Goal: Task Accomplishment & Management: Manage account settings

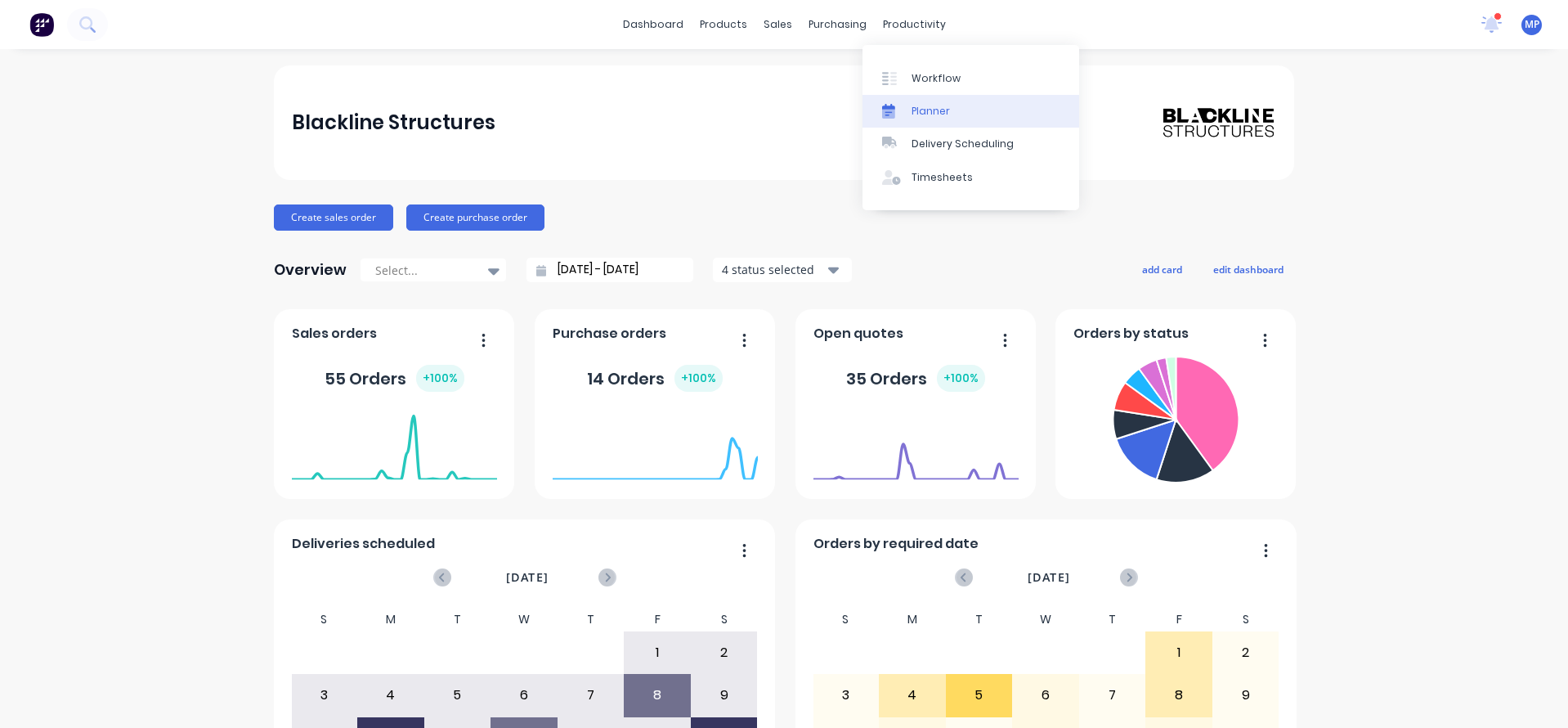
click at [921, 104] on div "Planner" at bounding box center [930, 111] width 39 height 14
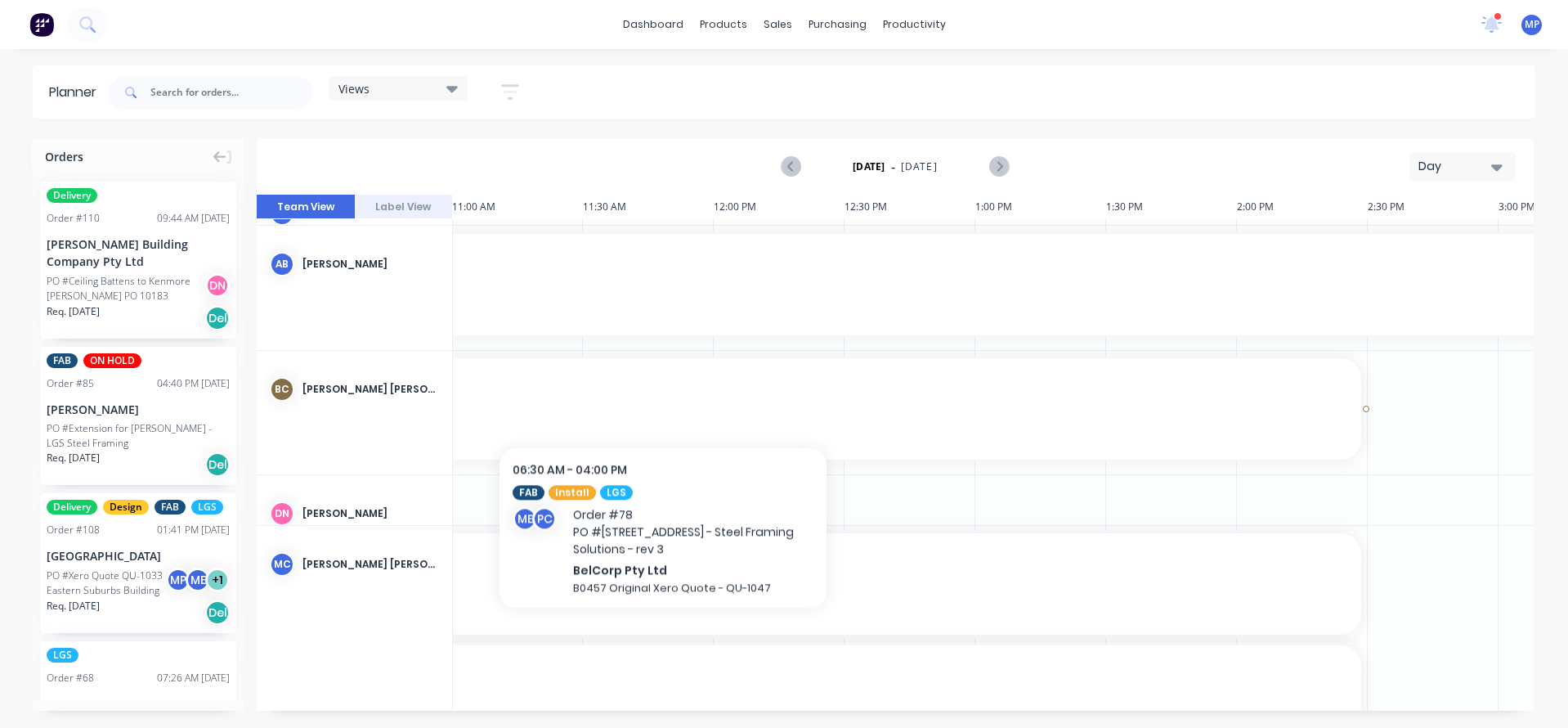
scroll to position [327, 1570]
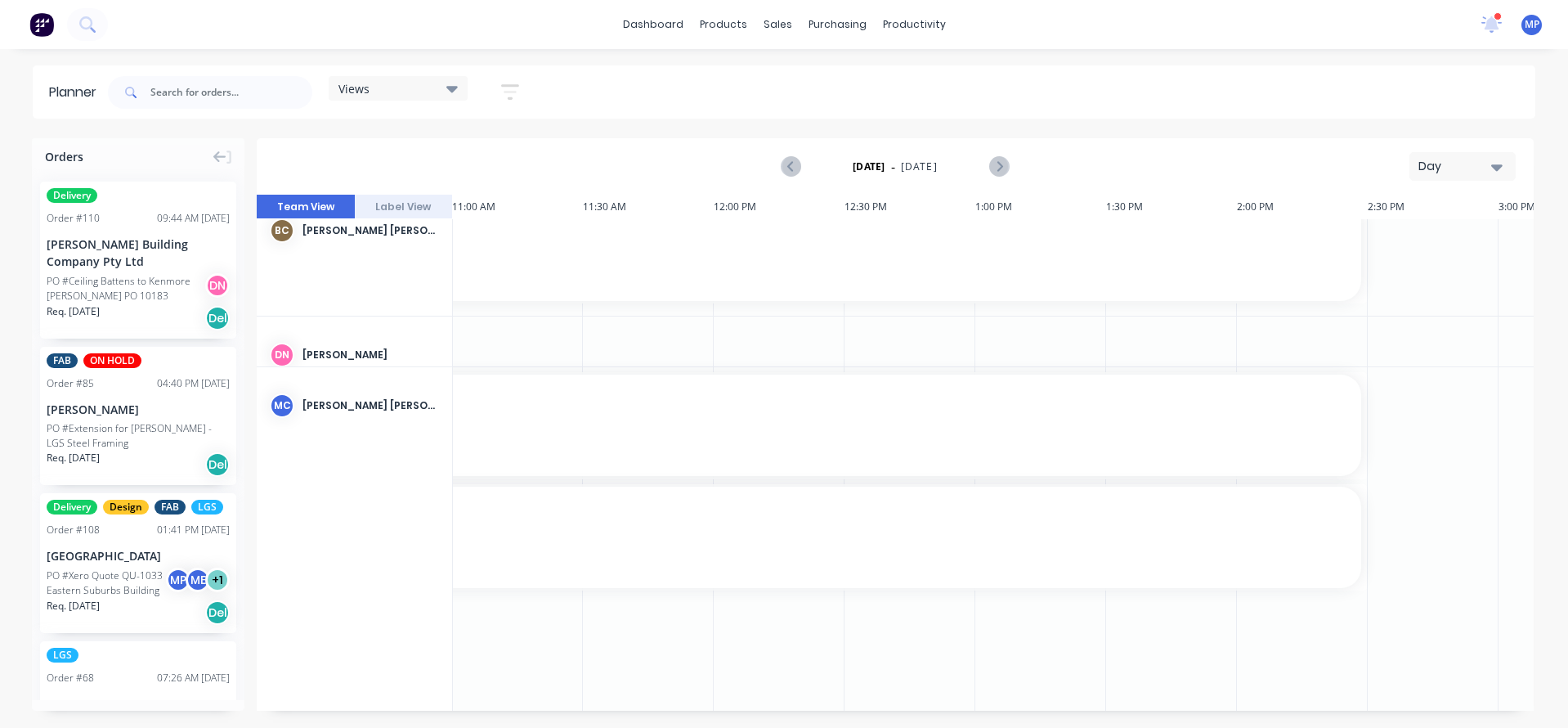
click at [1505, 168] on button "Day" at bounding box center [1462, 167] width 106 height 29
click at [1399, 239] on div "Week" at bounding box center [1433, 243] width 162 height 33
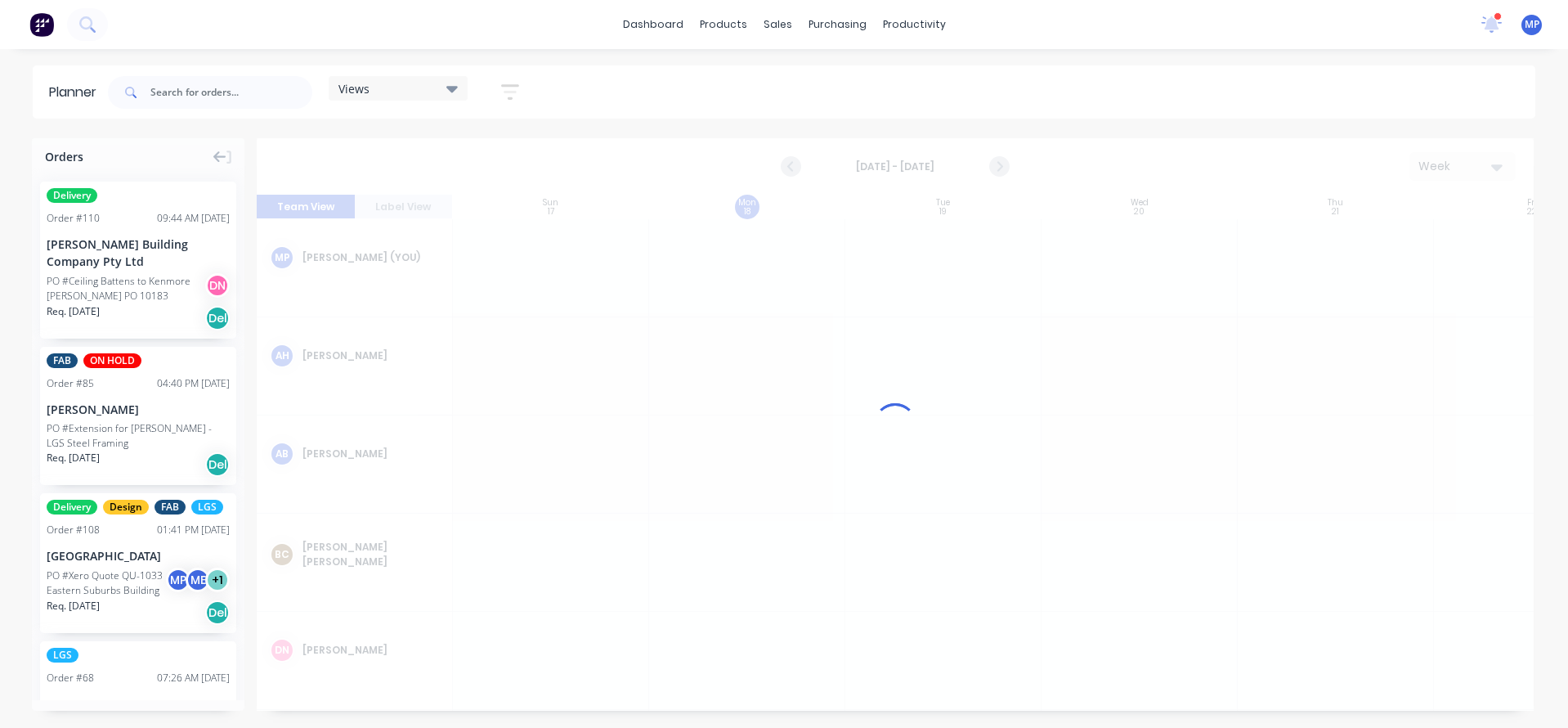
scroll to position [0, 1]
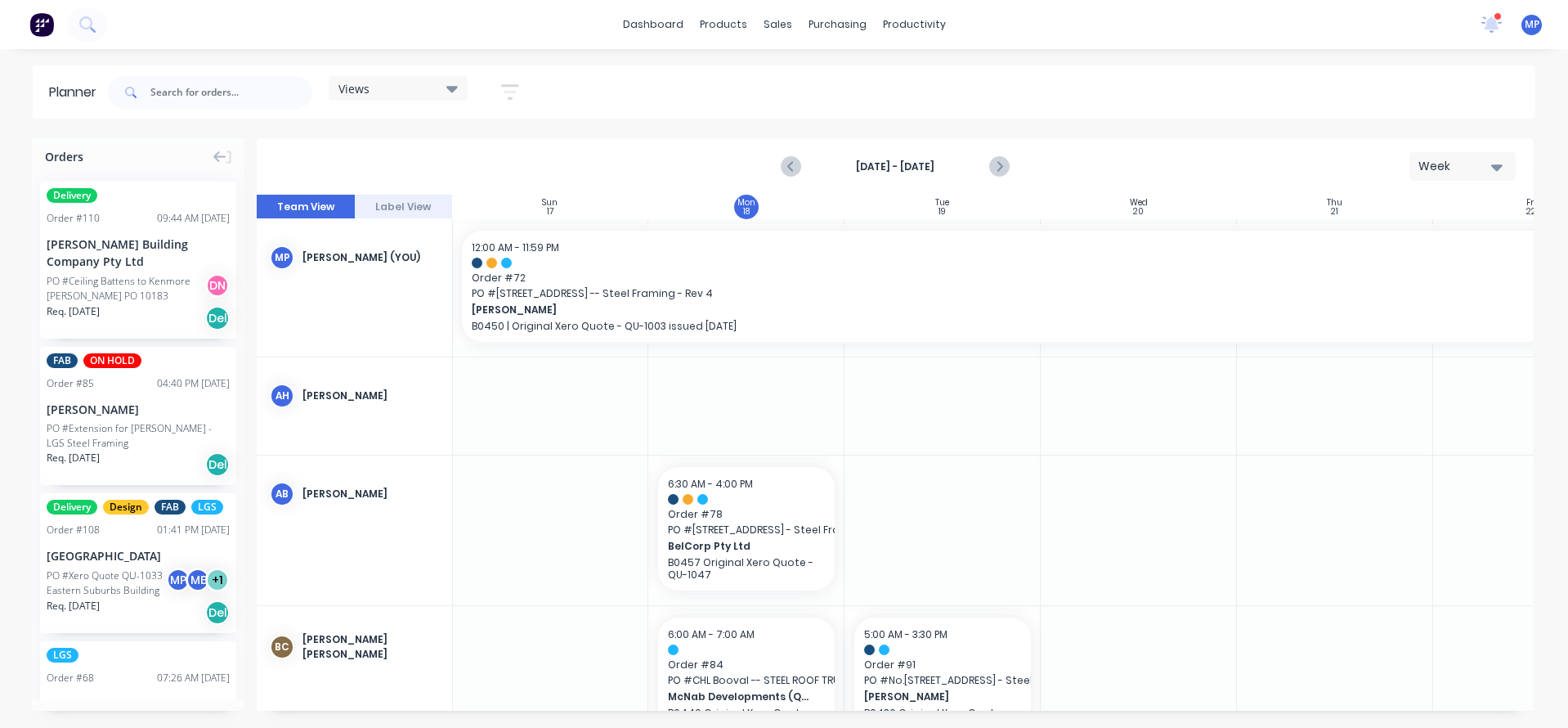
click at [1500, 168] on icon "button" at bounding box center [1497, 166] width 12 height 18
click at [1445, 213] on div "Day" at bounding box center [1433, 210] width 162 height 33
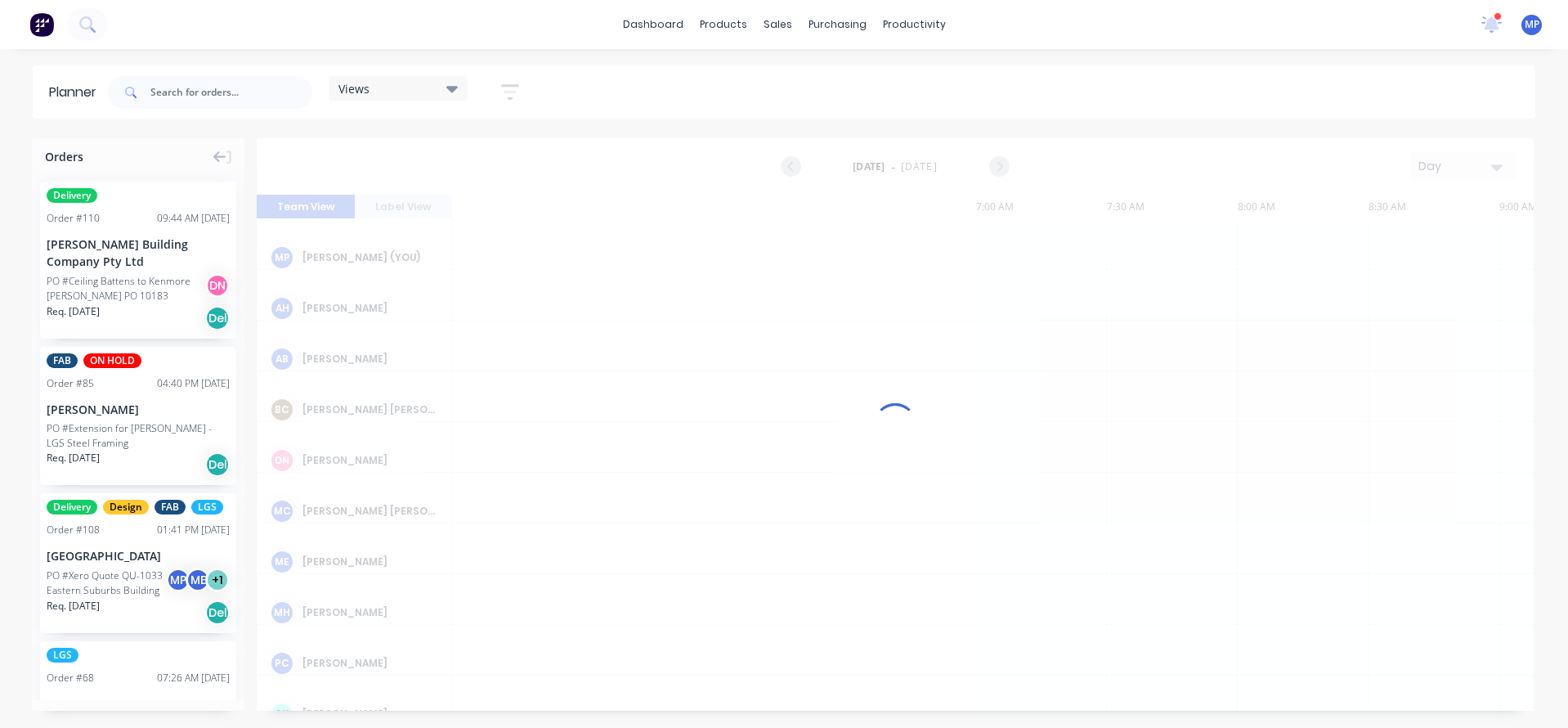
scroll to position [0, 1570]
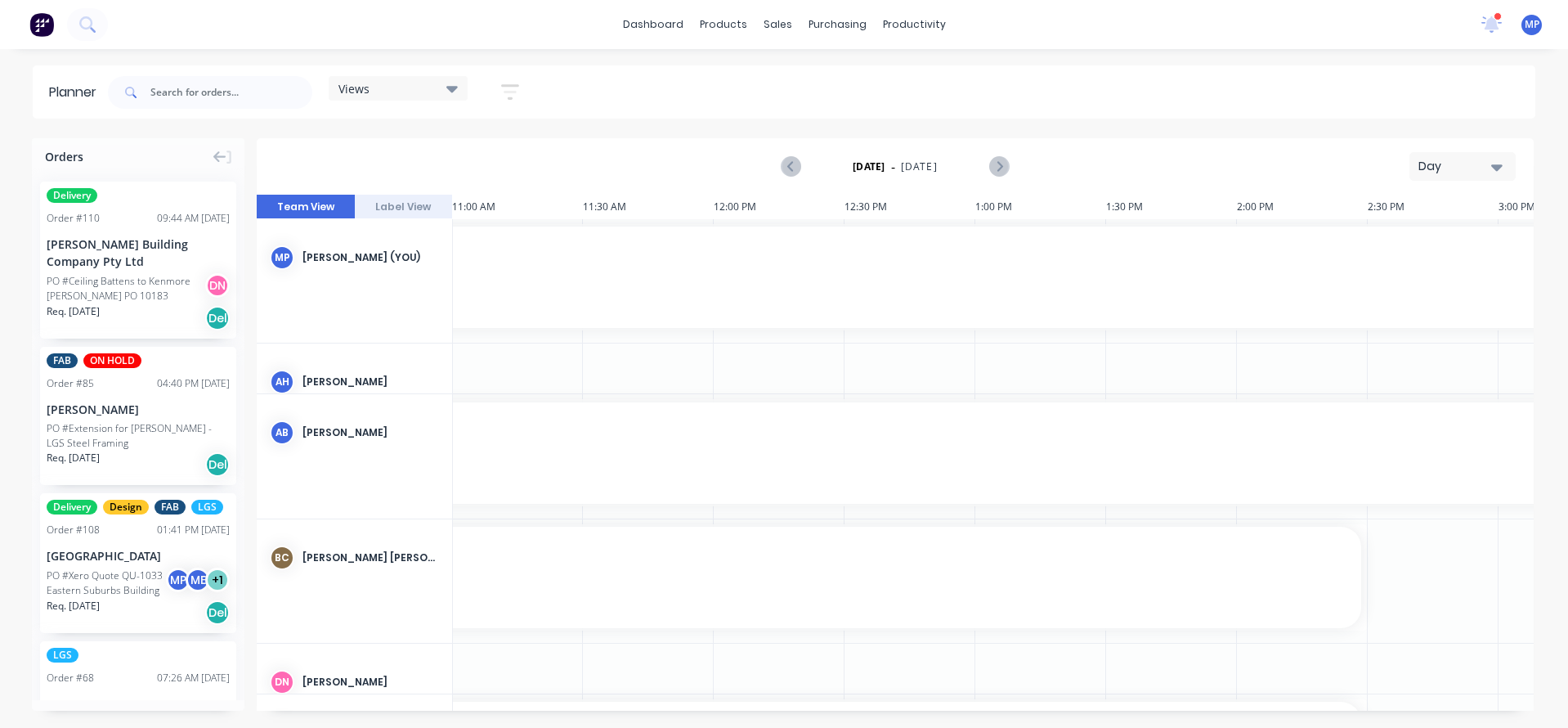
click at [456, 86] on icon at bounding box center [452, 88] width 12 height 18
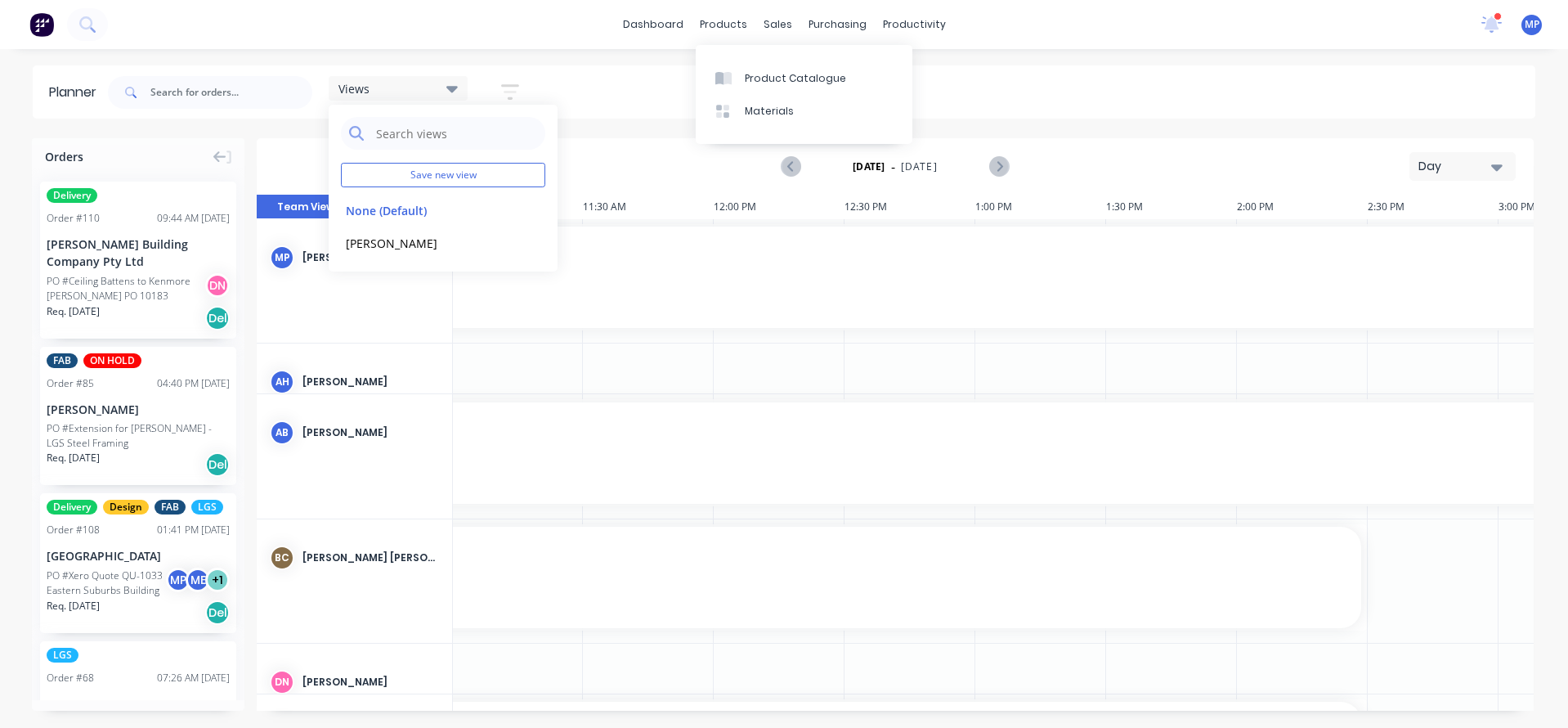
click at [626, 94] on div "Views Save new view None (Default) edit [PERSON_NAME] edit Show/Hide users Show…" at bounding box center [819, 92] width 1430 height 49
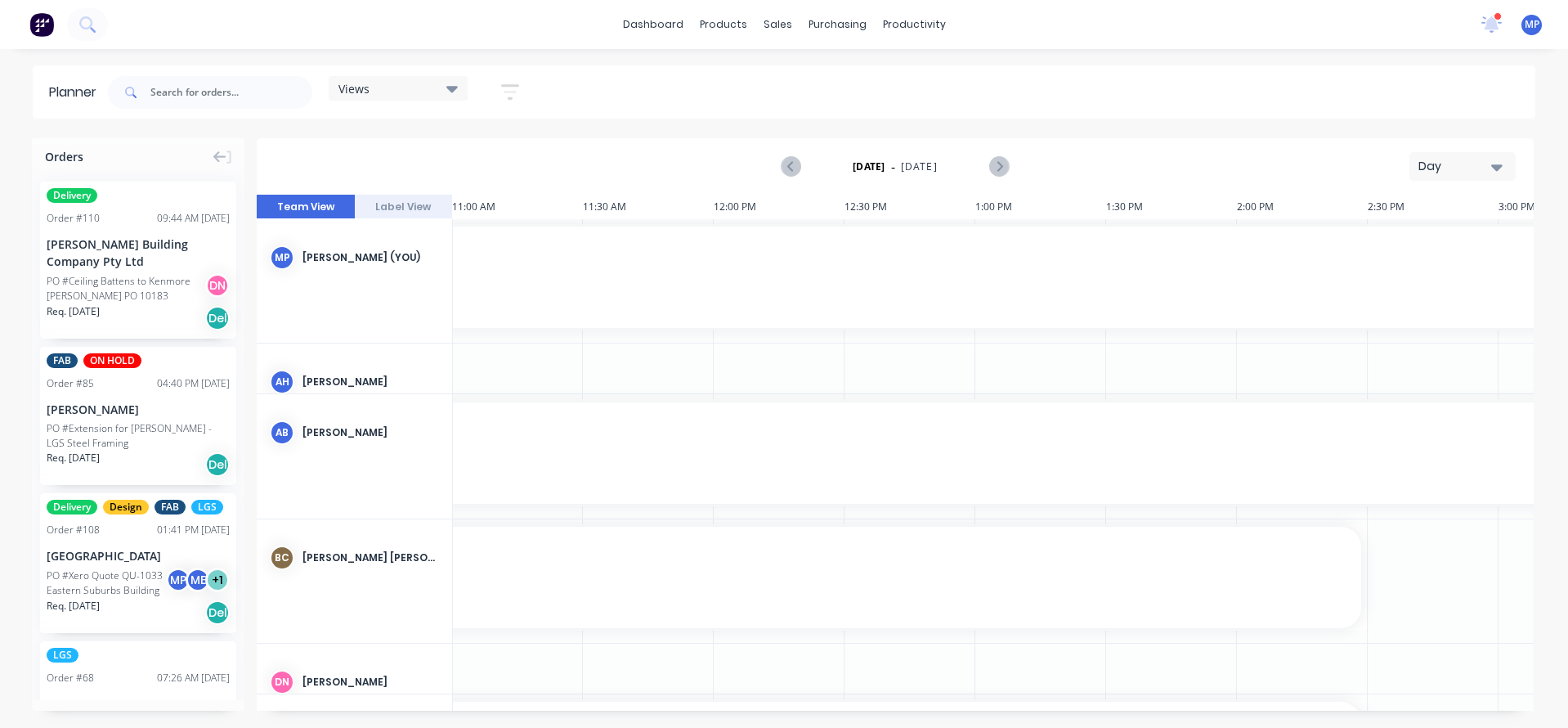
click at [510, 88] on icon "button" at bounding box center [509, 92] width 18 height 20
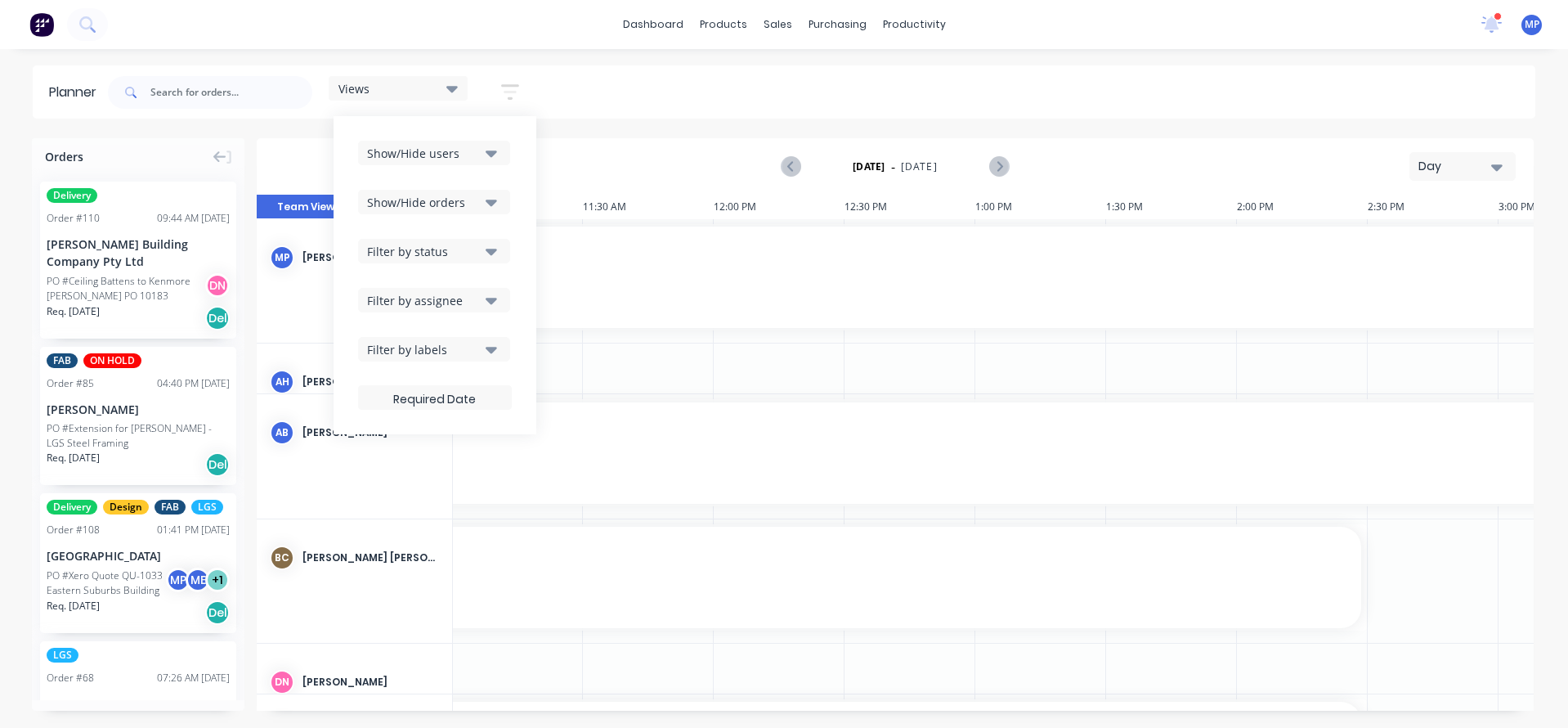
click at [439, 154] on div "Show/Hide users" at bounding box center [424, 154] width 114 height 17
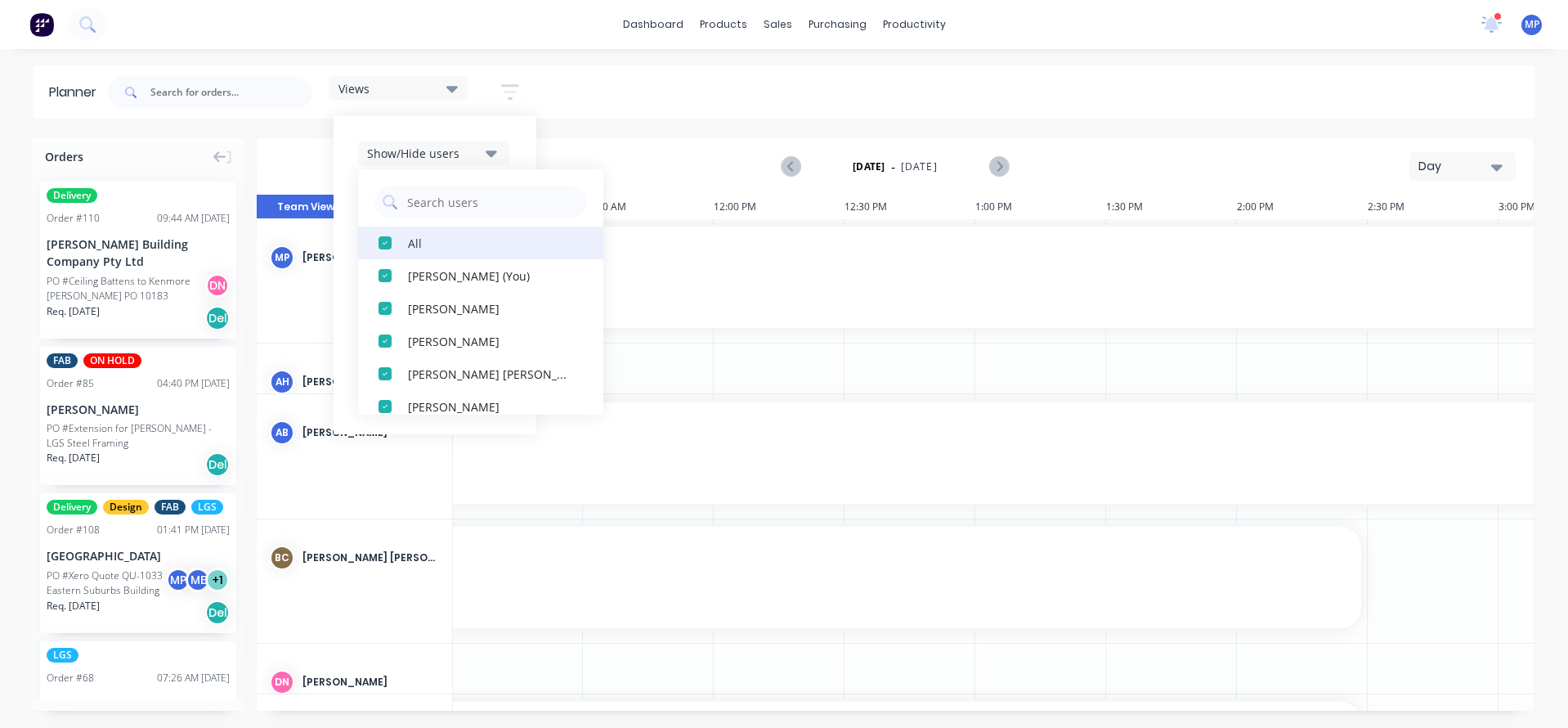
click at [420, 241] on div "All" at bounding box center [489, 242] width 163 height 17
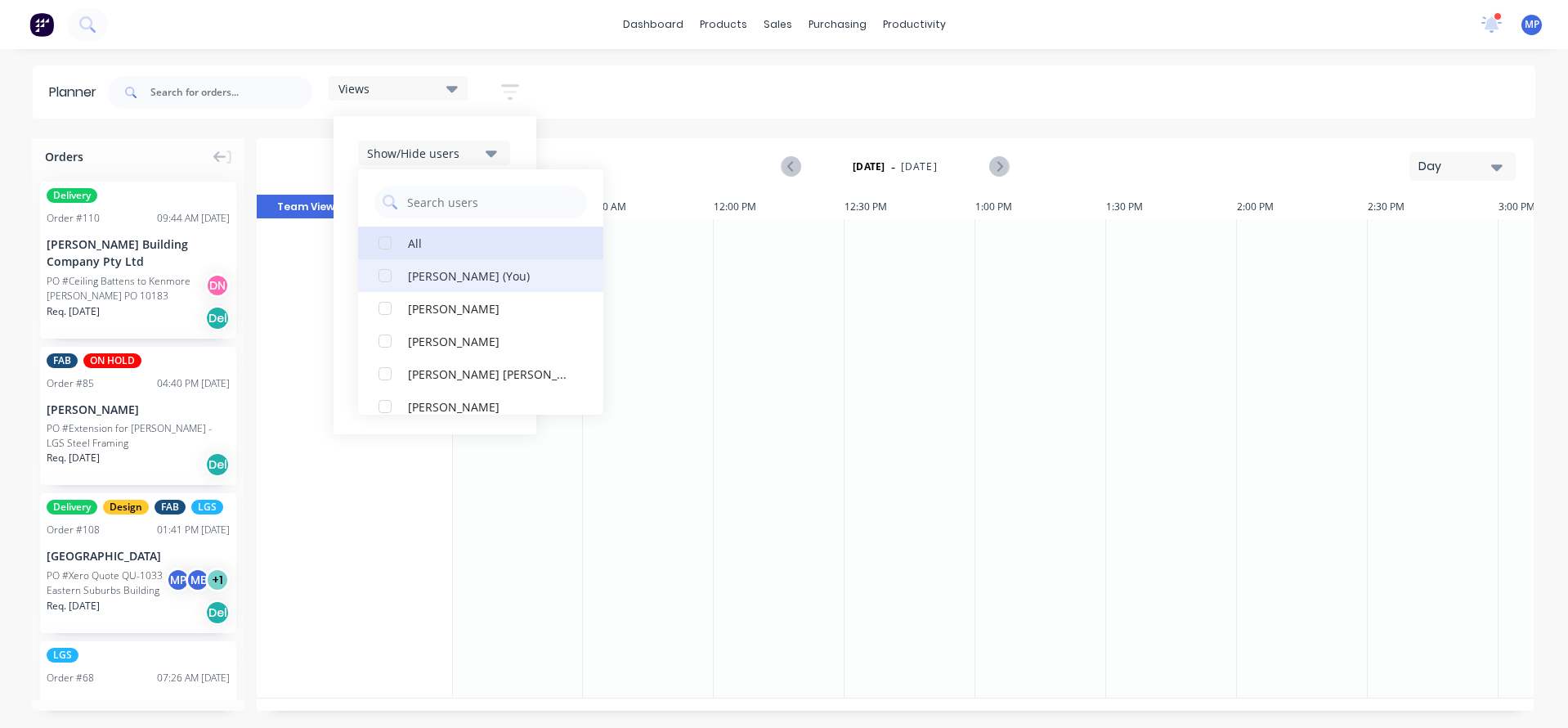
click at [388, 270] on div "button" at bounding box center [385, 276] width 33 height 33
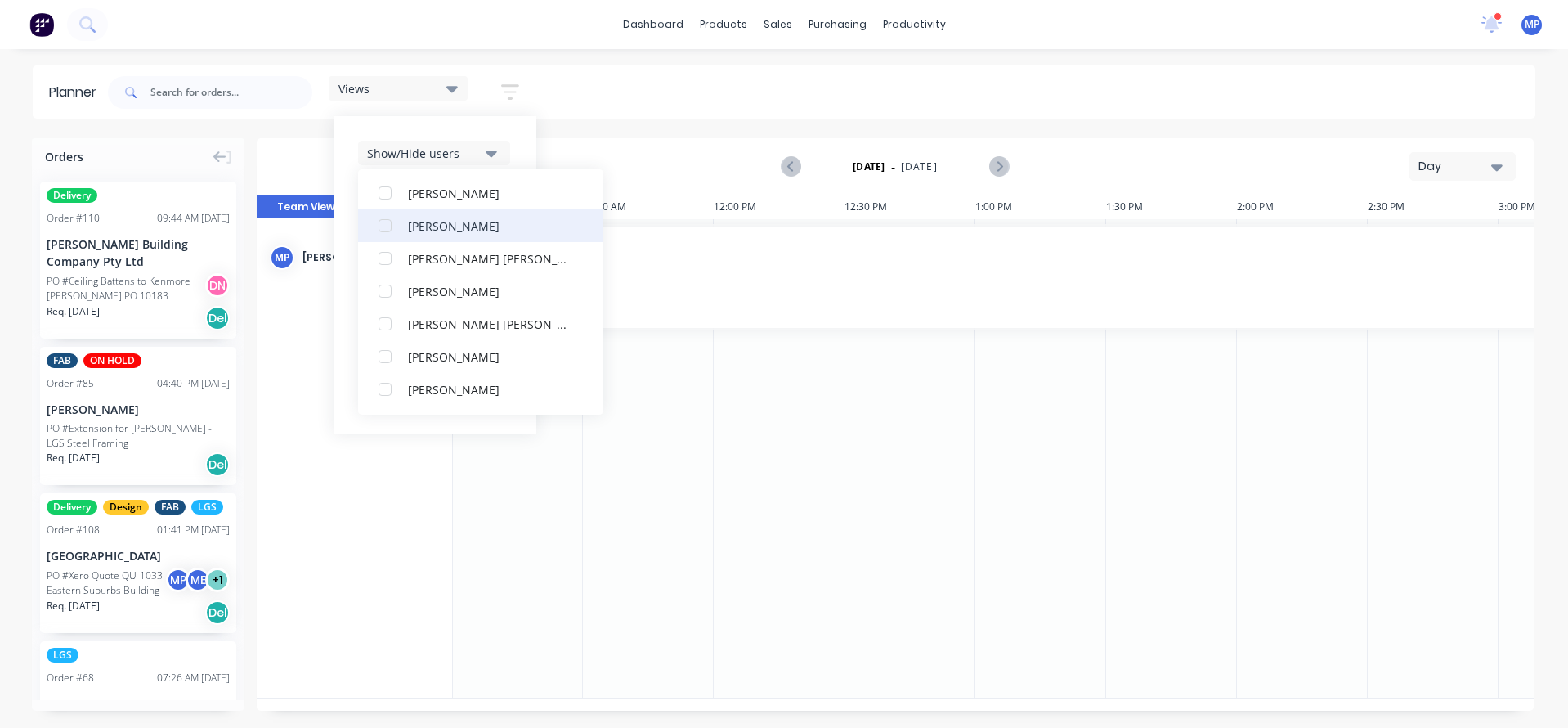
scroll to position [82, 0]
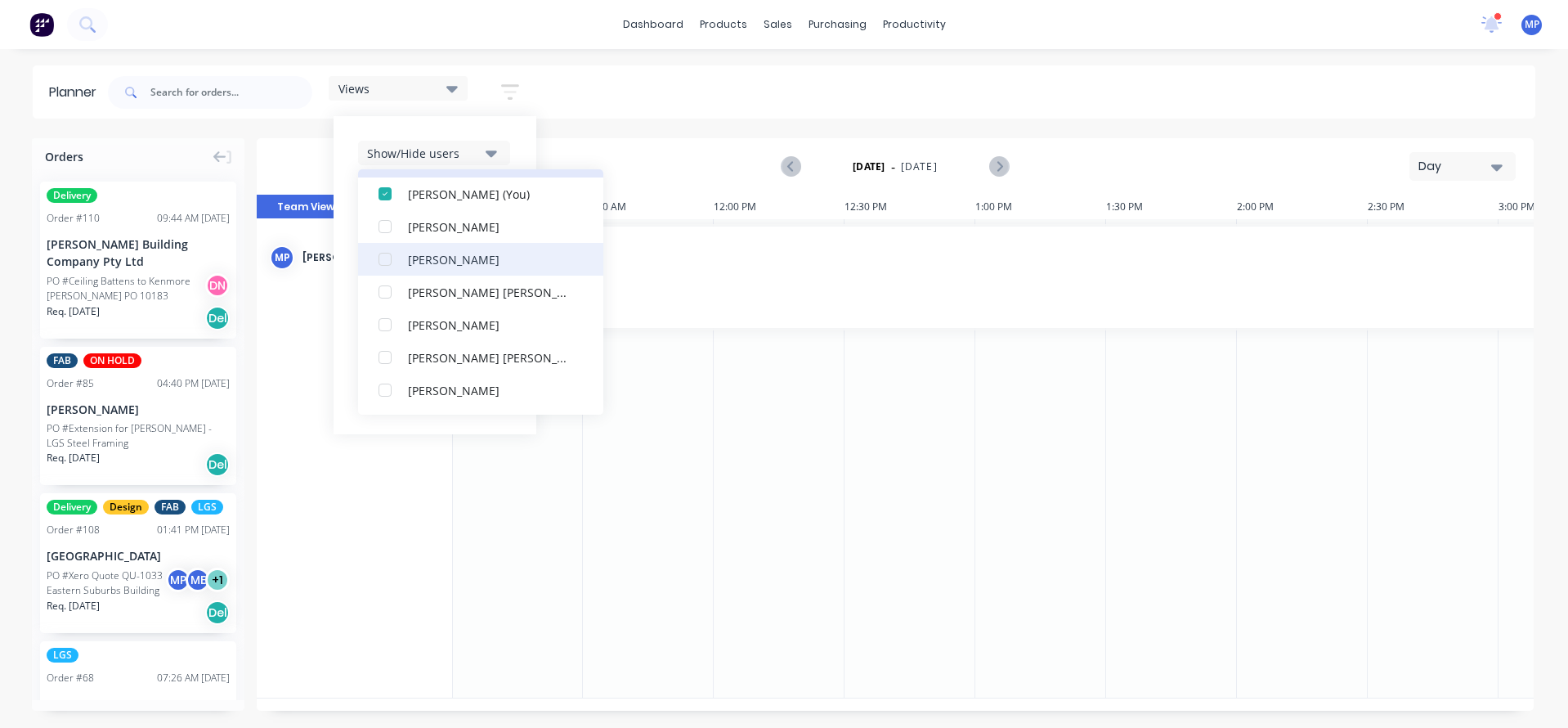
click at [391, 256] on div "button" at bounding box center [385, 260] width 33 height 33
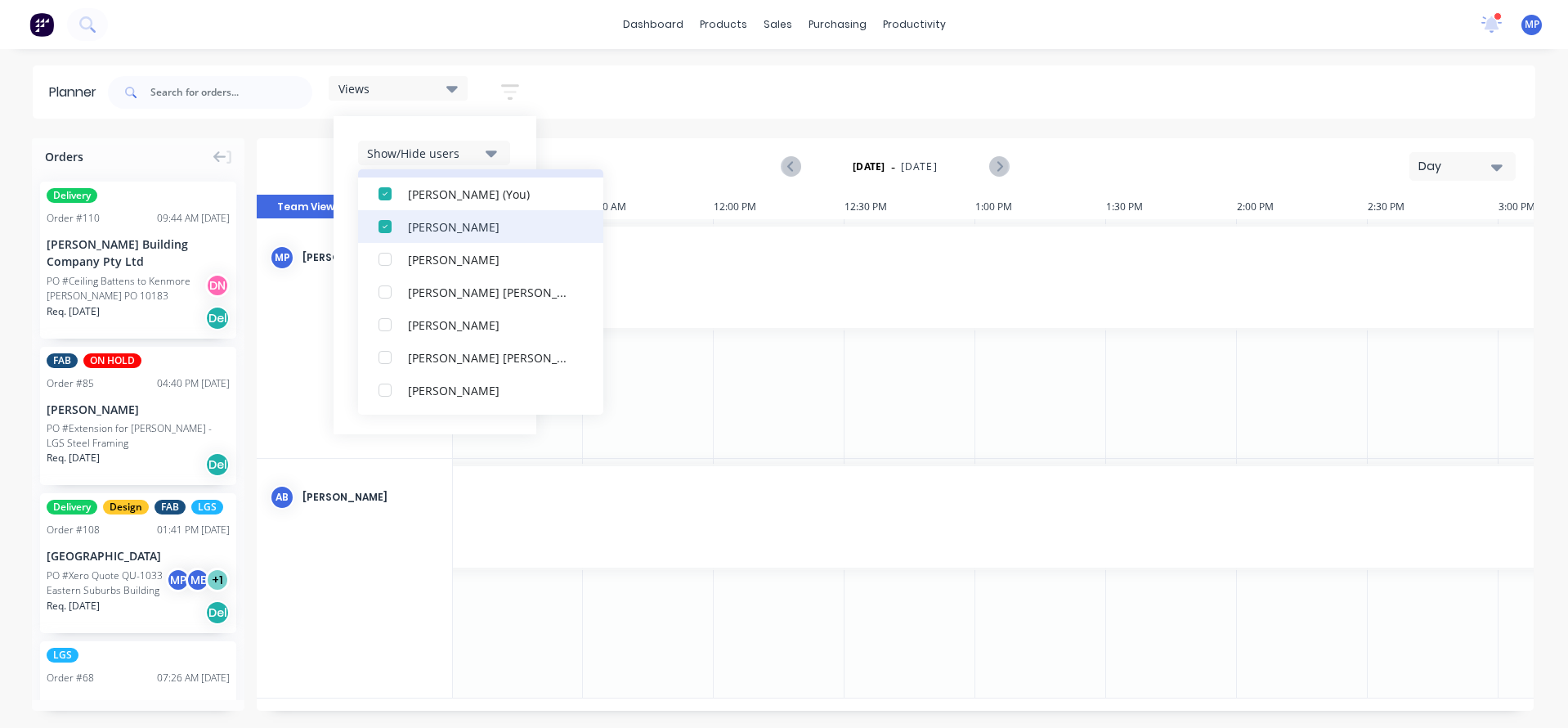
click at [393, 225] on div "button" at bounding box center [385, 227] width 33 height 33
click at [390, 233] on div "button" at bounding box center [385, 227] width 33 height 33
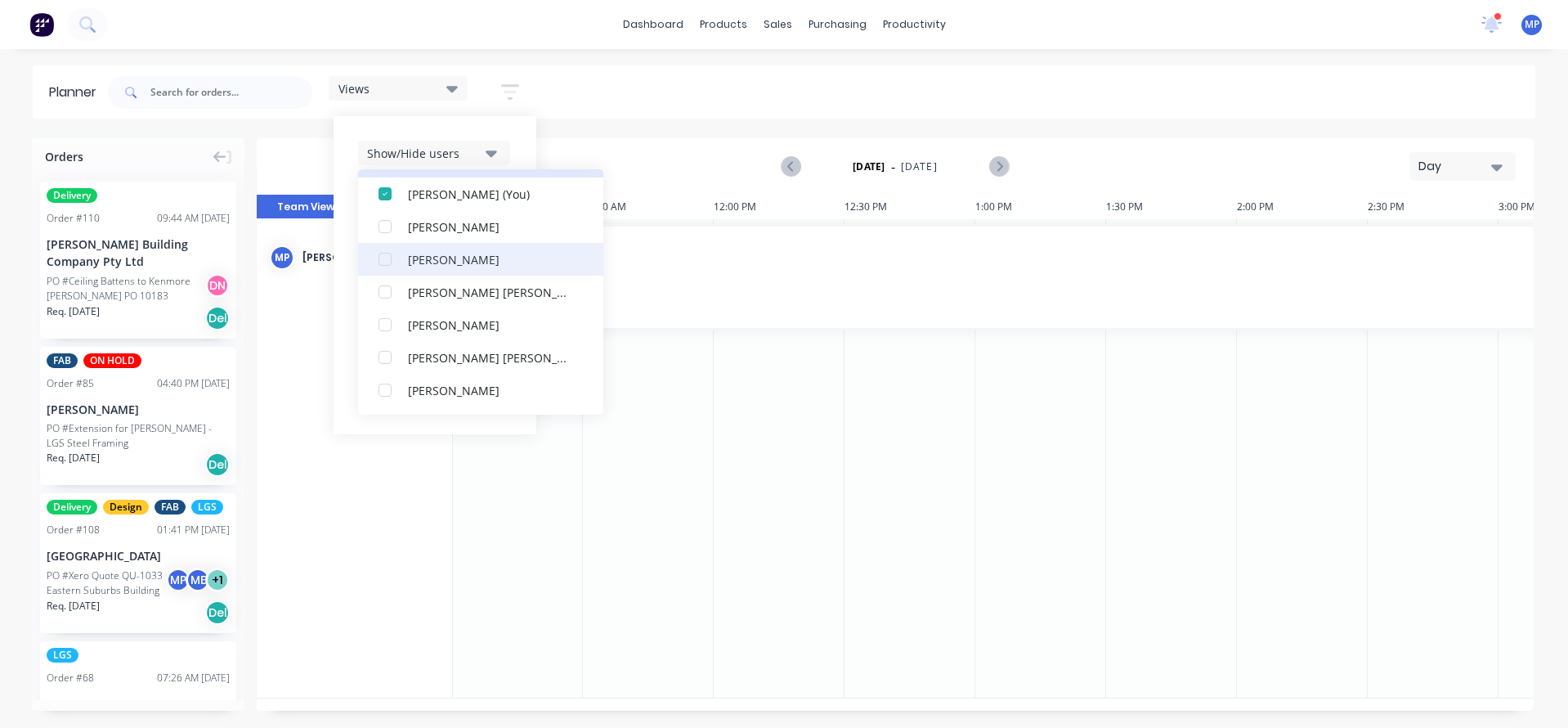
click at [387, 255] on div "button" at bounding box center [385, 260] width 33 height 33
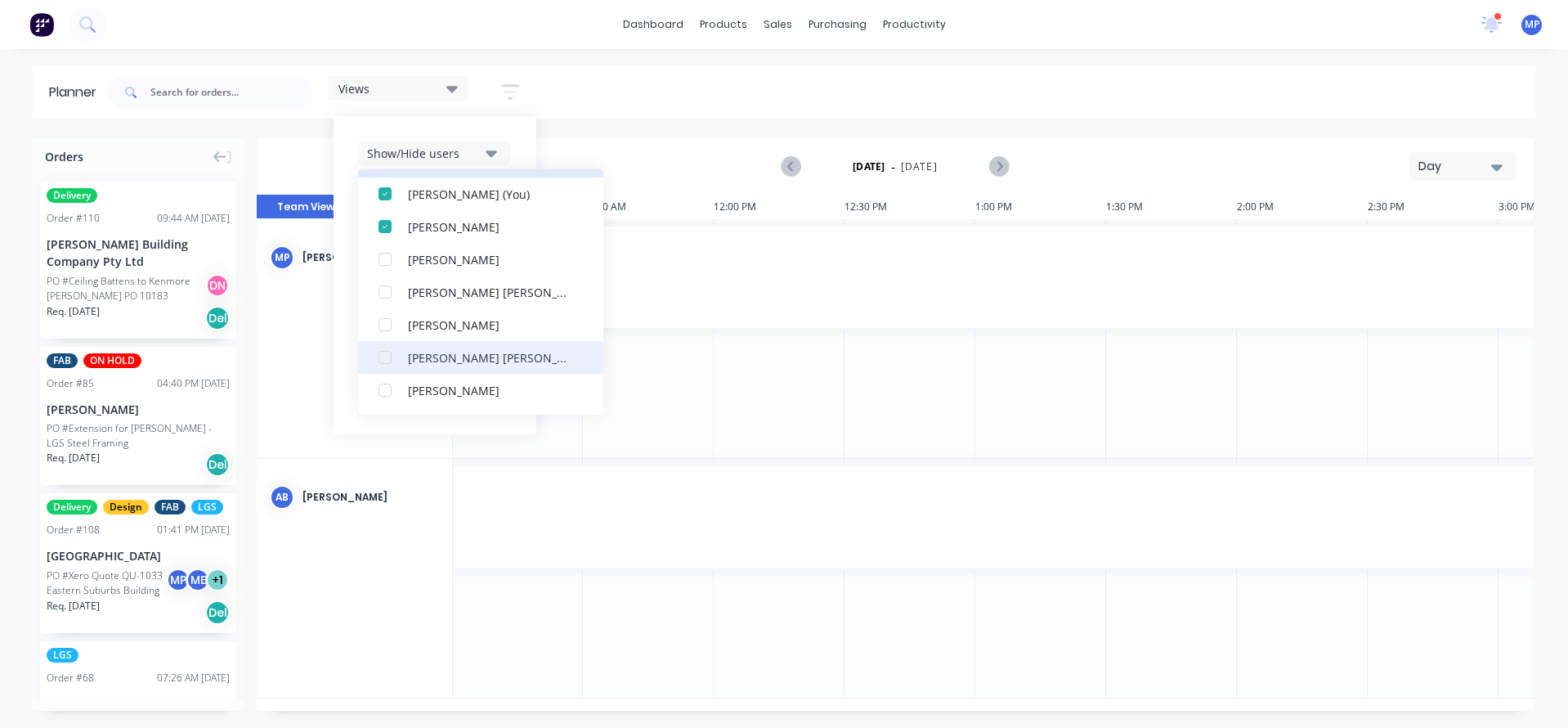
click at [390, 354] on div "button" at bounding box center [385, 357] width 33 height 33
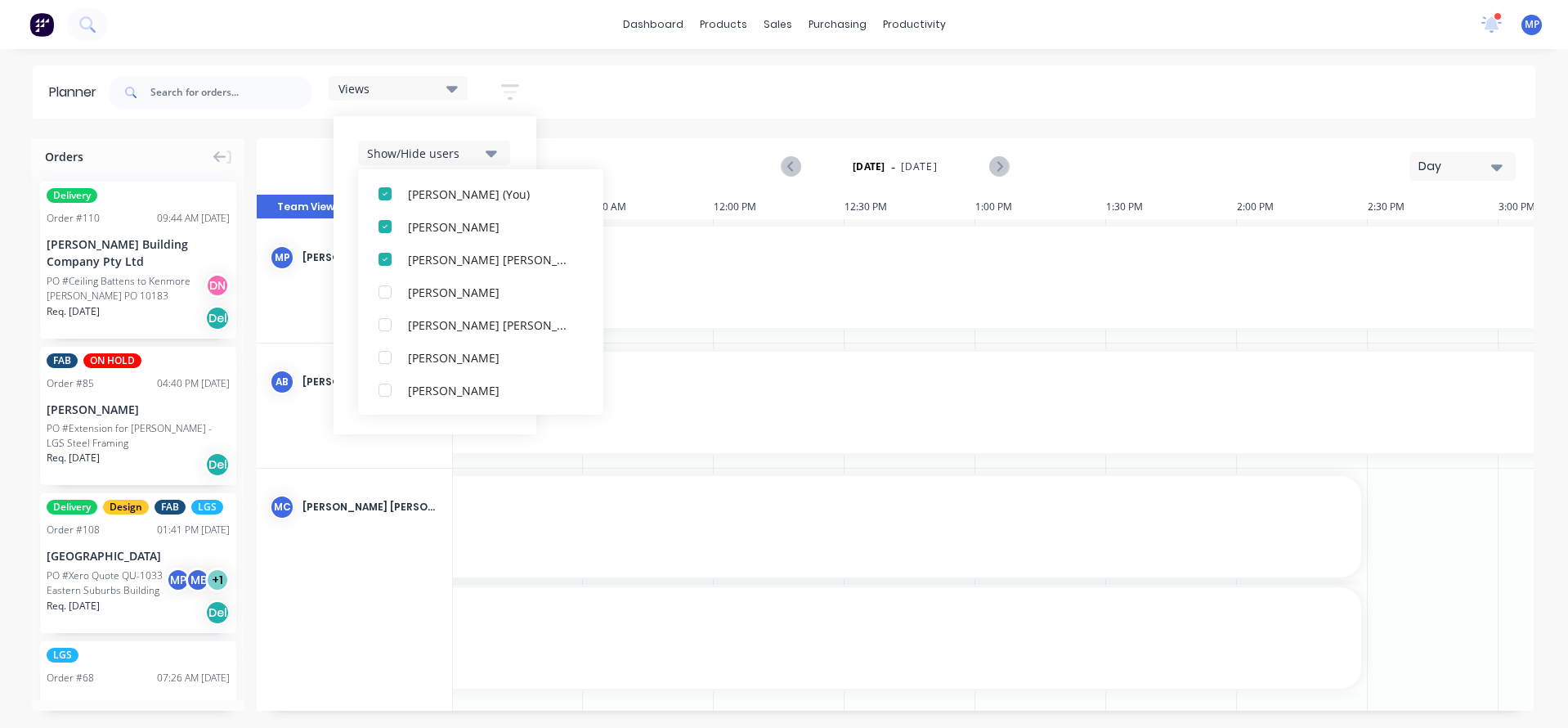
click at [799, 97] on div "Views Save new view None (Default) edit [PERSON_NAME] edit Show/Hide users All …" at bounding box center [819, 92] width 1430 height 49
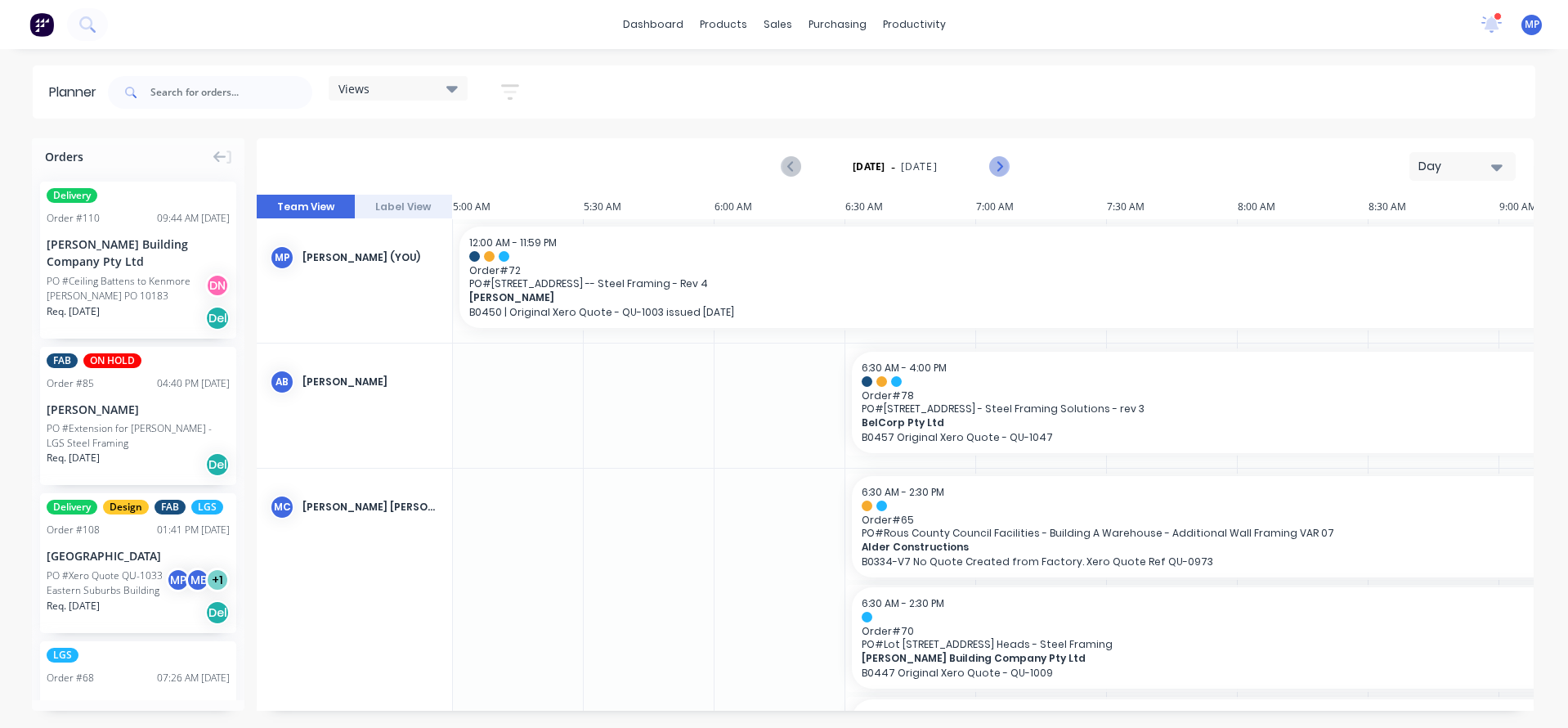
click at [996, 163] on icon "Next page" at bounding box center [999, 167] width 19 height 19
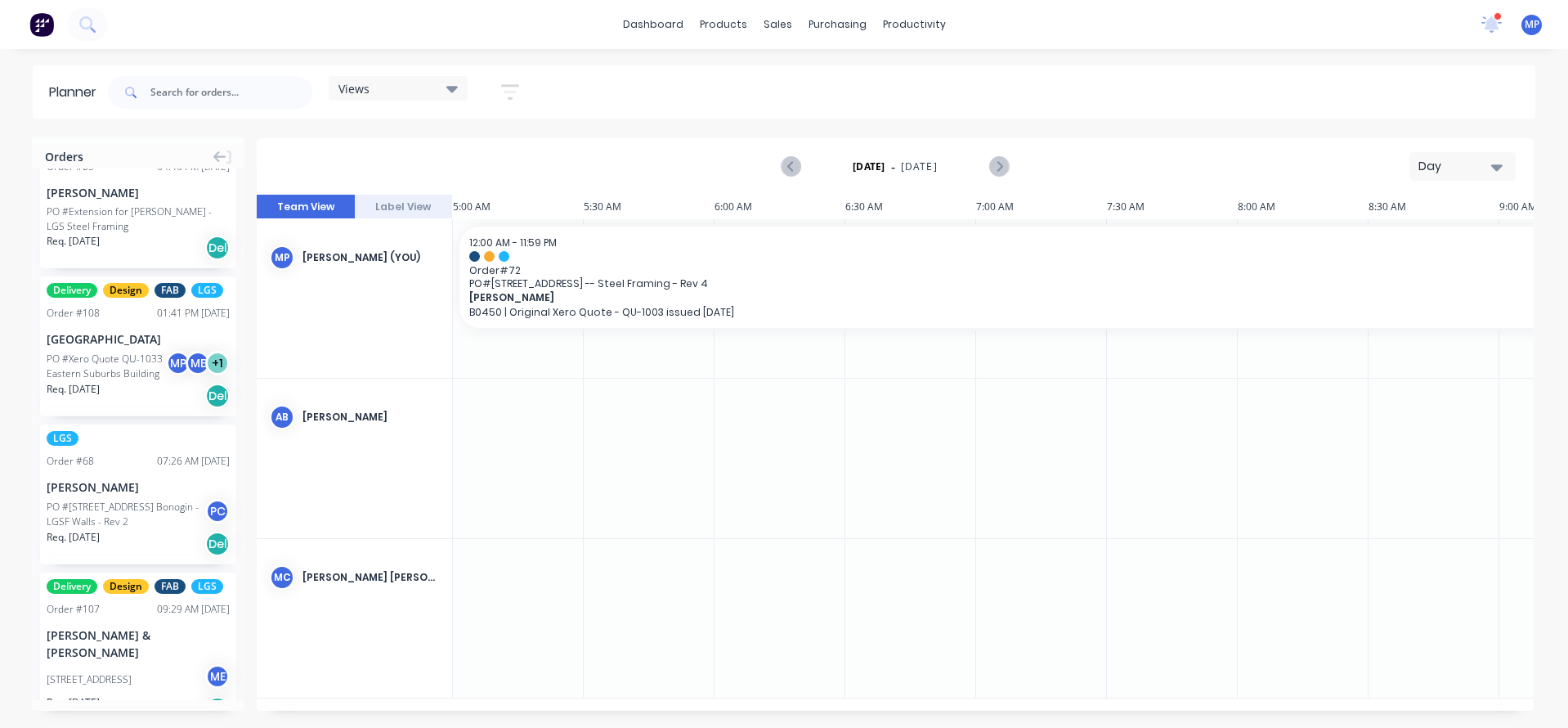
scroll to position [245, 0]
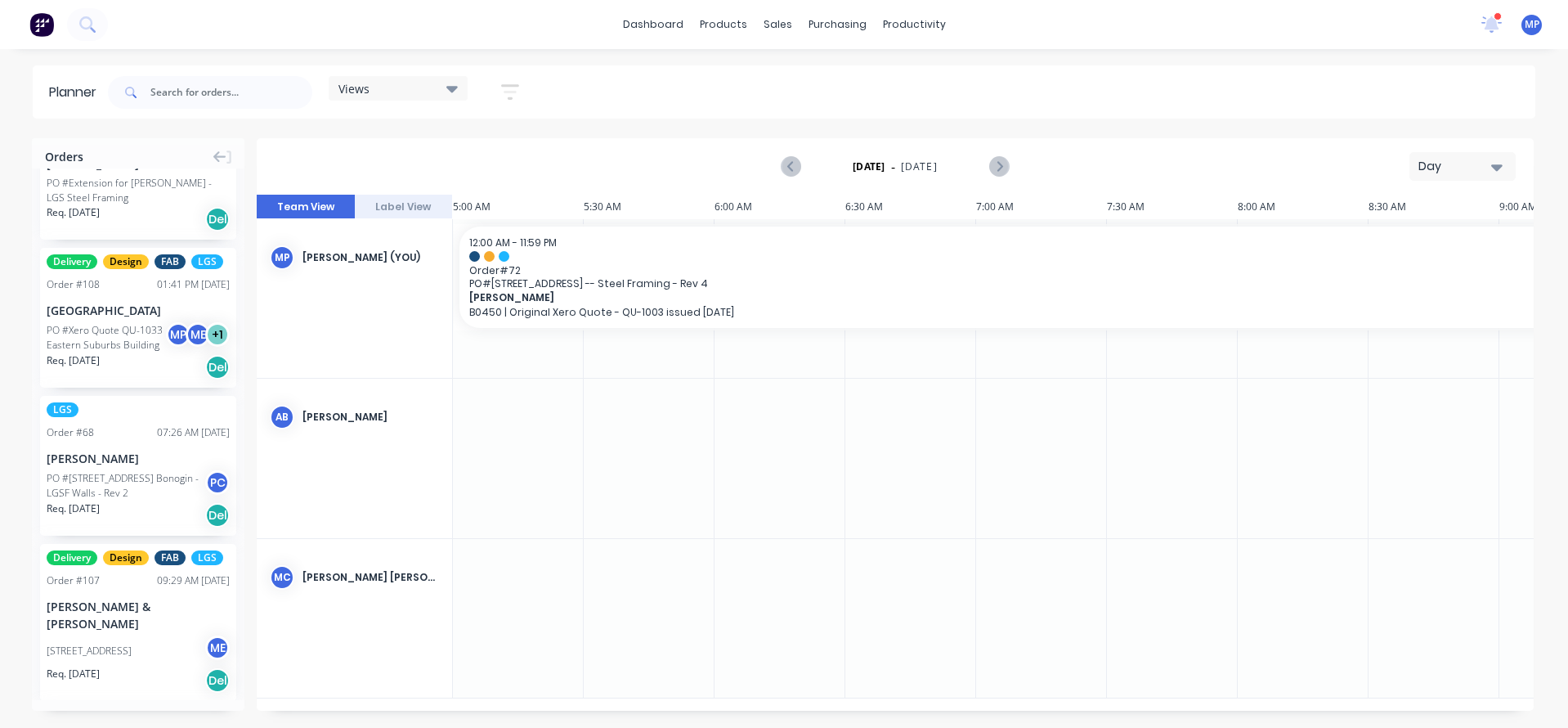
click at [106, 475] on div "PO #[STREET_ADDRESS] Bonogin - LGSF Walls - Rev 2" at bounding box center [127, 486] width 163 height 29
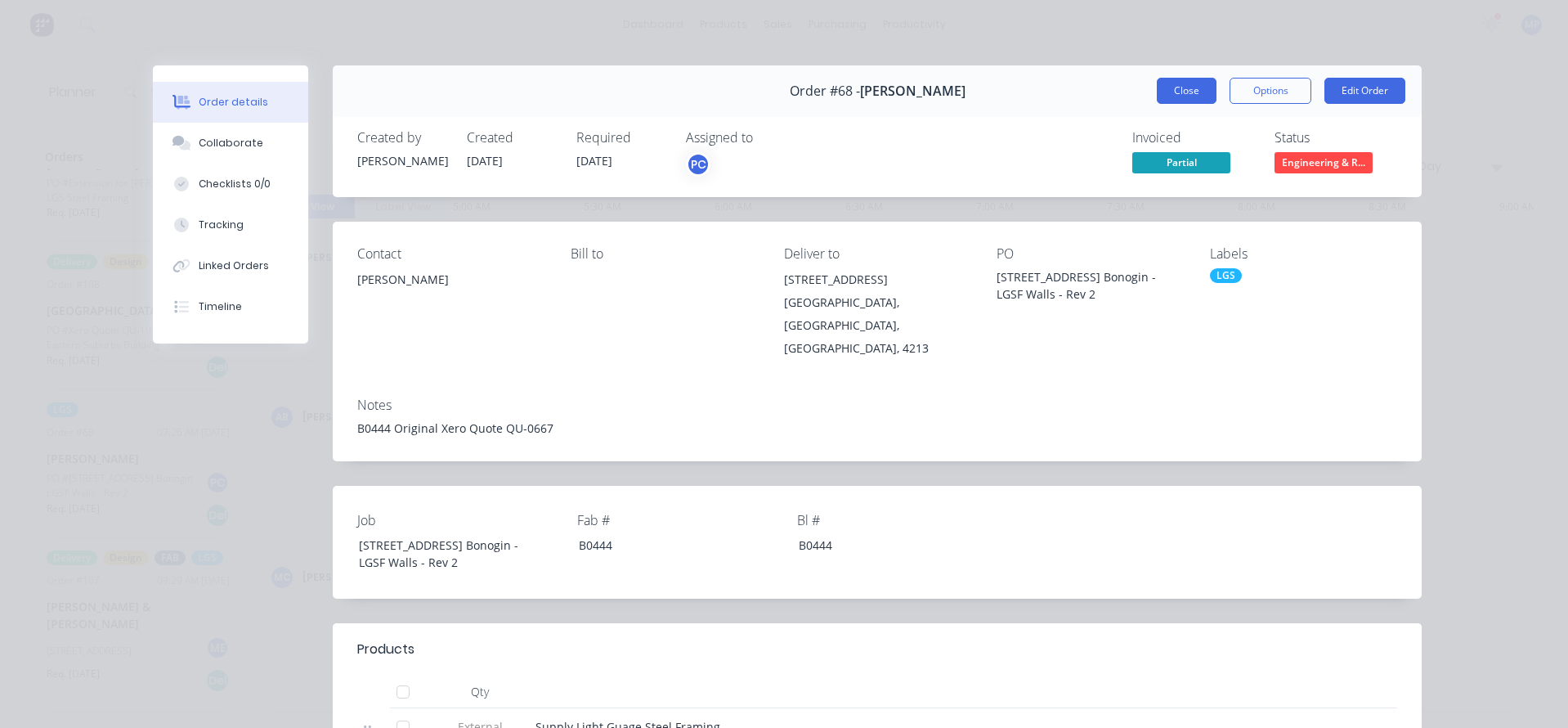
click at [1179, 89] on button "Close" at bounding box center [1187, 90] width 60 height 26
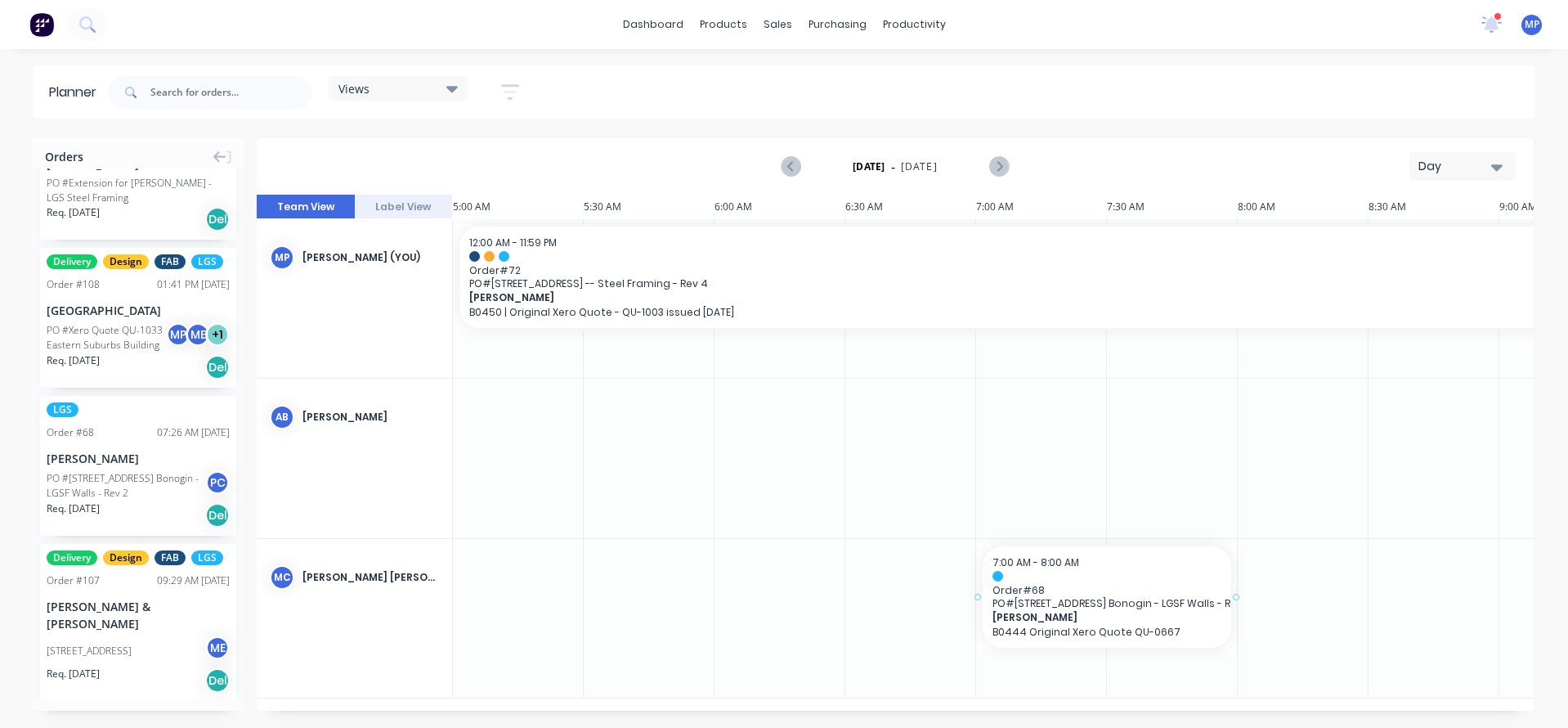
drag, startPoint x: 84, startPoint y: 482, endPoint x: 1050, endPoint y: 574, distance: 970.4
drag, startPoint x: 1238, startPoint y: 592, endPoint x: 1467, endPoint y: 574, distance: 229.7
click at [1278, 451] on div at bounding box center [1303, 458] width 131 height 158
click at [797, 167] on icon "Previous page" at bounding box center [792, 167] width 19 height 19
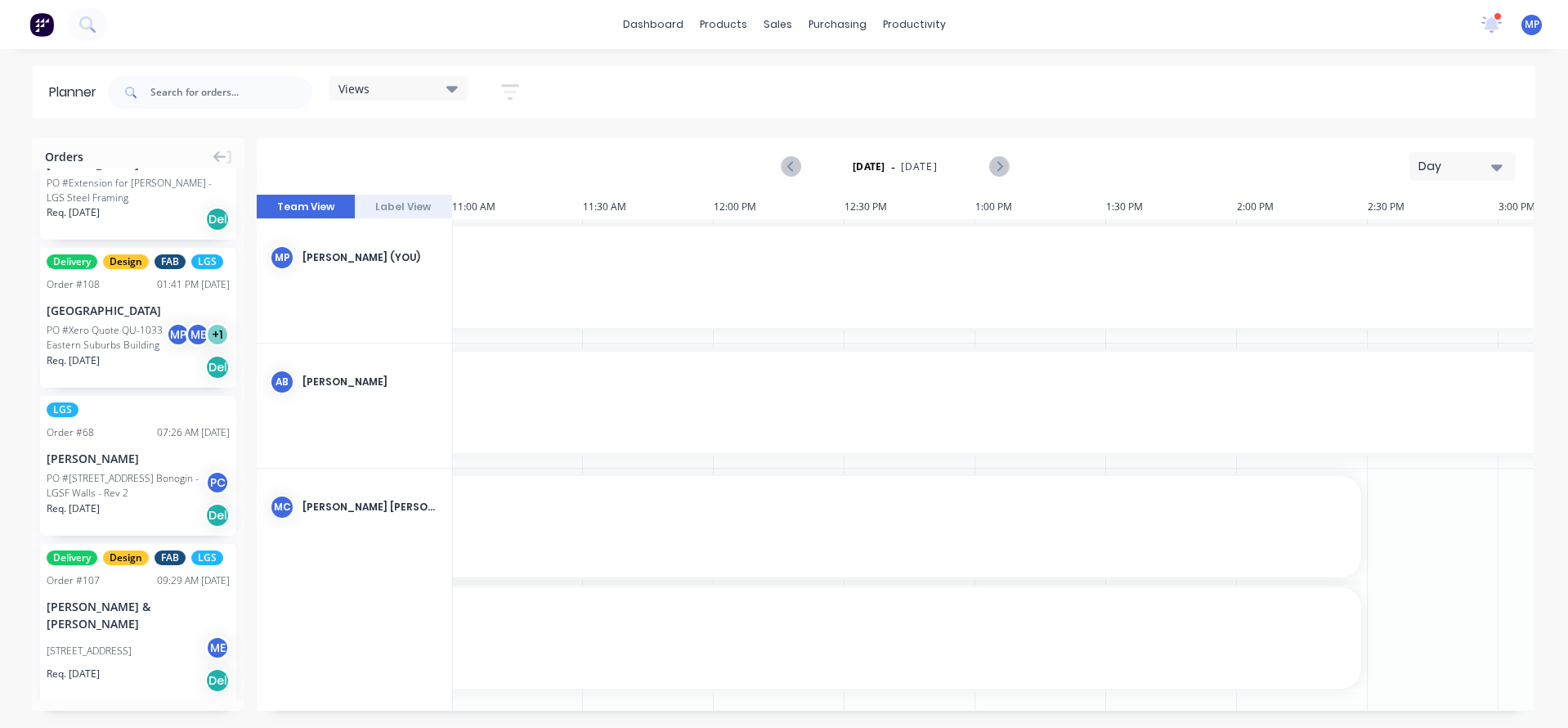
scroll to position [0, 1570]
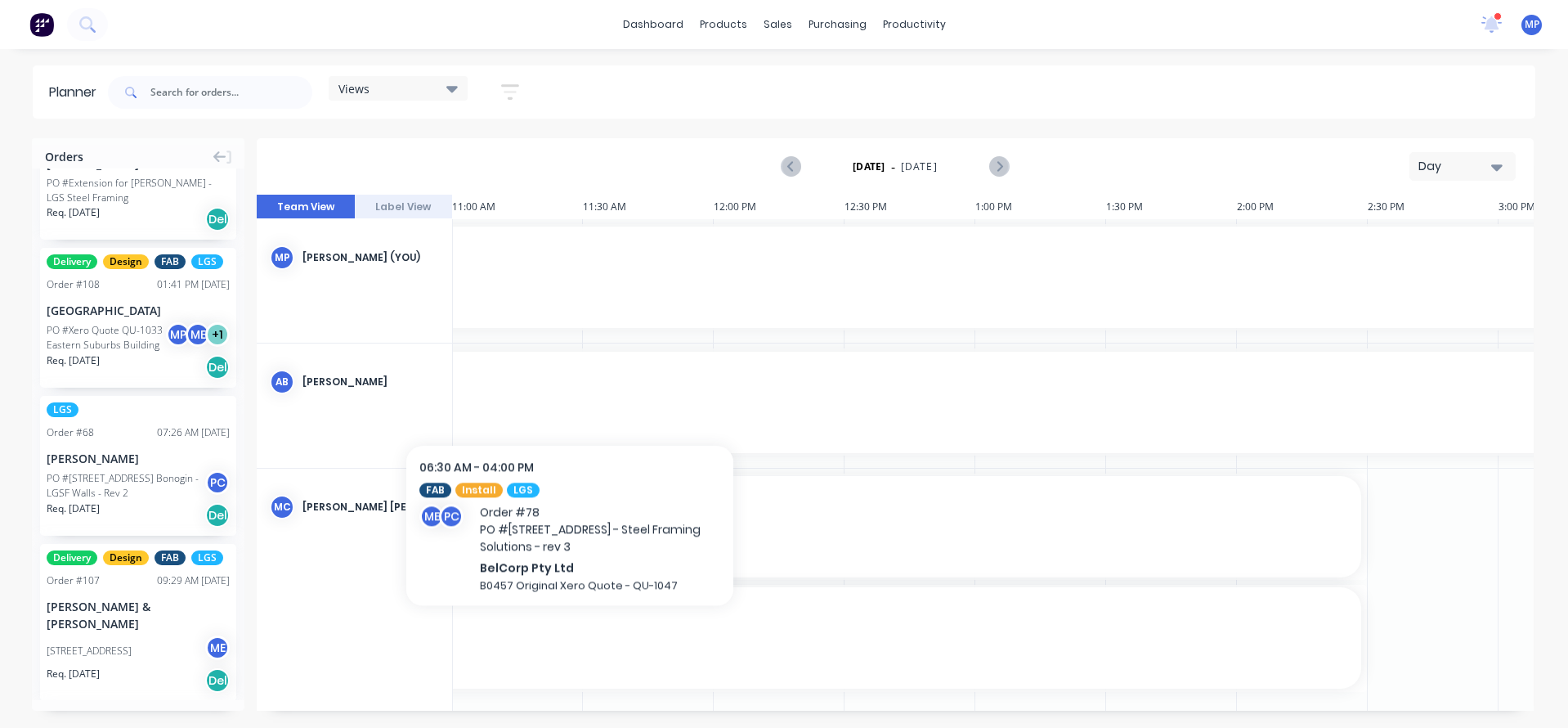
click at [569, 383] on div at bounding box center [453, 381] width 2322 height 11
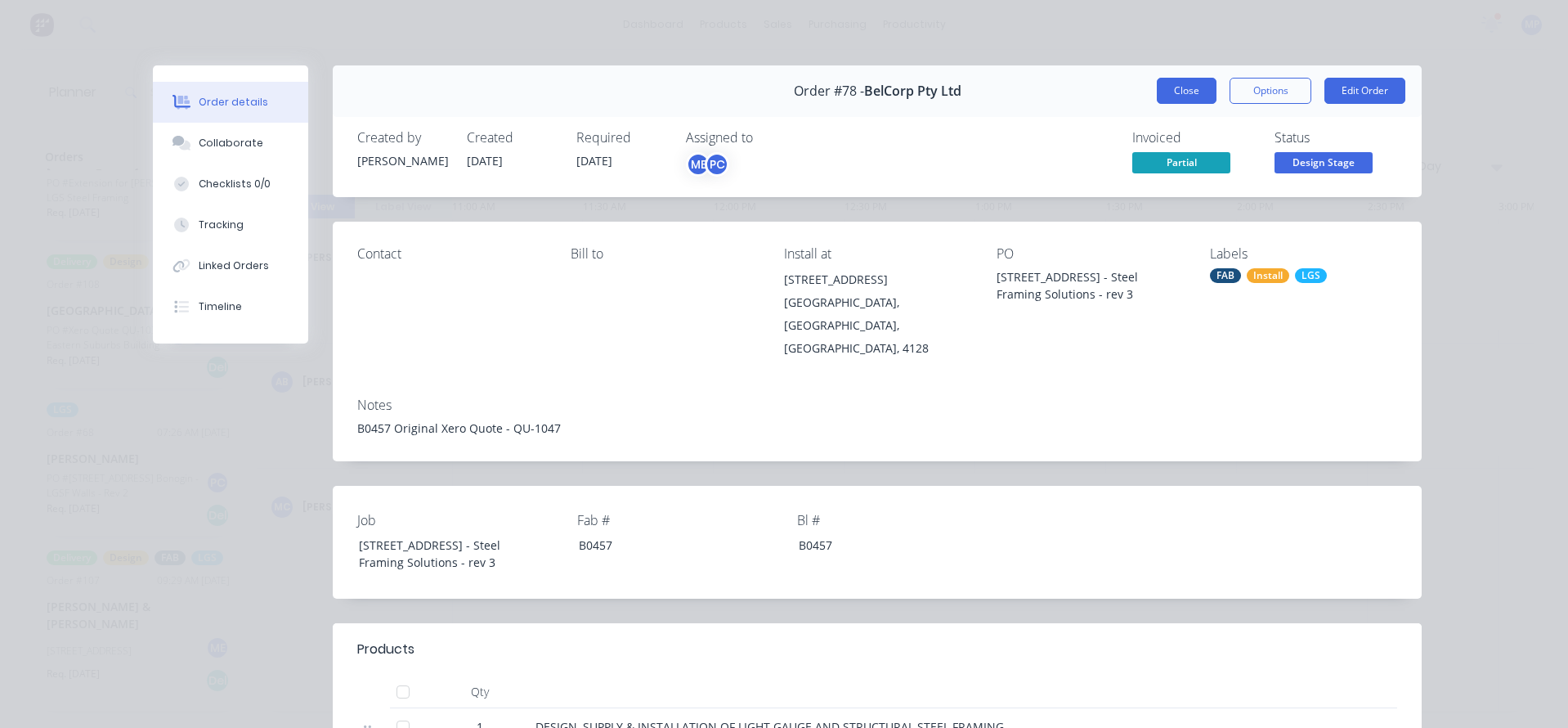
click at [1183, 83] on button "Close" at bounding box center [1187, 90] width 60 height 26
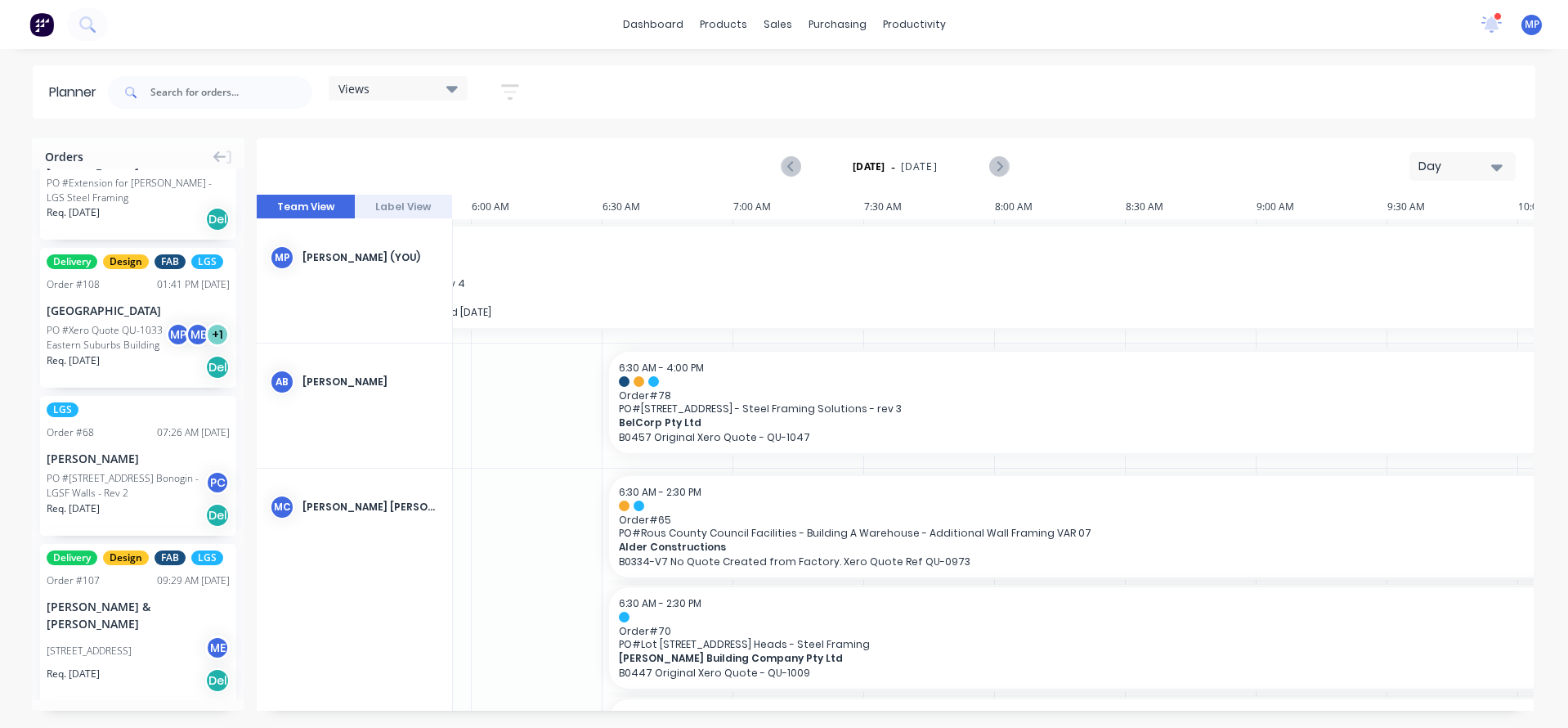
scroll to position [0, 210]
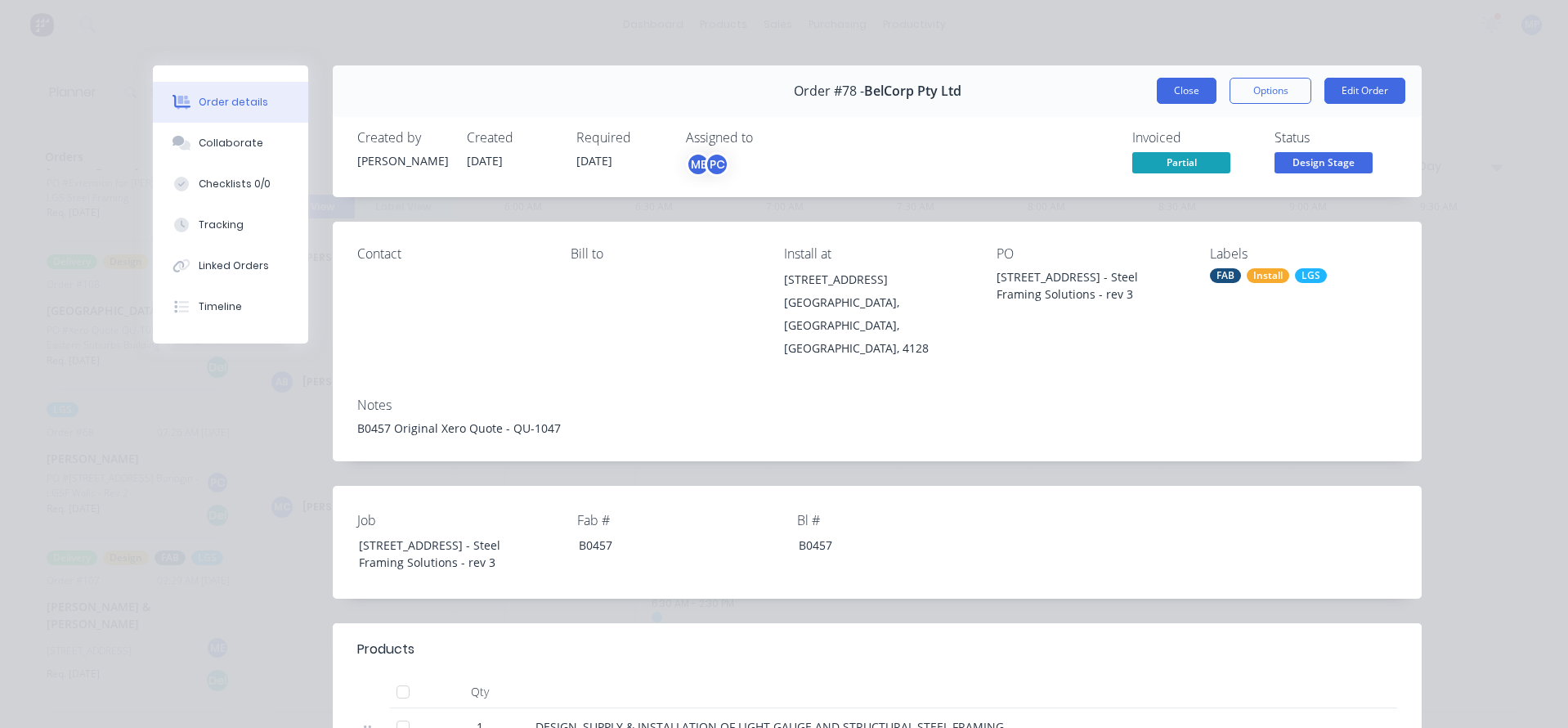
click at [1176, 88] on button "Close" at bounding box center [1187, 90] width 60 height 26
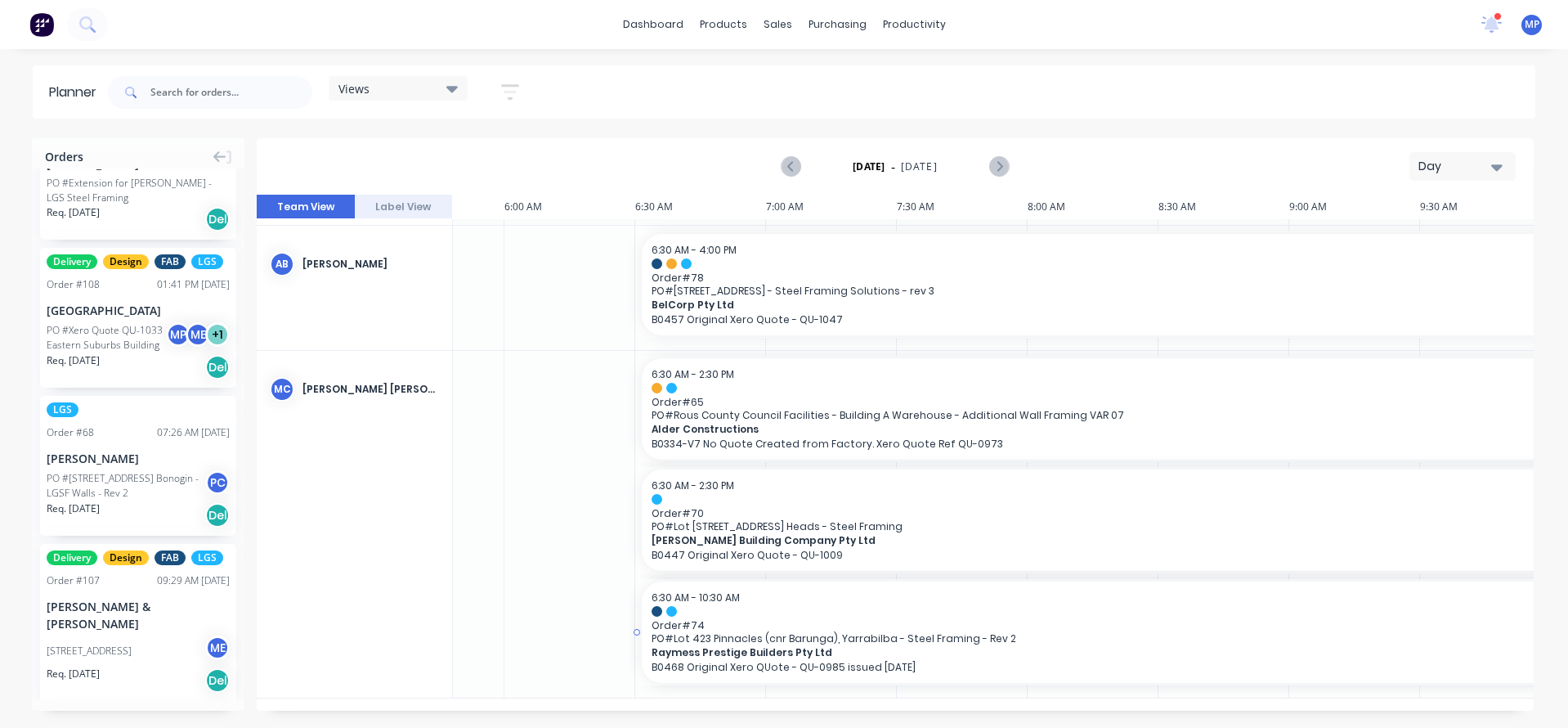
scroll to position [125, 210]
drag, startPoint x: 751, startPoint y: 703, endPoint x: 792, endPoint y: 675, distance: 49.6
click at [998, 163] on icon "Next page" at bounding box center [999, 167] width 8 height 14
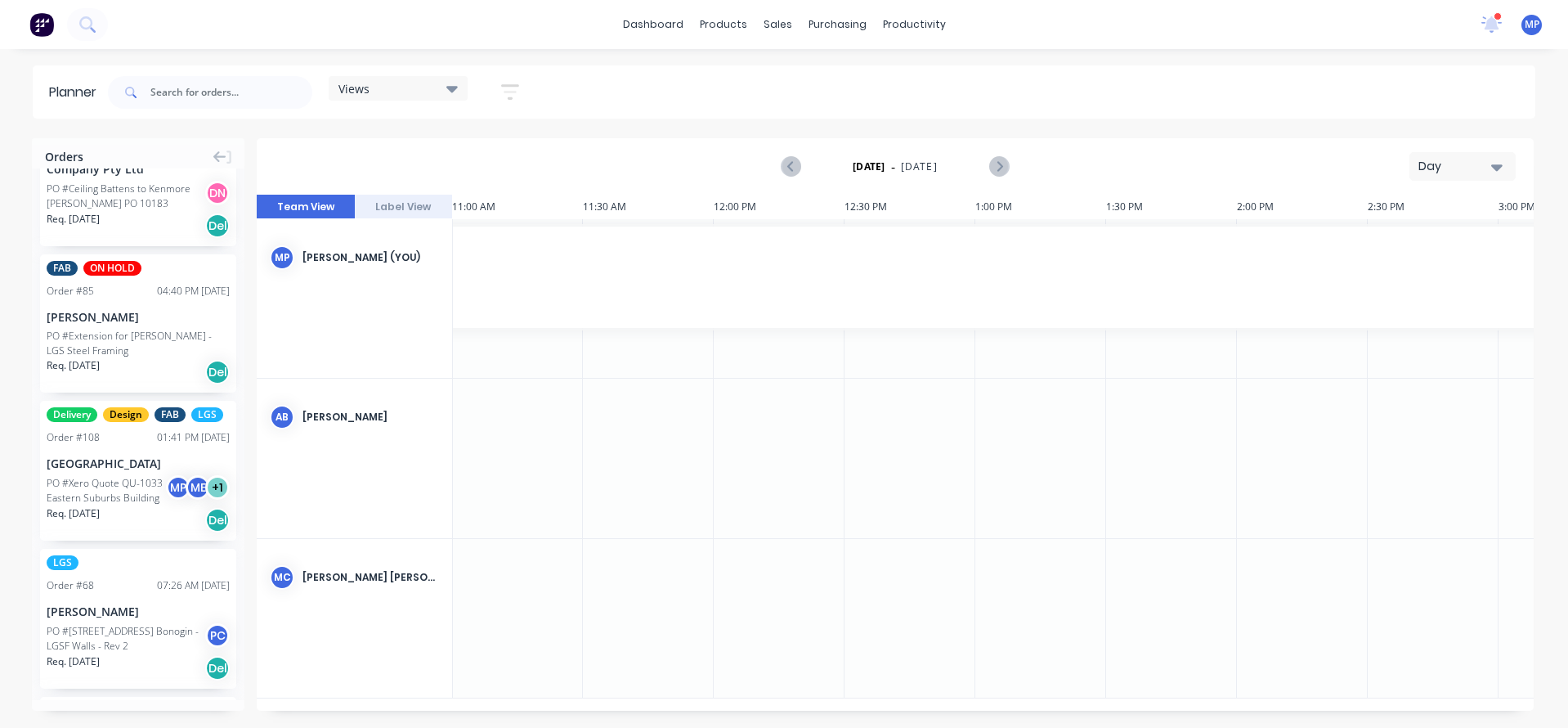
scroll to position [0, 0]
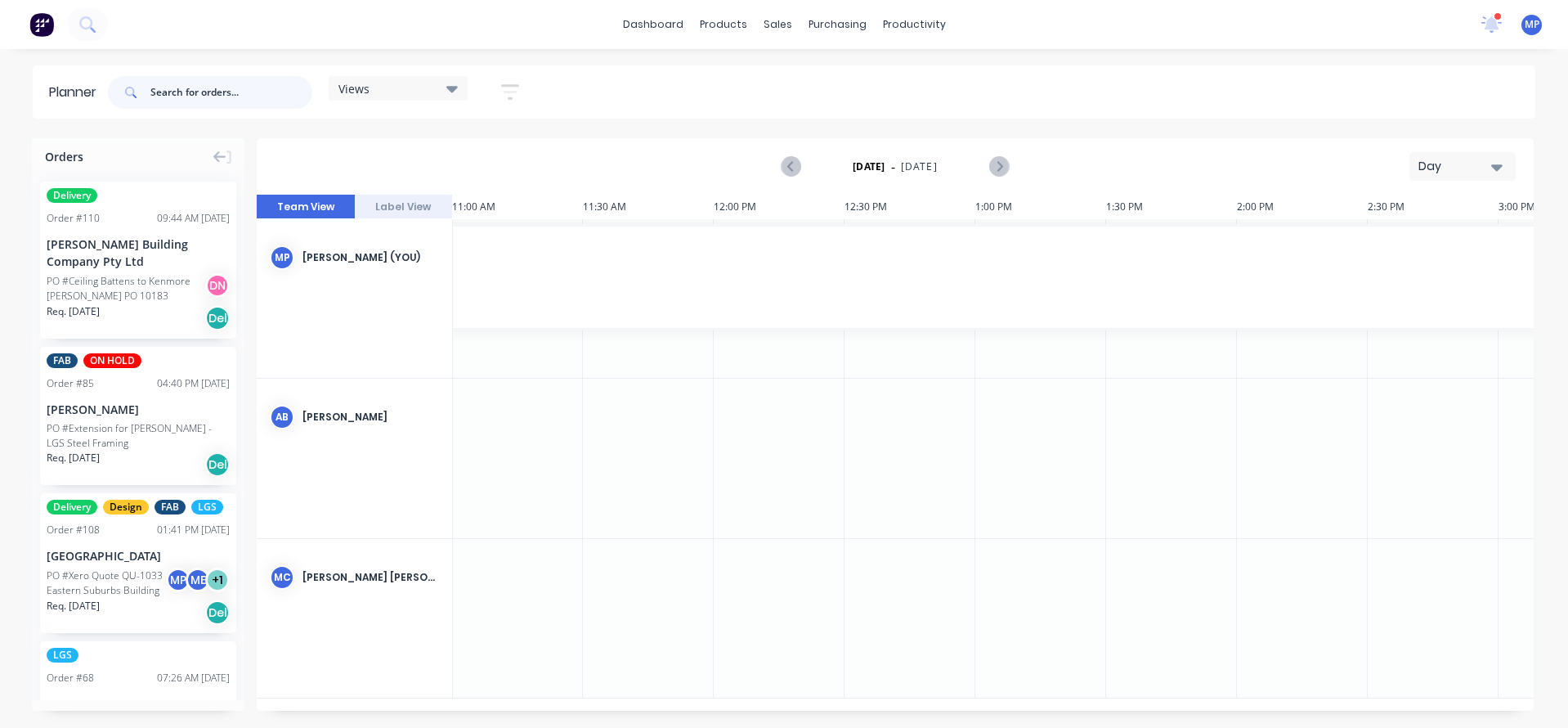
click at [239, 97] on input "text" at bounding box center [232, 93] width 162 height 33
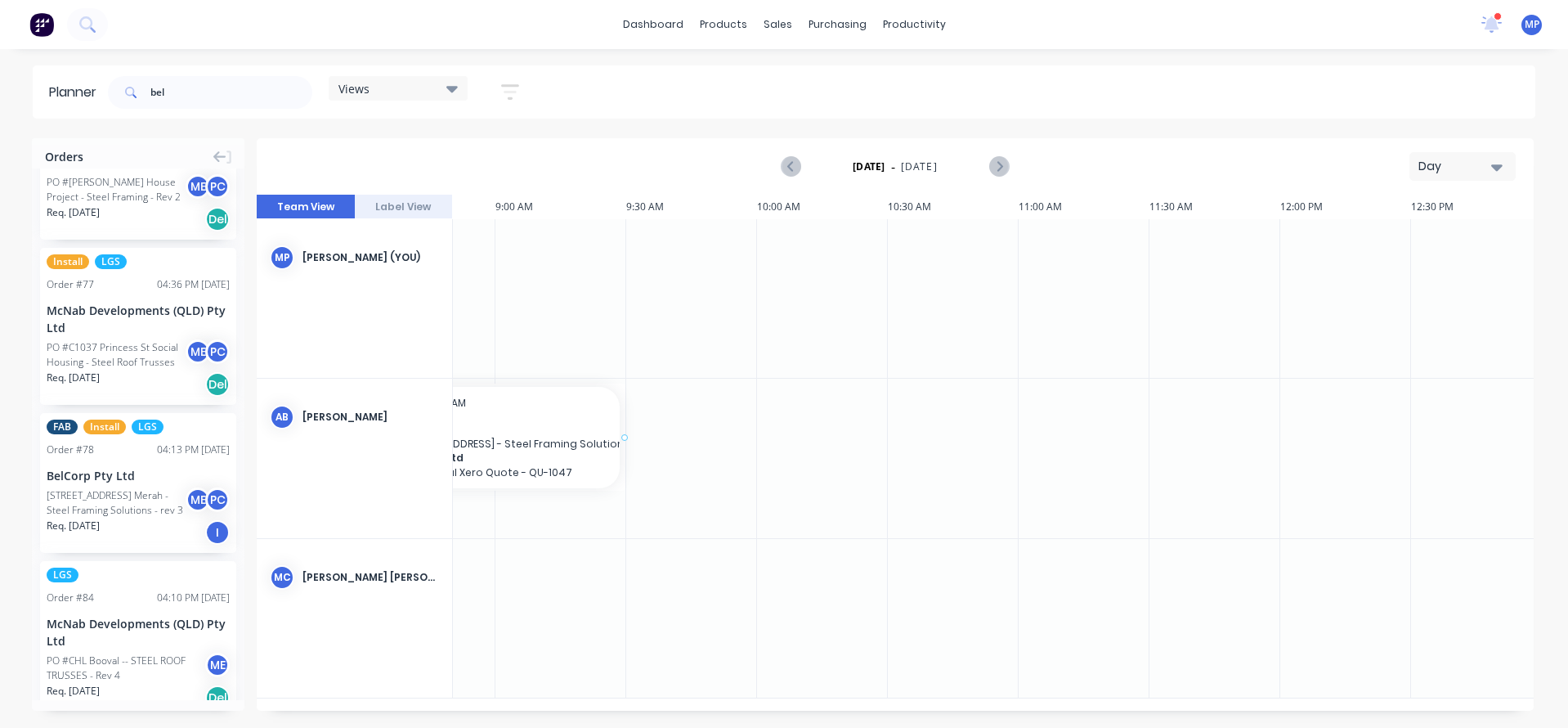
scroll to position [0, 991]
drag, startPoint x: 89, startPoint y: 482, endPoint x: 481, endPoint y: 473, distance: 392.1
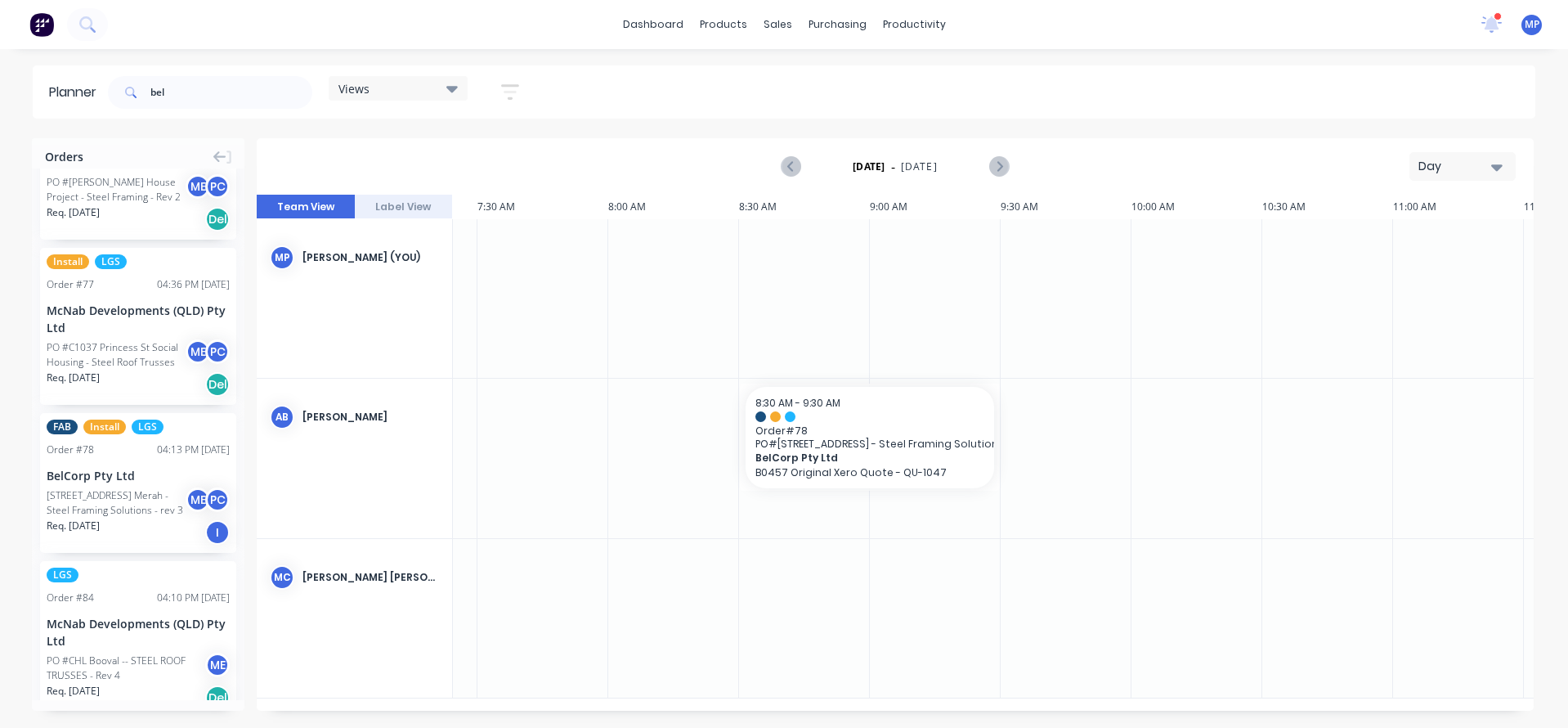
scroll to position [0, 639]
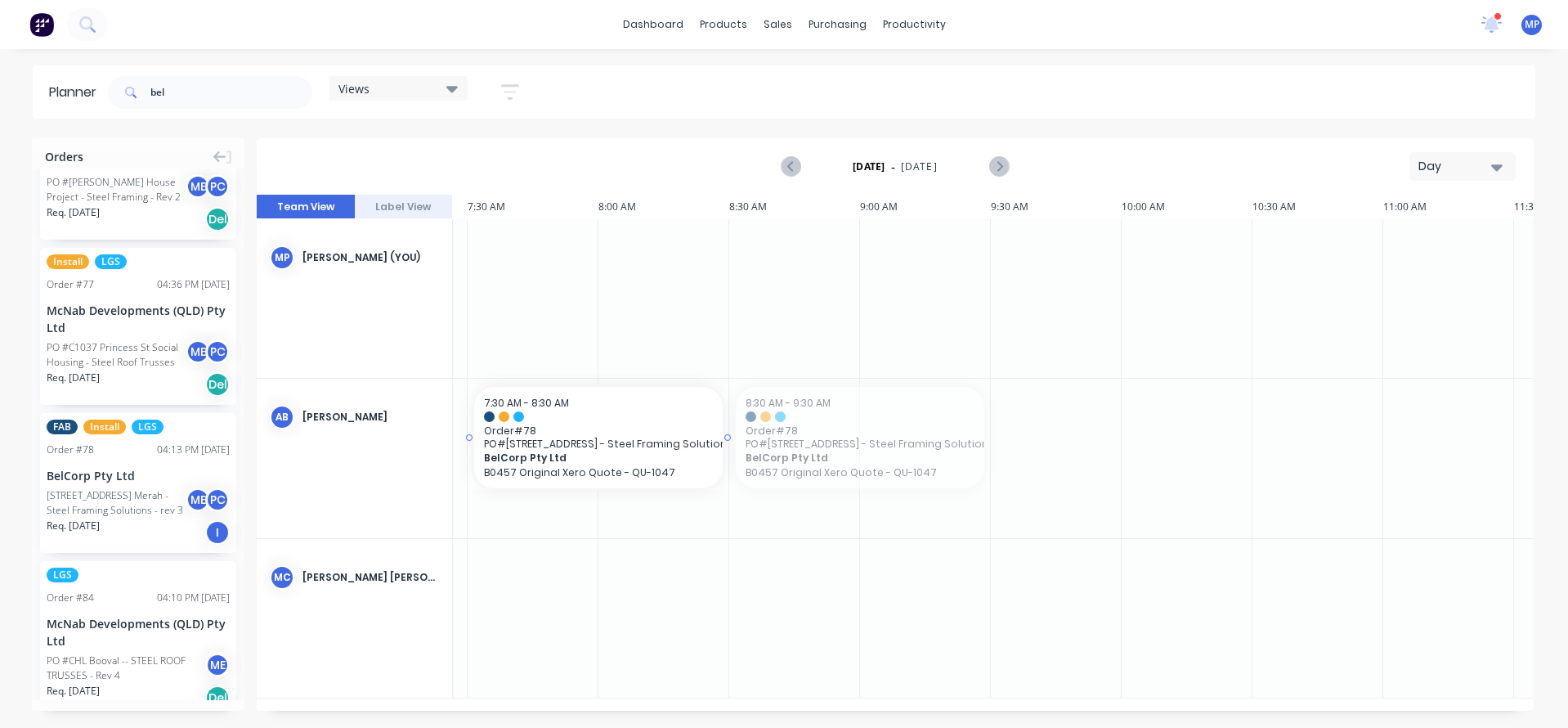
drag, startPoint x: 793, startPoint y: 444, endPoint x: 593, endPoint y: 460, distance: 200.6
click at [1493, 165] on icon "button" at bounding box center [1497, 167] width 12 height 7
click at [1398, 238] on div "Week" at bounding box center [1433, 243] width 162 height 33
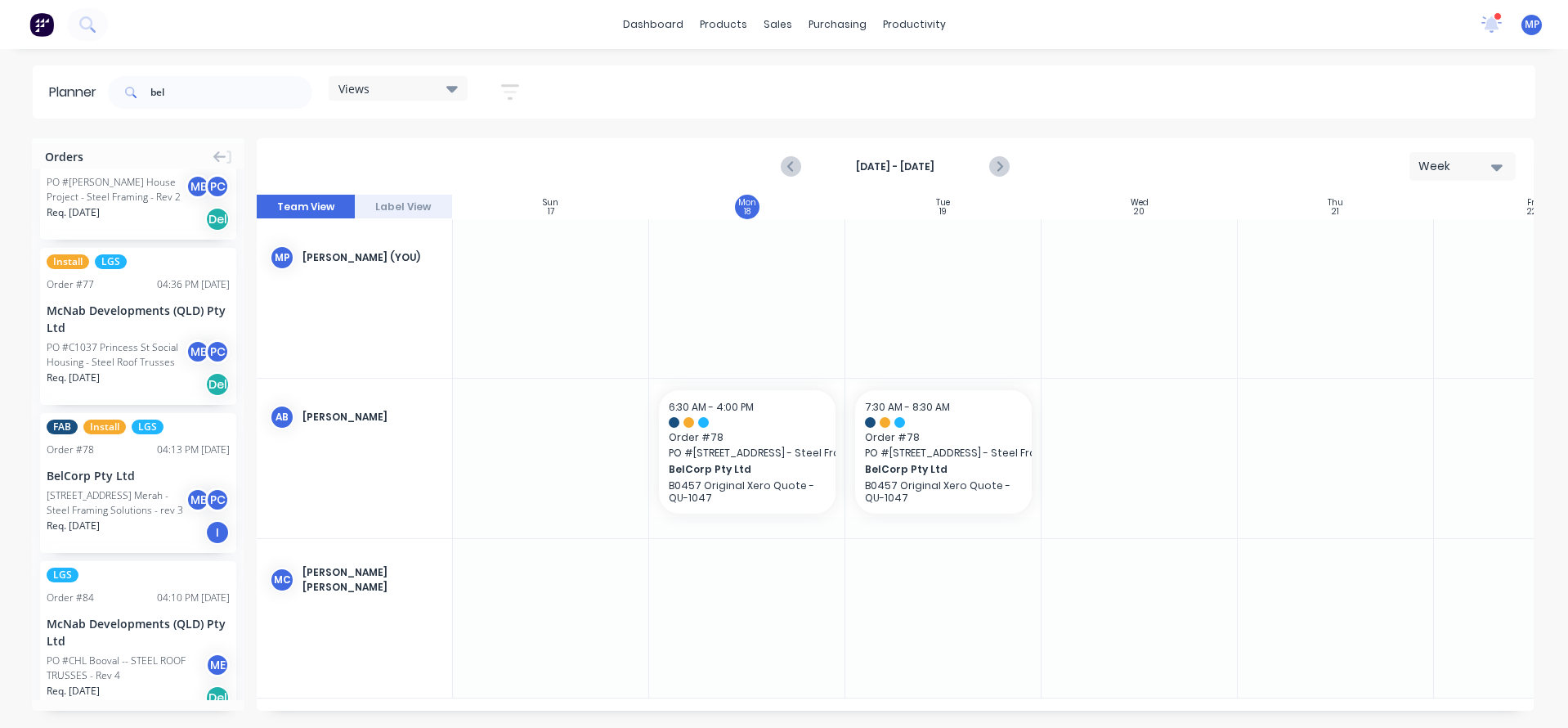
scroll to position [0, 1]
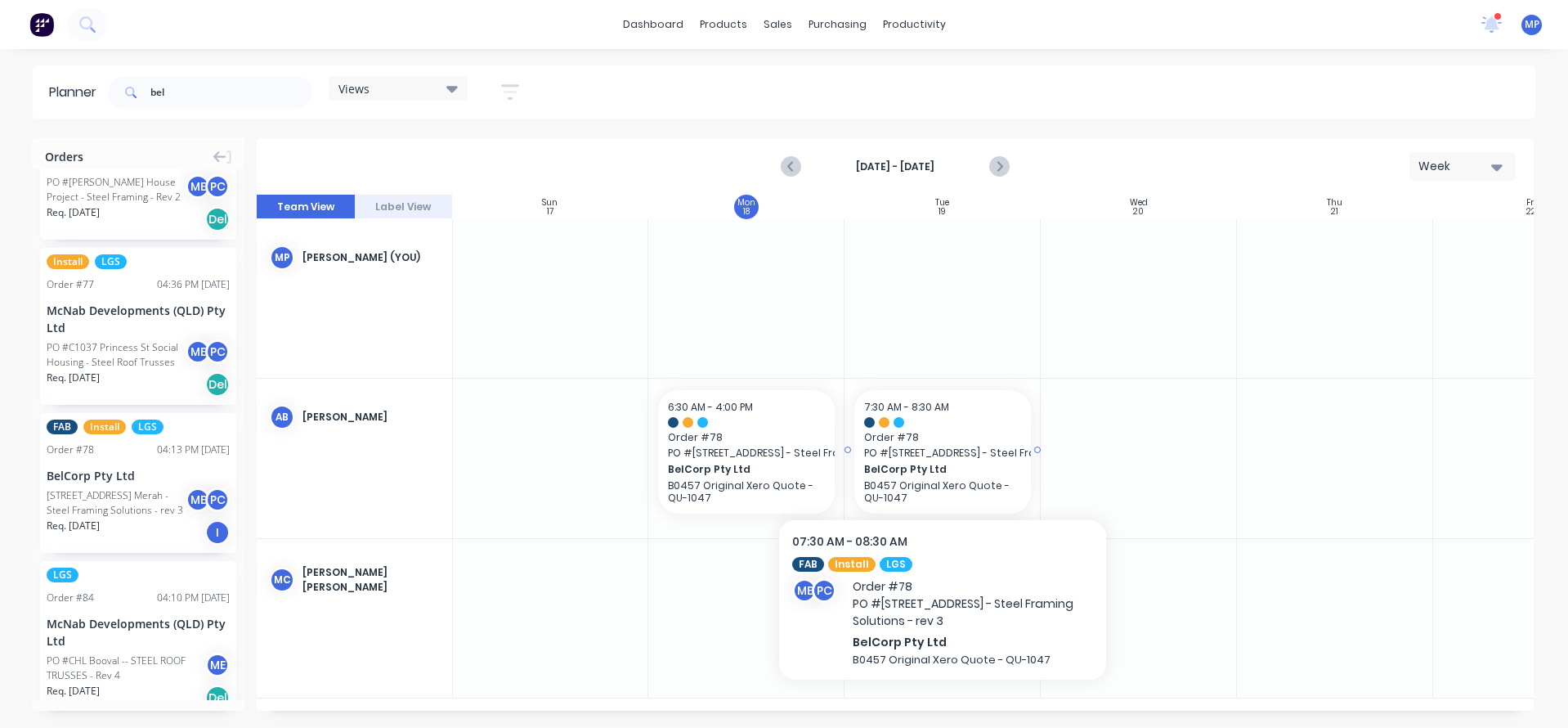
drag, startPoint x: 996, startPoint y: 452, endPoint x: 1373, endPoint y: 462, distance: 377.1
click at [1373, 462] on div at bounding box center [1334, 458] width 196 height 158
drag, startPoint x: 959, startPoint y: 453, endPoint x: 927, endPoint y: 454, distance: 32.0
click at [927, 454] on span "[STREET_ADDRESS] Merah - Steel Framing Solutions - rev 3" at bounding box center [942, 453] width 157 height 14
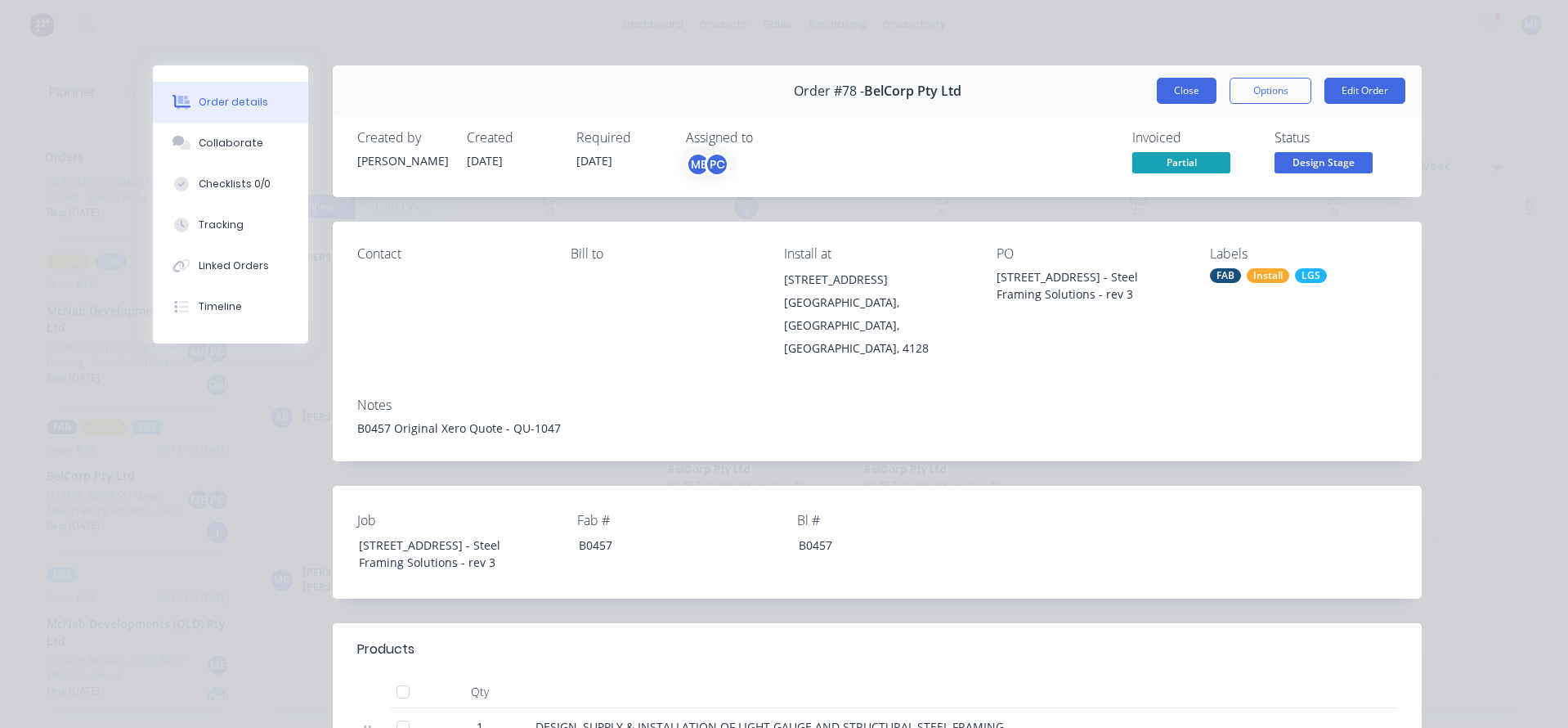
click at [1178, 94] on button "Close" at bounding box center [1187, 90] width 60 height 26
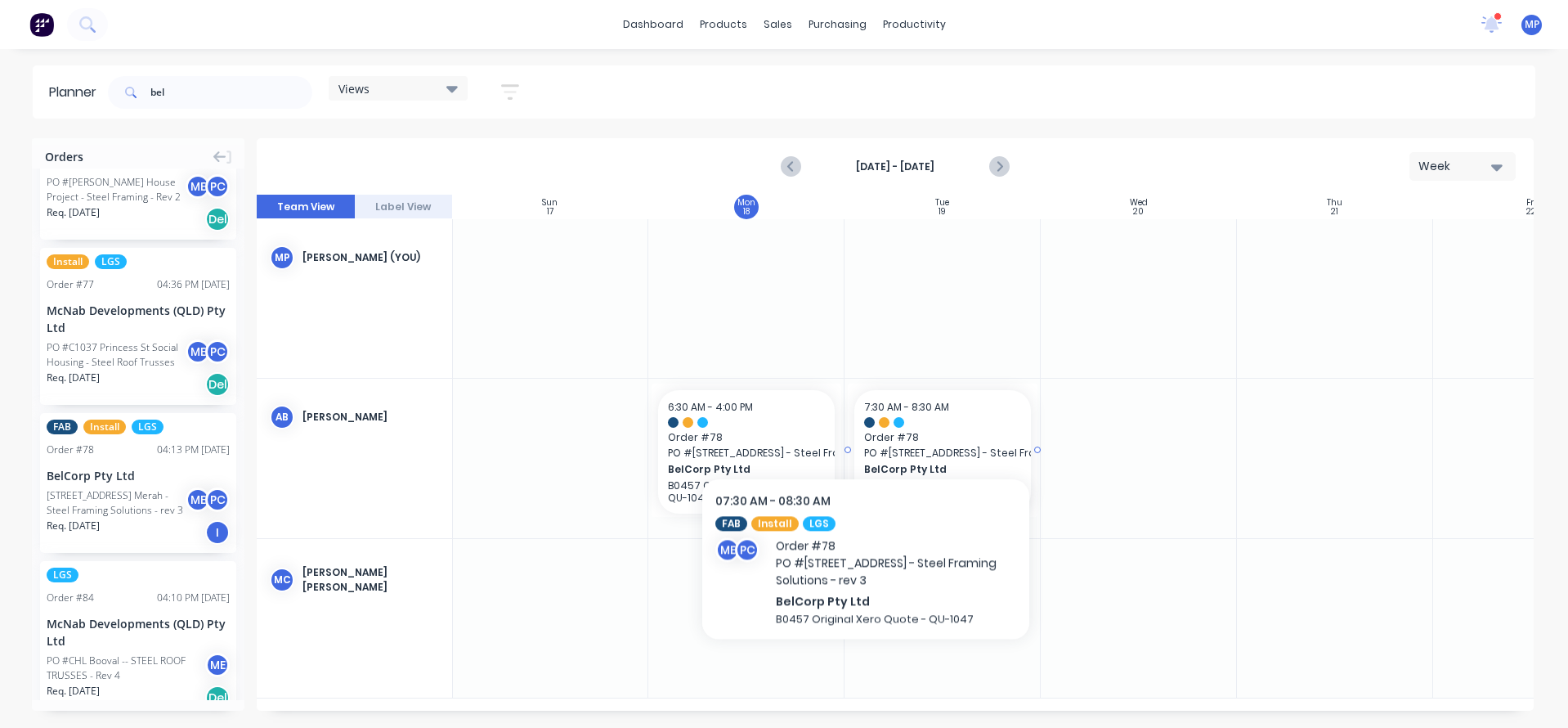
drag, startPoint x: 900, startPoint y: 446, endPoint x: 866, endPoint y: 418, distance: 44.0
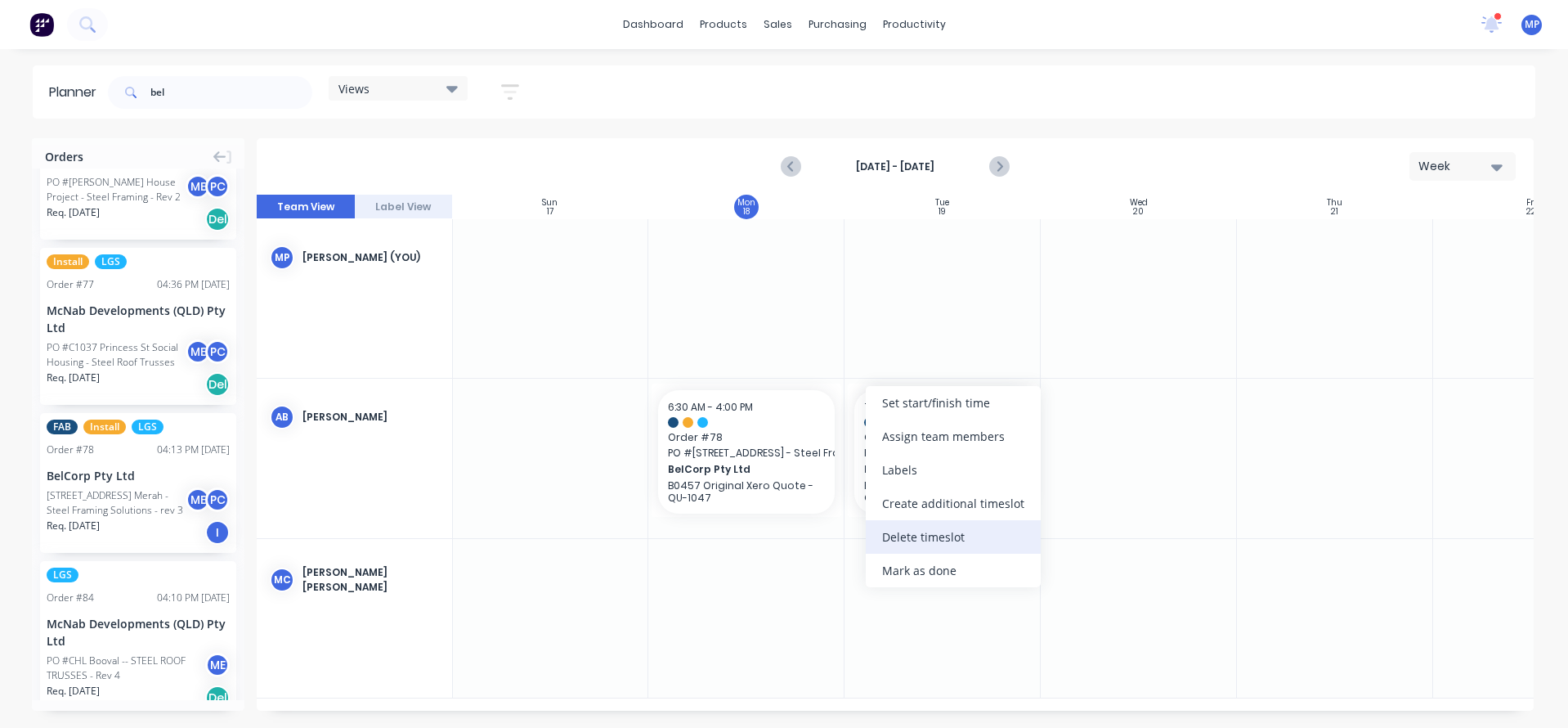
click at [914, 534] on div "Delete timeslot" at bounding box center [952, 537] width 175 height 34
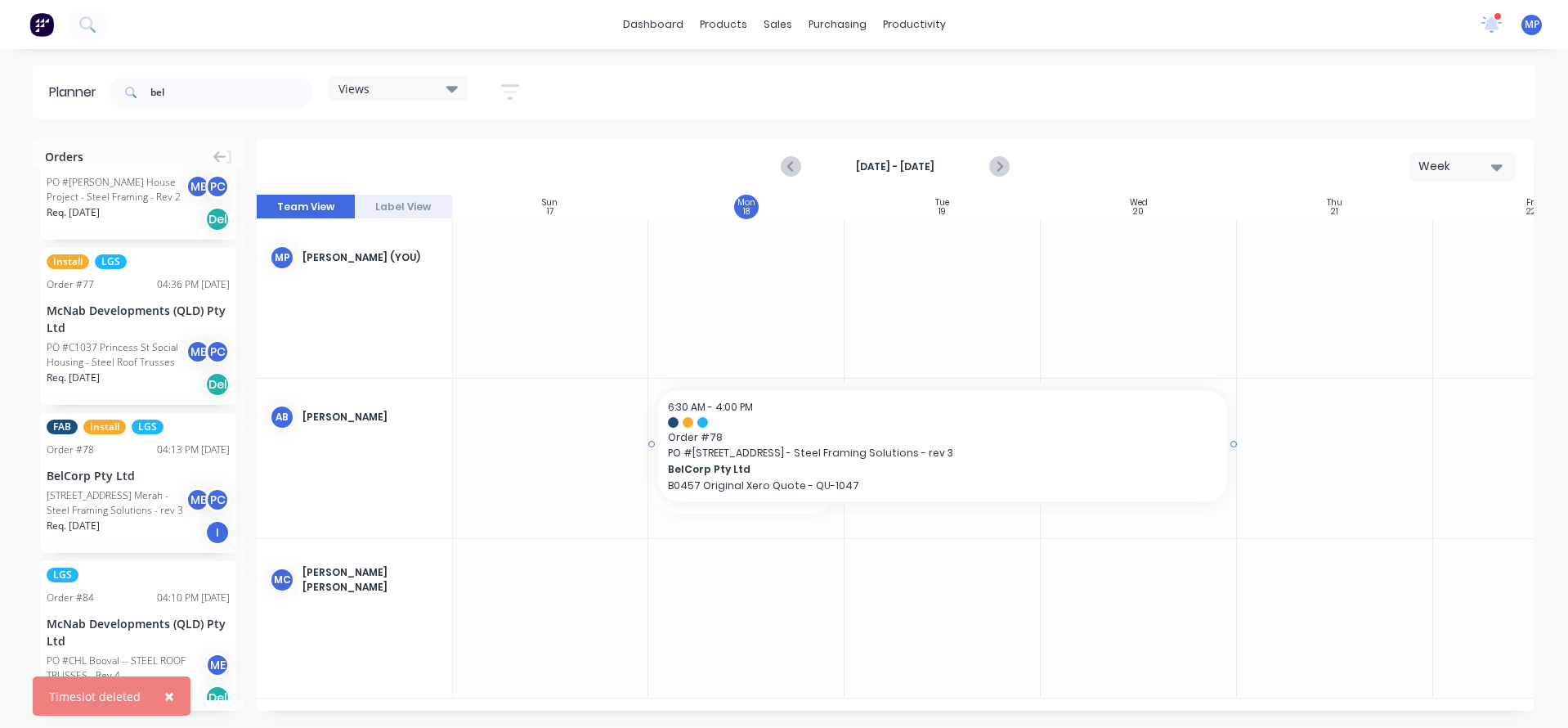
drag, startPoint x: 839, startPoint y: 448, endPoint x: 1136, endPoint y: 438, distance: 297.2
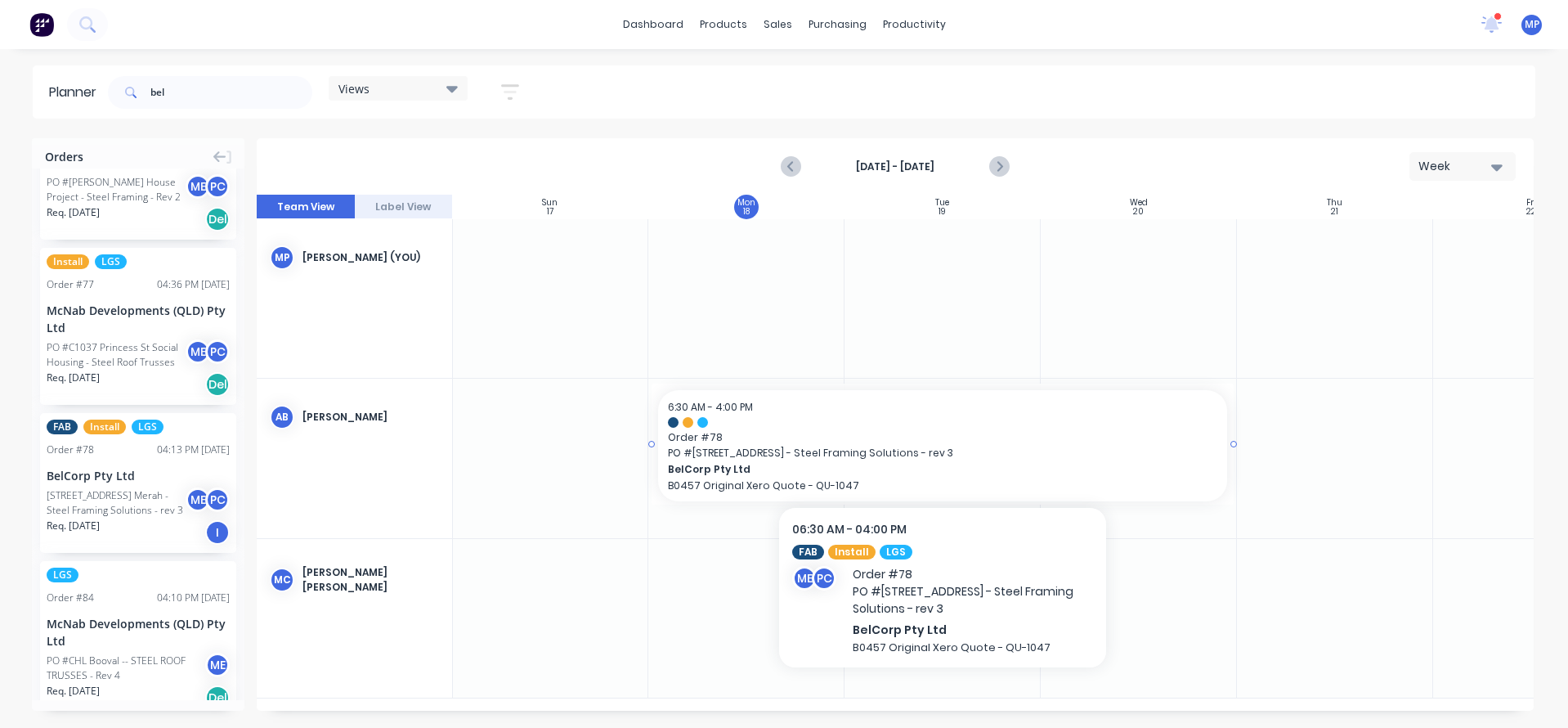
drag, startPoint x: 848, startPoint y: 446, endPoint x: 695, endPoint y: 426, distance: 154.3
drag, startPoint x: 695, startPoint y: 426, endPoint x: 683, endPoint y: 435, distance: 15.0
drag, startPoint x: 683, startPoint y: 435, endPoint x: 673, endPoint y: 418, distance: 19.7
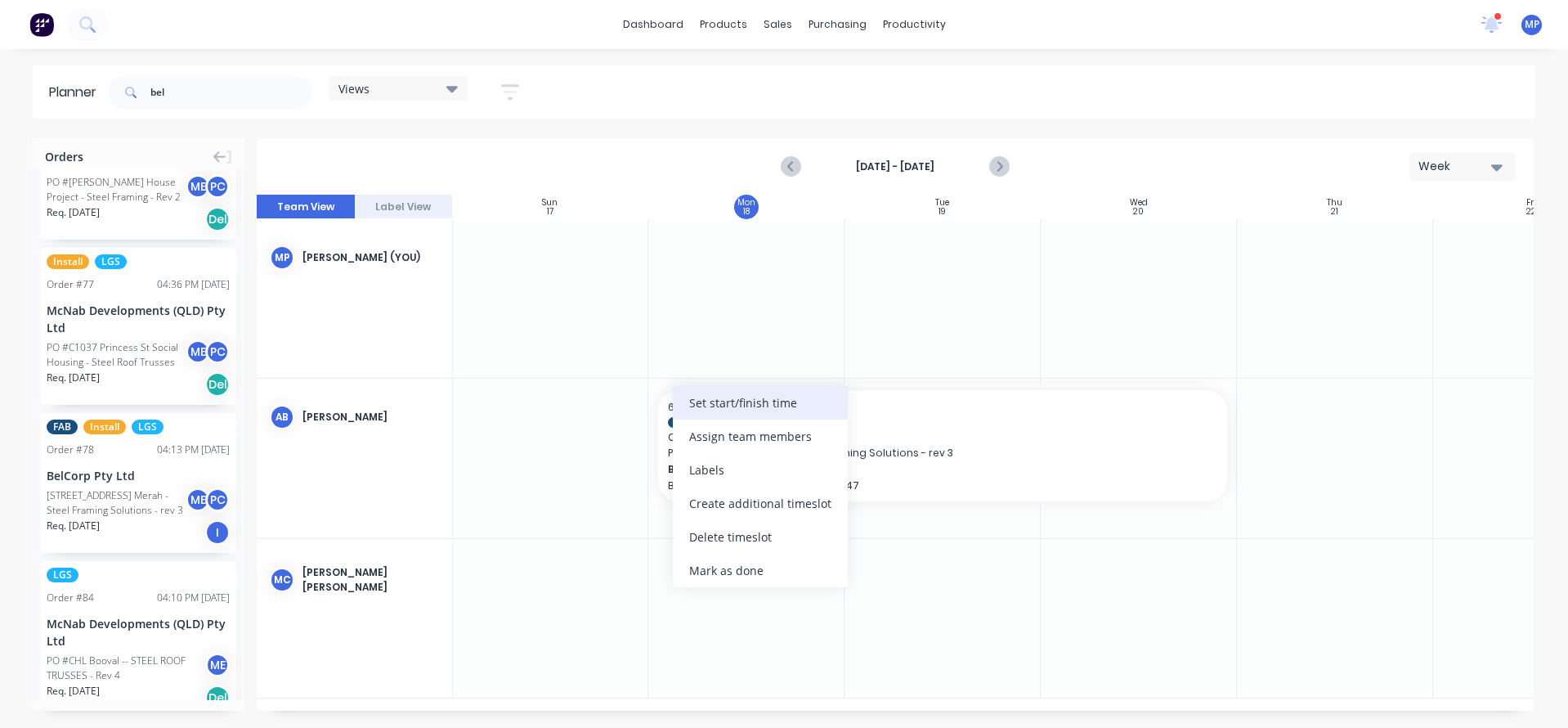
click at [722, 406] on div "Set start/finish time" at bounding box center [759, 403] width 175 height 34
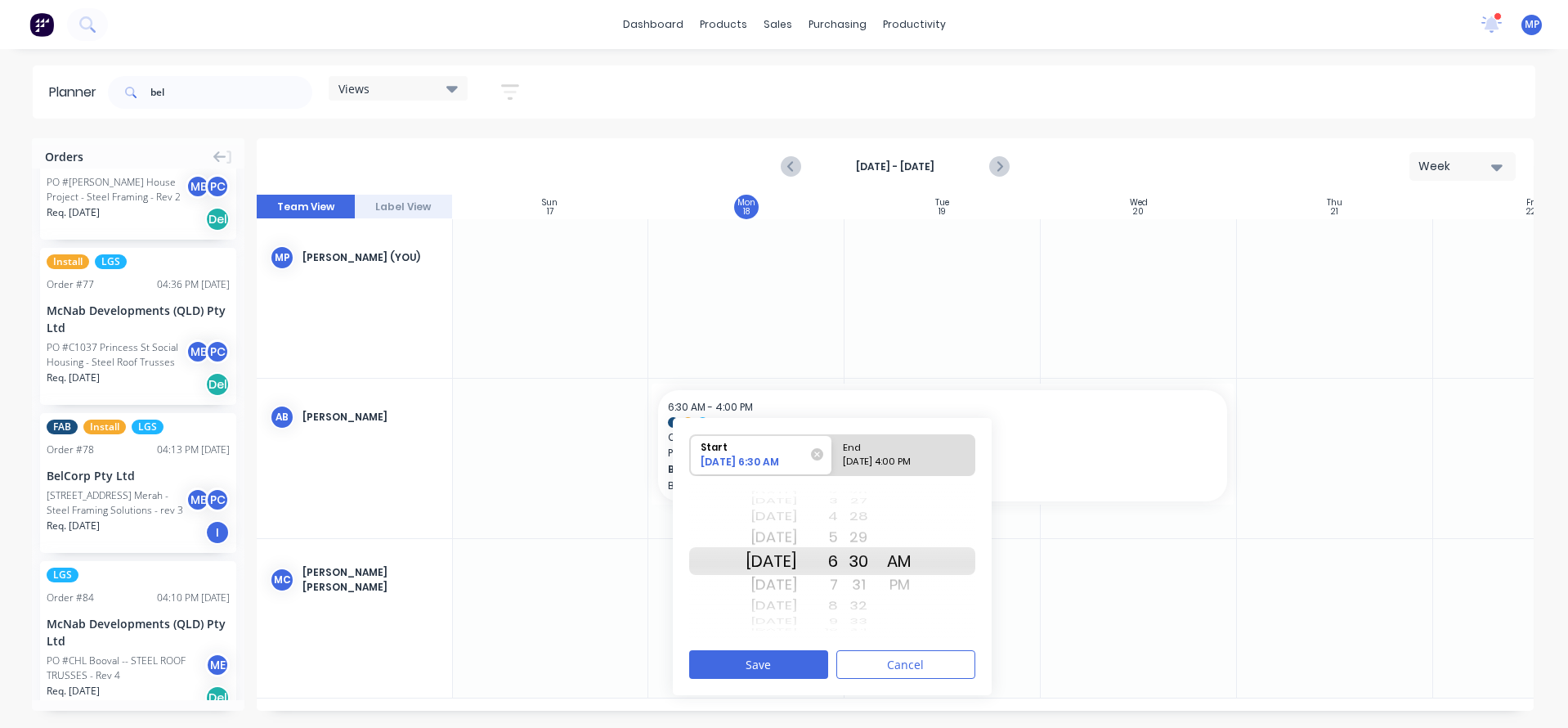
click at [954, 316] on div at bounding box center [942, 298] width 196 height 158
click at [865, 666] on button "Cancel" at bounding box center [906, 664] width 139 height 29
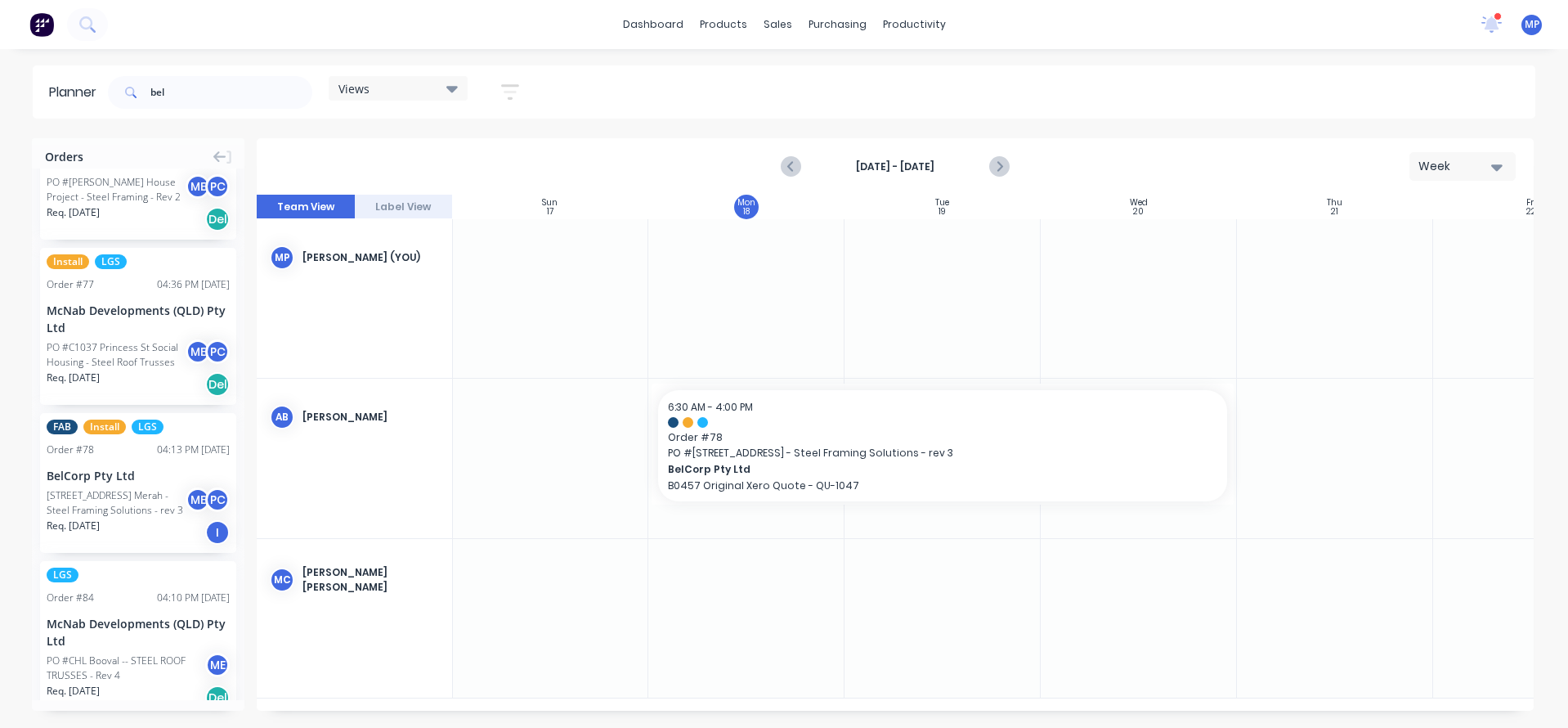
click at [339, 584] on div "MC [PERSON_NAME] [PERSON_NAME]" at bounding box center [354, 579] width 195 height 82
click at [339, 581] on div "MC [PERSON_NAME] [PERSON_NAME]" at bounding box center [354, 579] width 195 height 82
click at [340, 575] on div "[PERSON_NAME] [PERSON_NAME]" at bounding box center [370, 579] width 136 height 29
click at [359, 579] on div "[PERSON_NAME] [PERSON_NAME]" at bounding box center [370, 579] width 136 height 29
click at [360, 574] on div "[PERSON_NAME] [PERSON_NAME]" at bounding box center [370, 579] width 136 height 29
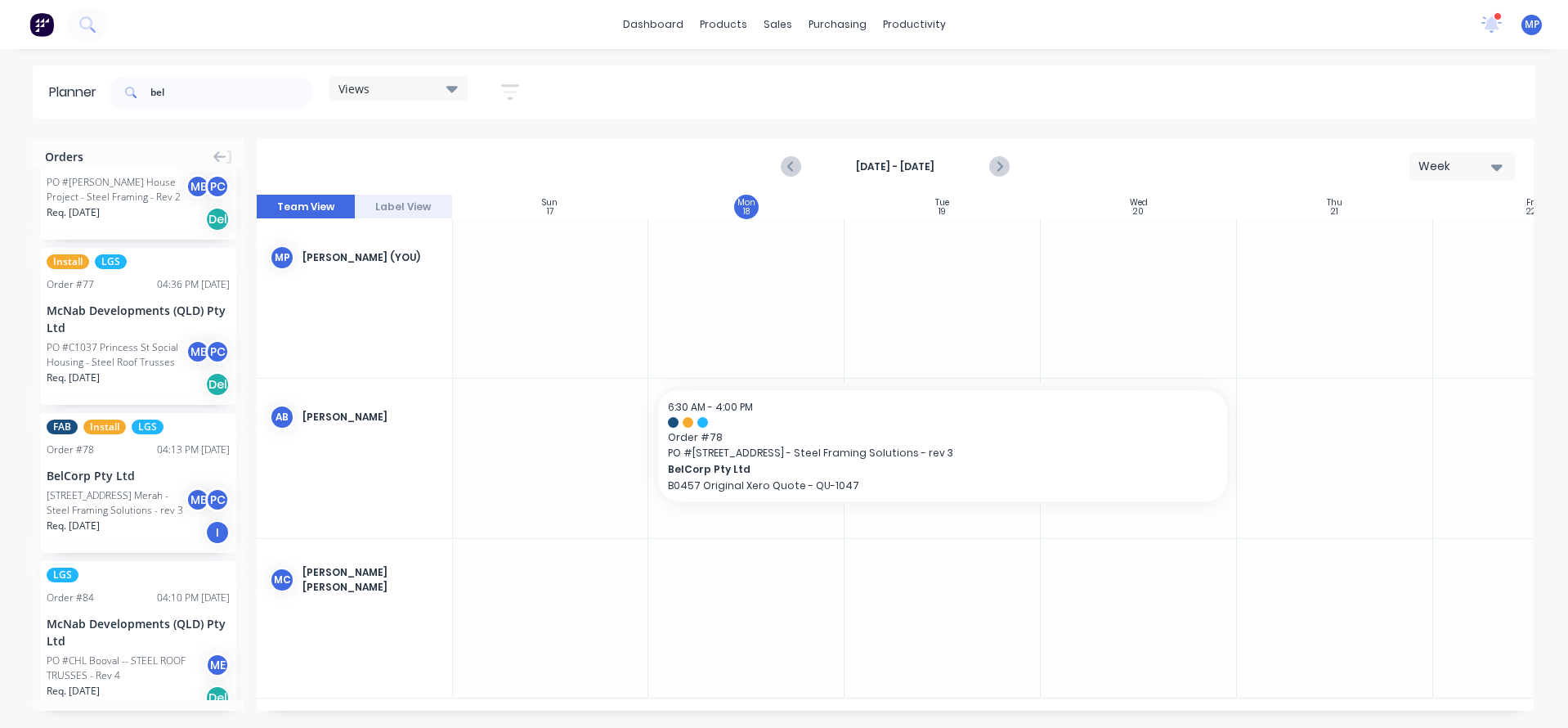
drag, startPoint x: 655, startPoint y: 703, endPoint x: 514, endPoint y: 705, distance: 141.0
click at [514, 705] on div "Sun 17 [DATE] Mon 18 [DATE] Tue 19 [DATE] Wed 20 [DATE] Thu 21 [DATE] Fri 22 [D…" at bounding box center [894, 453] width 1277 height 516
click at [786, 164] on icon "Previous page" at bounding box center [792, 167] width 19 height 19
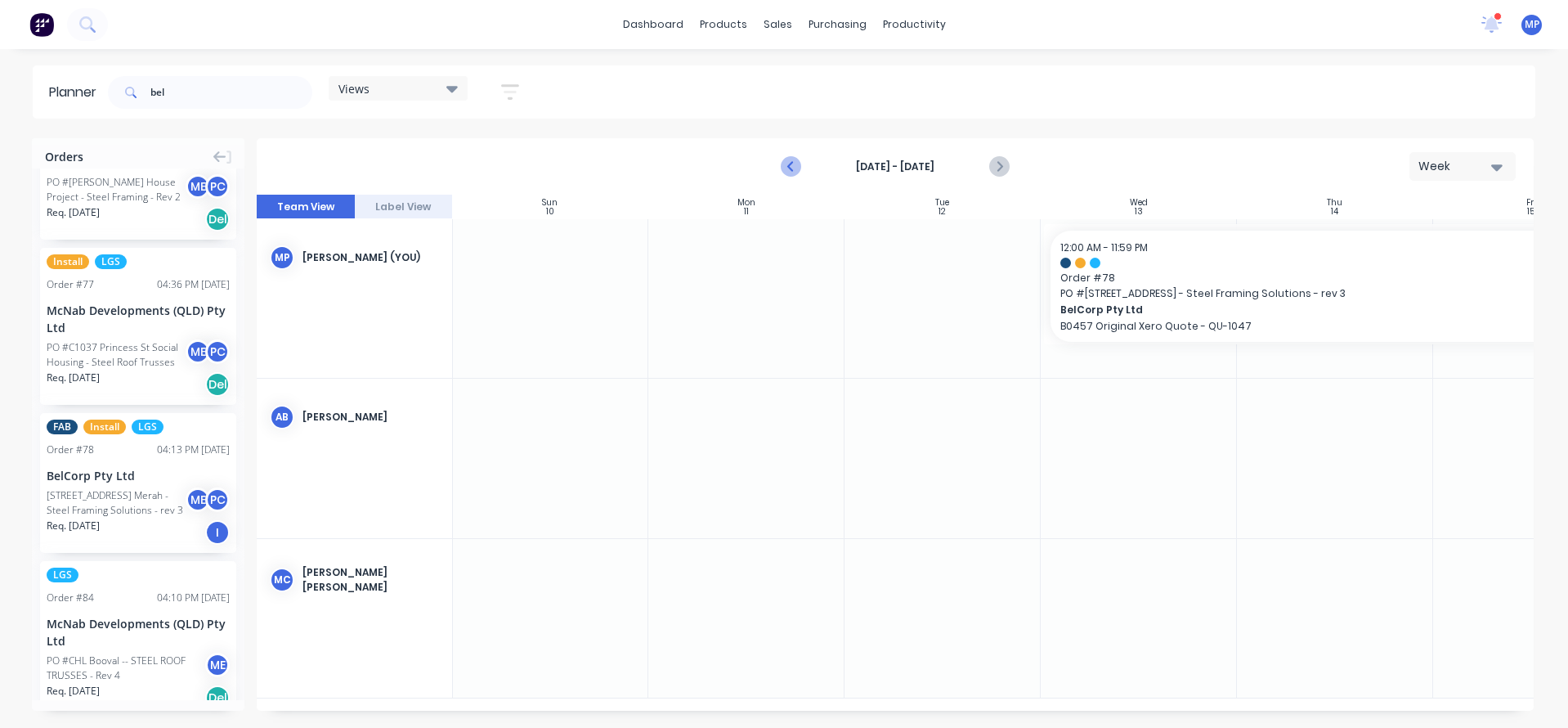
click at [786, 164] on icon "Previous page" at bounding box center [792, 167] width 19 height 19
click at [1002, 168] on icon "Next page" at bounding box center [999, 167] width 19 height 19
click at [1499, 173] on icon "button" at bounding box center [1497, 166] width 12 height 18
click at [1395, 208] on div "Day" at bounding box center [1433, 210] width 162 height 33
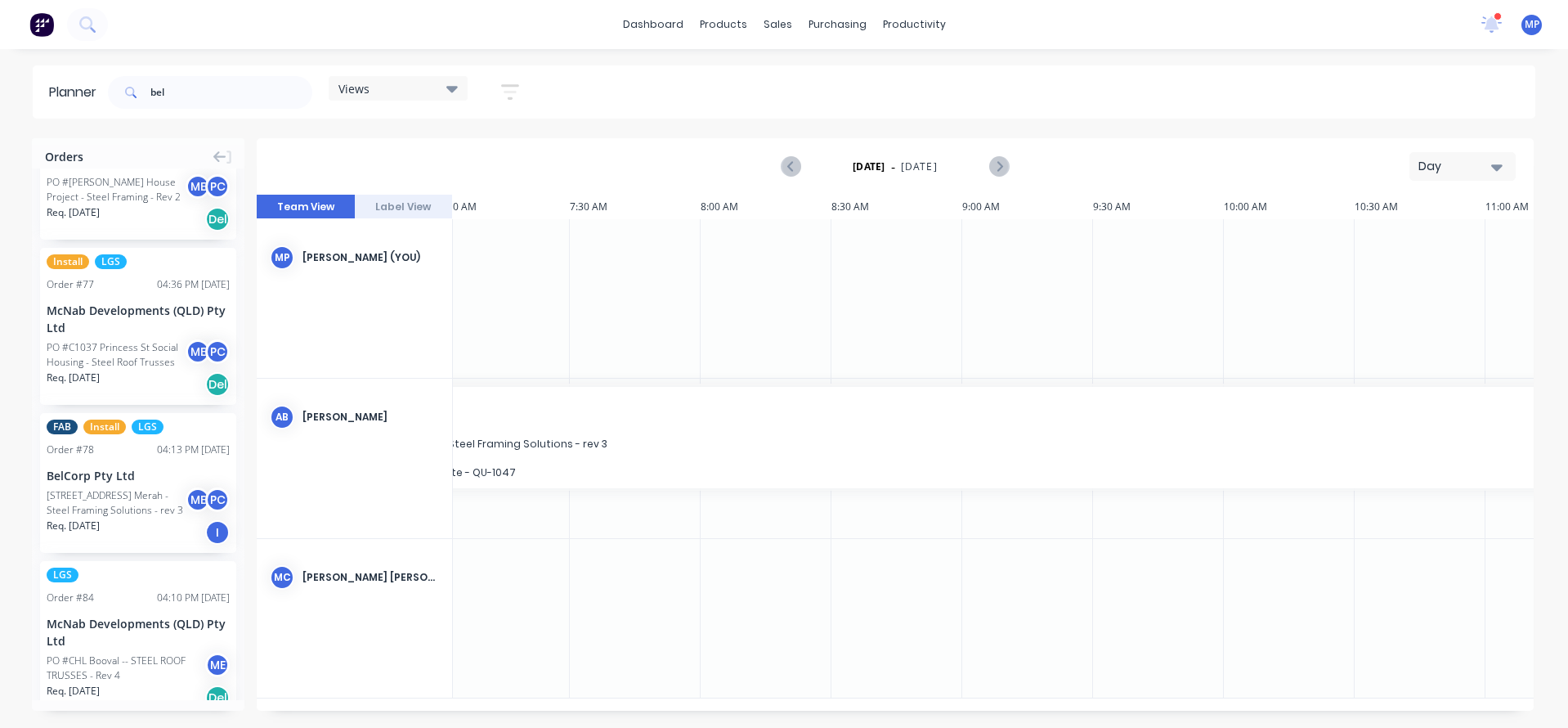
scroll to position [0, 401]
click at [1000, 171] on icon "Next page" at bounding box center [999, 167] width 19 height 19
click at [313, 574] on div "[PERSON_NAME] [PERSON_NAME]" at bounding box center [370, 576] width 136 height 14
click at [505, 94] on icon "button" at bounding box center [509, 92] width 18 height 20
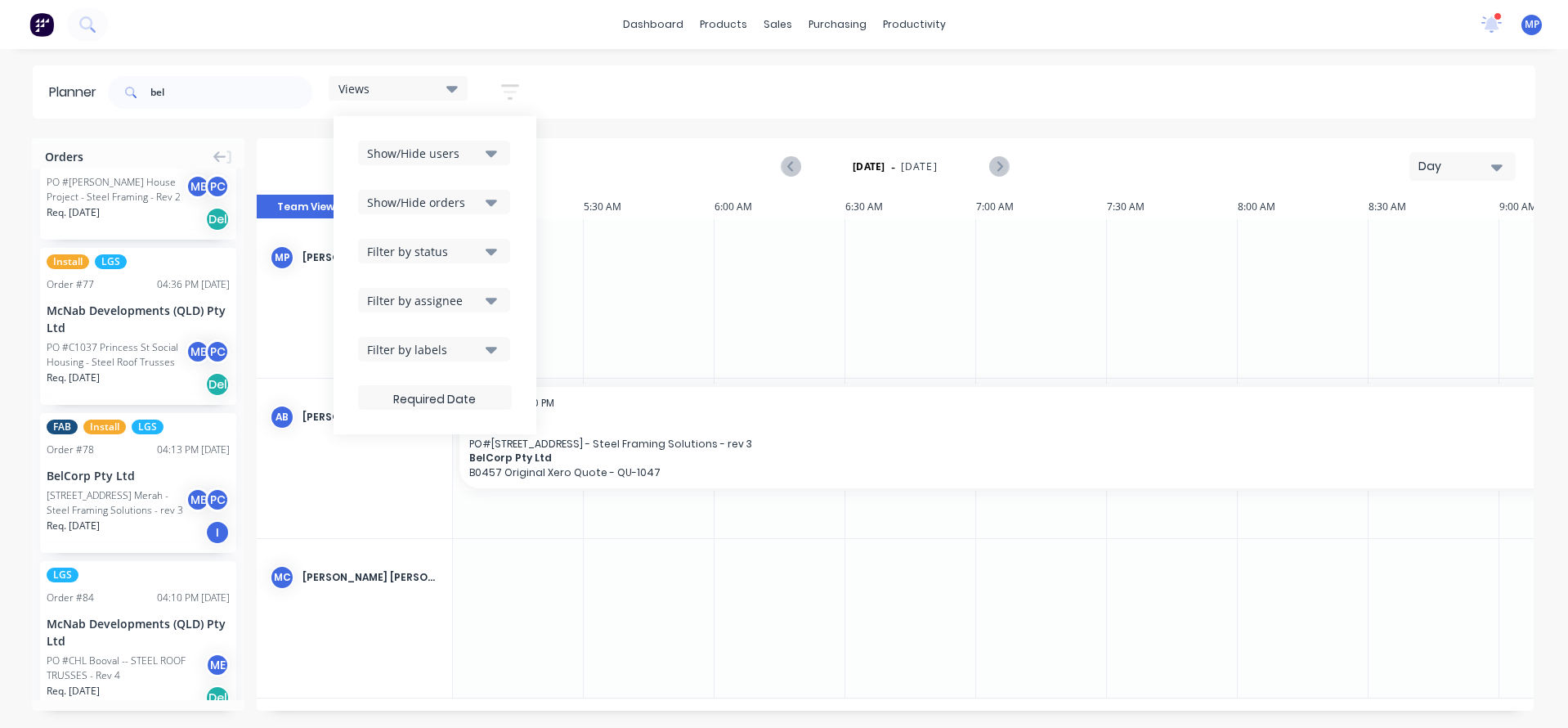
click at [505, 94] on icon "button" at bounding box center [509, 92] width 18 height 20
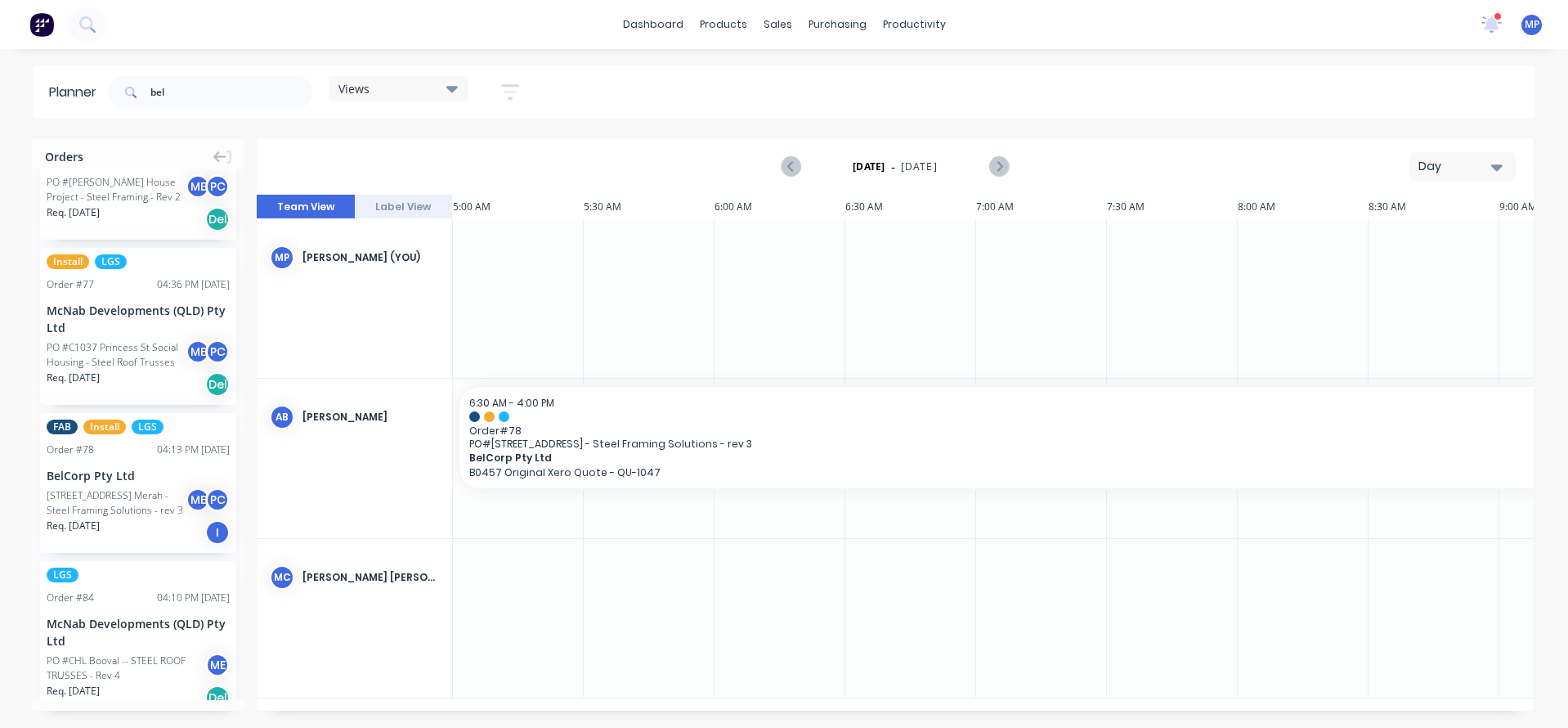
click at [454, 91] on icon at bounding box center [452, 89] width 12 height 7
click at [789, 174] on icon "Previous page" at bounding box center [792, 167] width 19 height 19
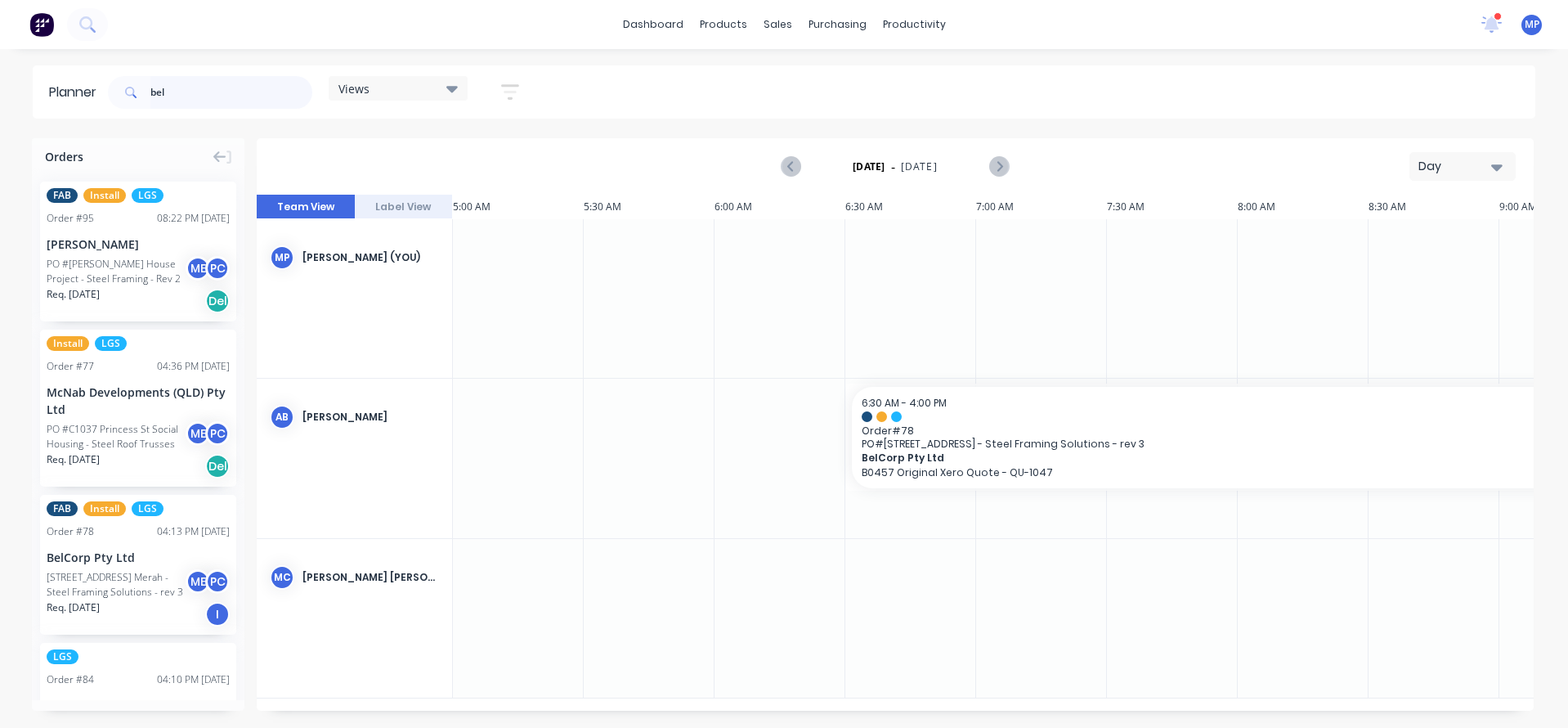
click at [179, 93] on input "bel" at bounding box center [232, 93] width 162 height 33
drag, startPoint x: 178, startPoint y: 91, endPoint x: 126, endPoint y: 94, distance: 52.1
click at [126, 94] on div "bel" at bounding box center [210, 93] width 205 height 33
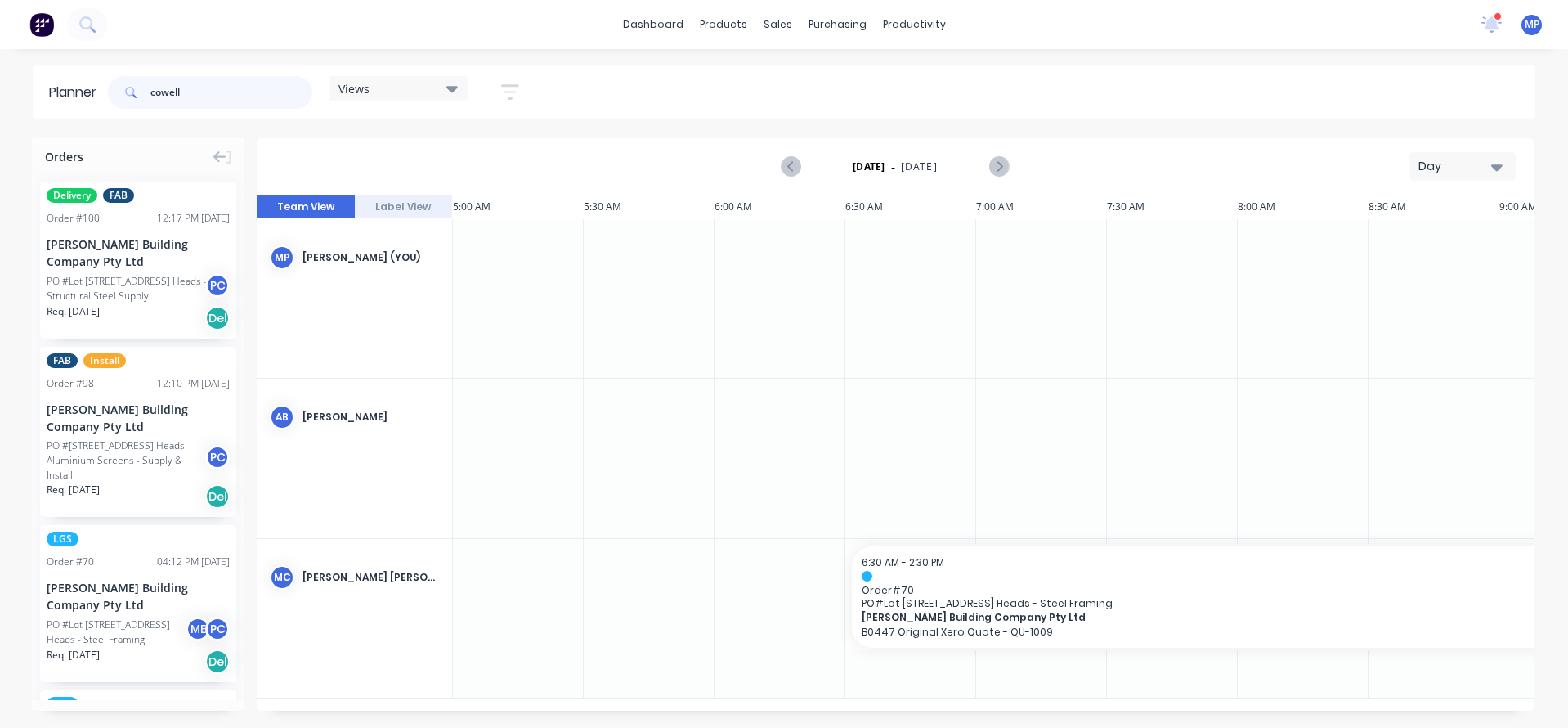
type input "cowell"
click at [192, 92] on input "cowell" at bounding box center [232, 93] width 162 height 33
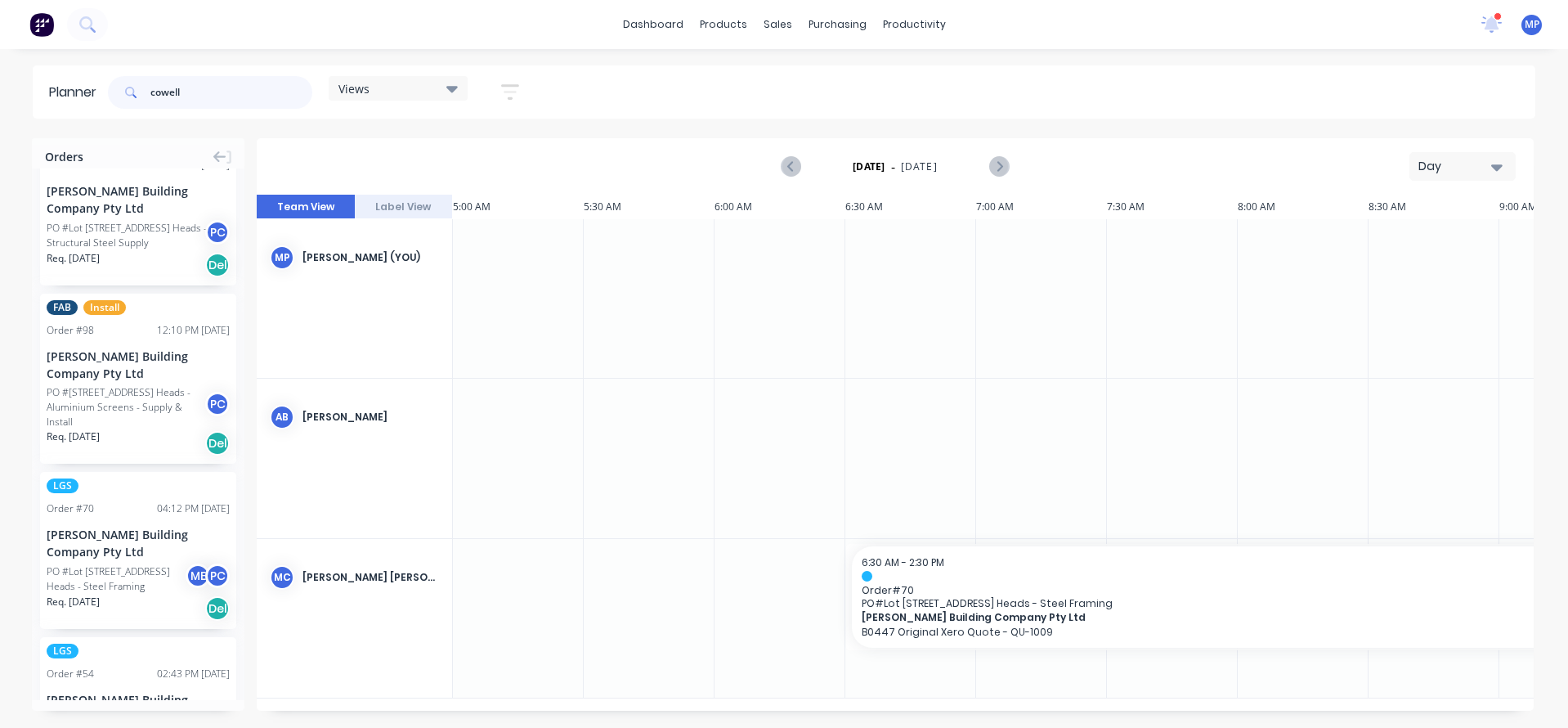
scroll to position [82, 0]
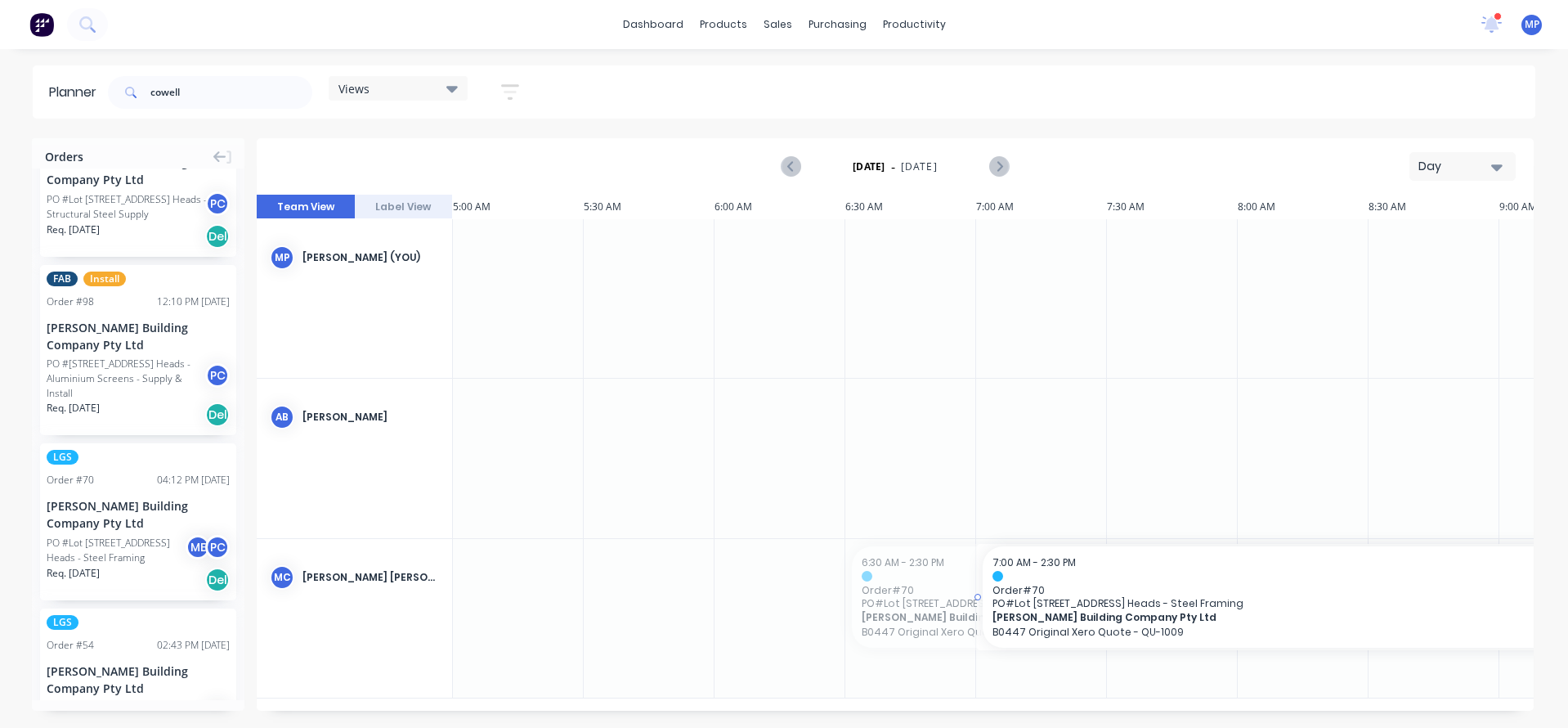
drag, startPoint x: 848, startPoint y: 591, endPoint x: 970, endPoint y: 593, distance: 122.0
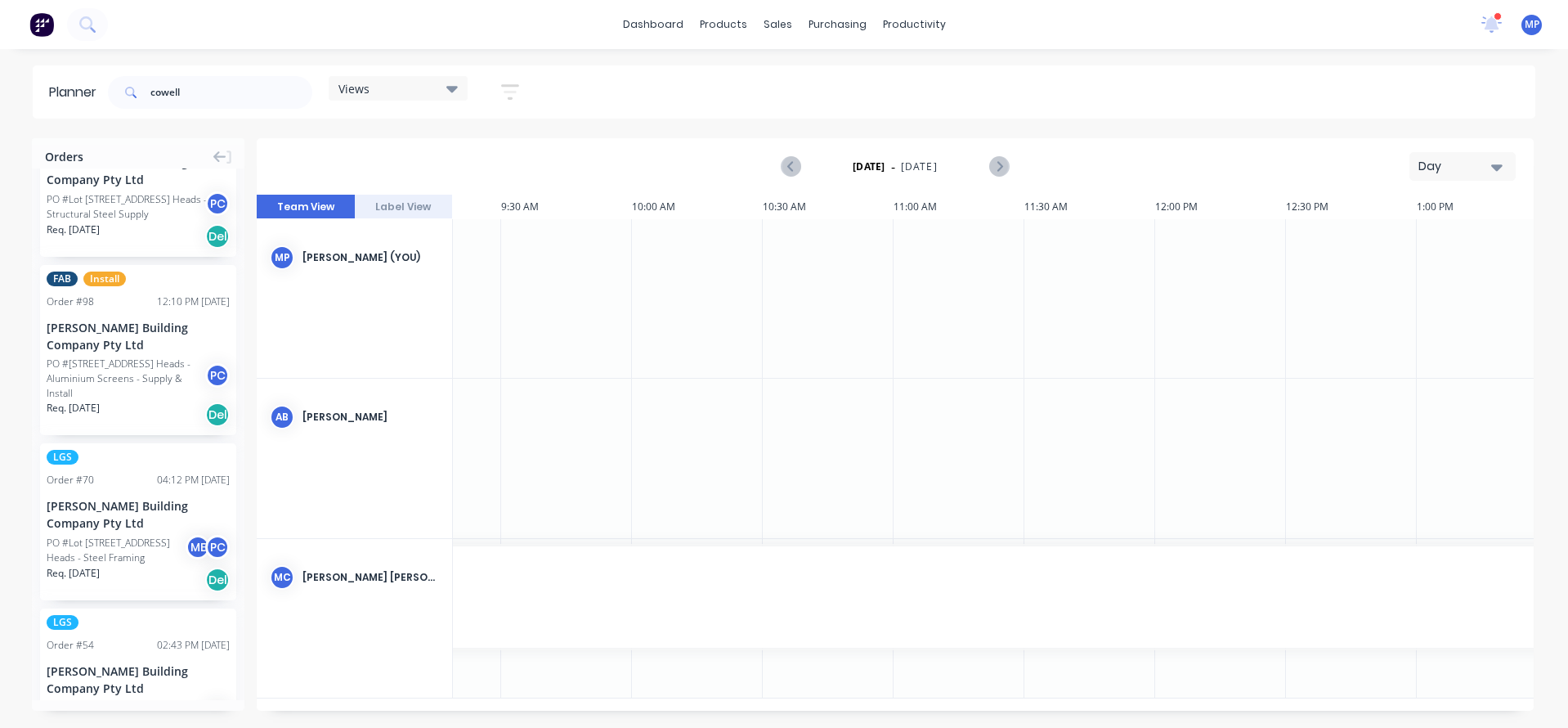
scroll to position [0, 757]
click at [1486, 163] on div "Day" at bounding box center [1456, 166] width 75 height 17
click at [1405, 244] on div "Week" at bounding box center [1433, 243] width 162 height 33
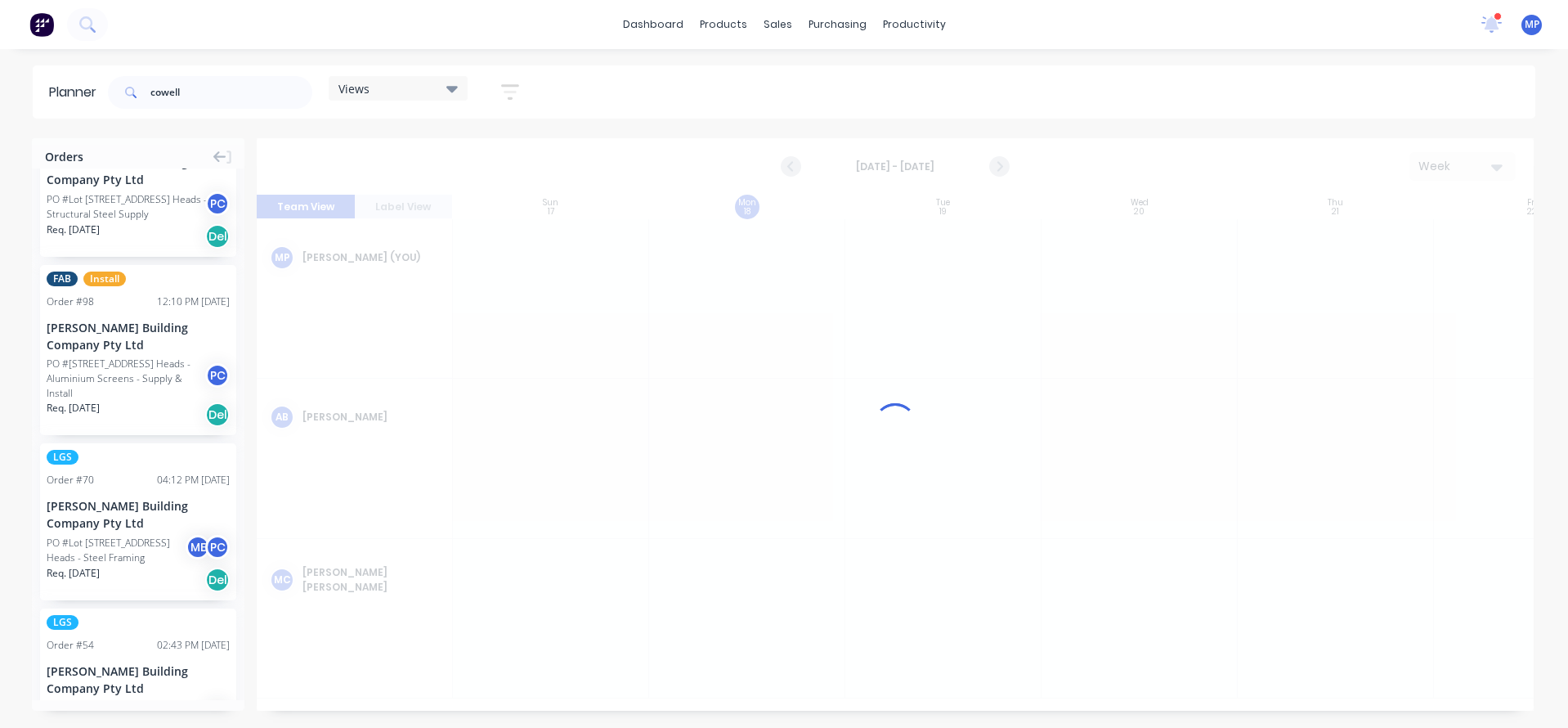
scroll to position [0, 1]
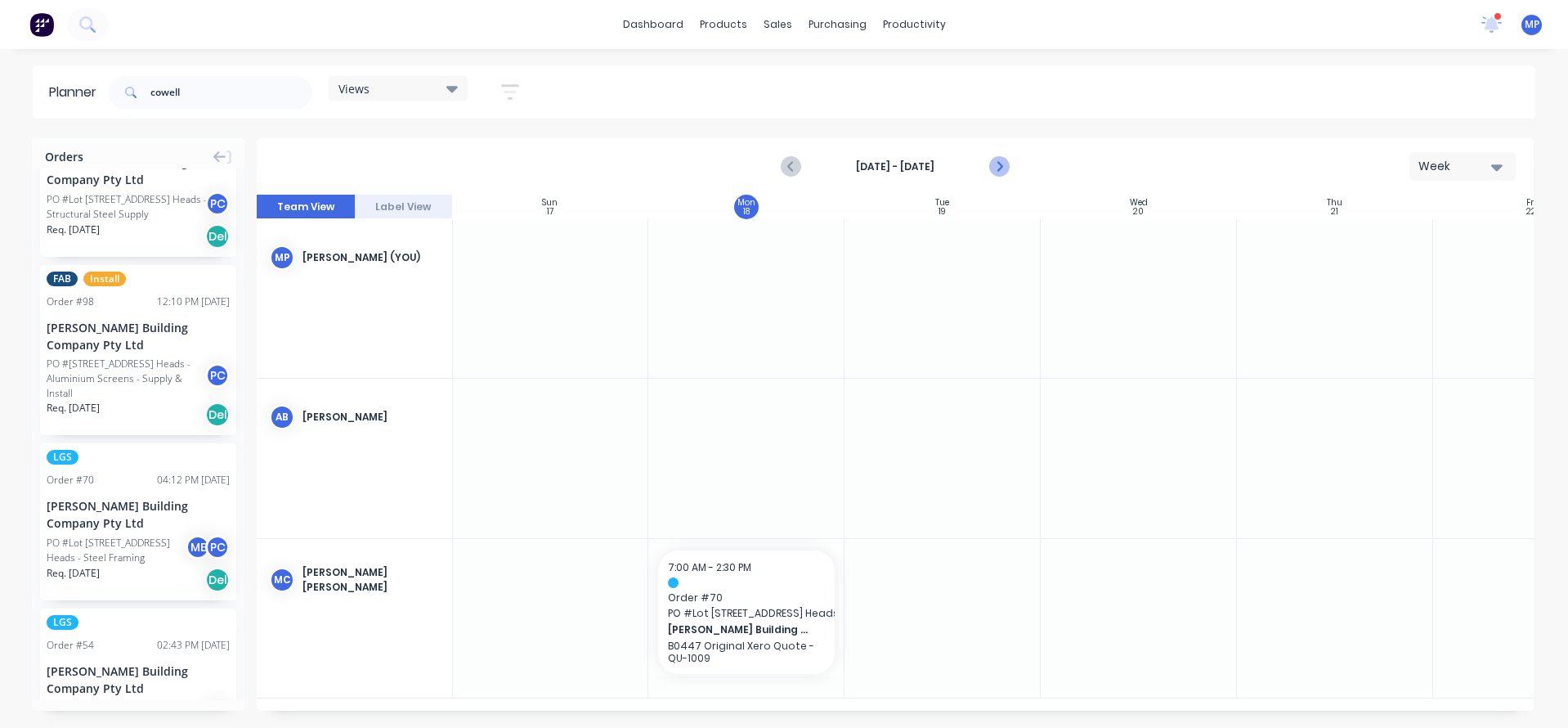
click at [997, 168] on icon "Next page" at bounding box center [999, 167] width 19 height 19
click at [795, 169] on icon "Previous page" at bounding box center [792, 167] width 19 height 19
click at [390, 209] on button "Label View" at bounding box center [404, 207] width 98 height 24
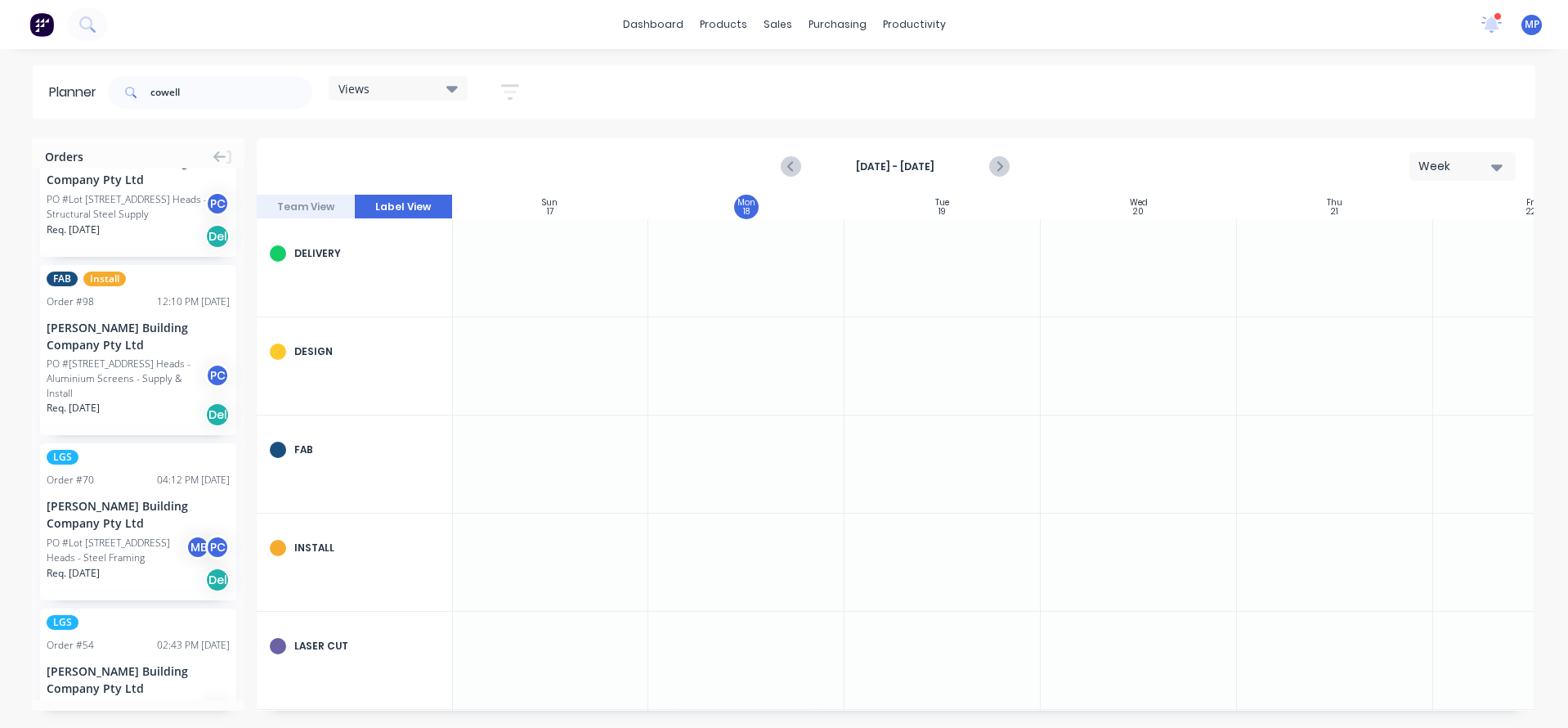
click at [316, 201] on button "Team View" at bounding box center [306, 207] width 98 height 24
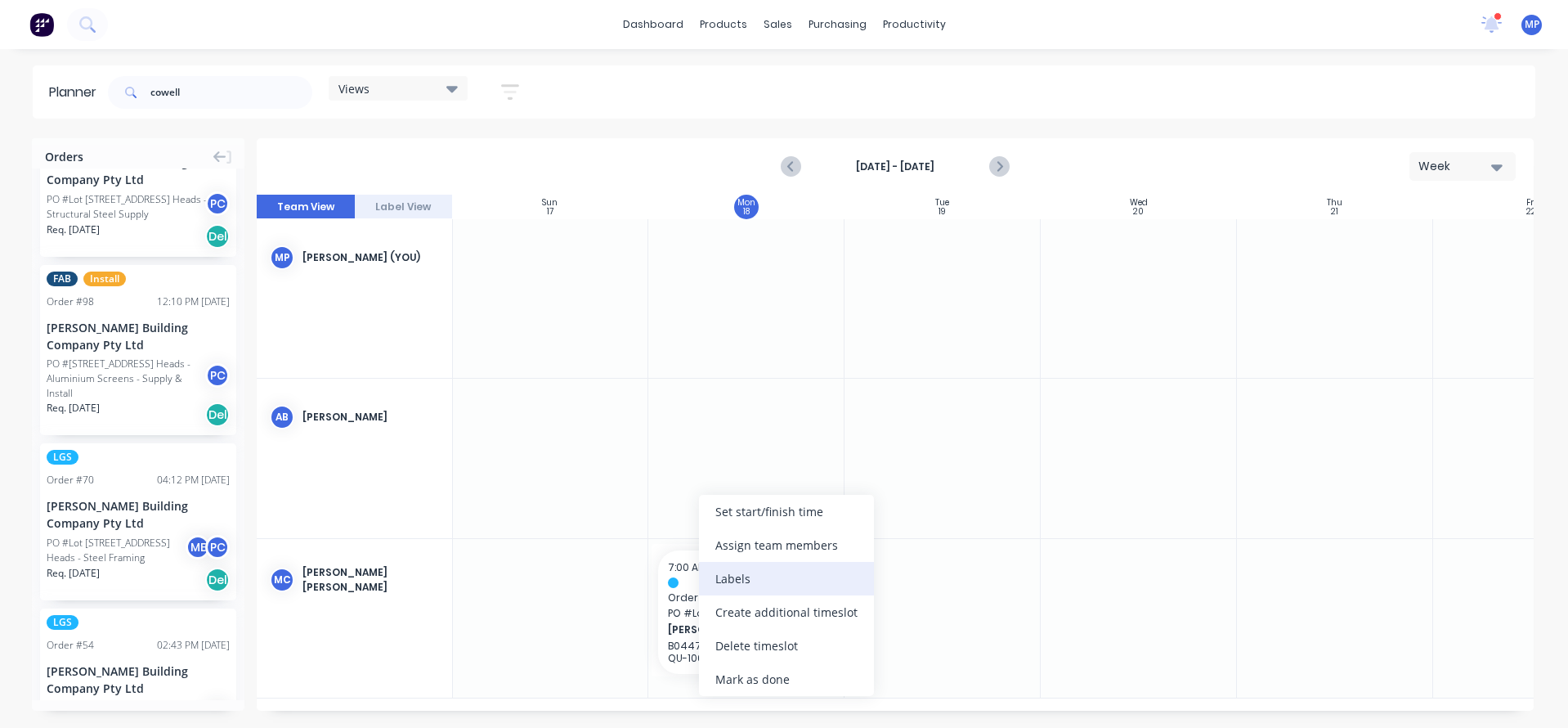
click at [728, 580] on div "Labels" at bounding box center [785, 578] width 175 height 34
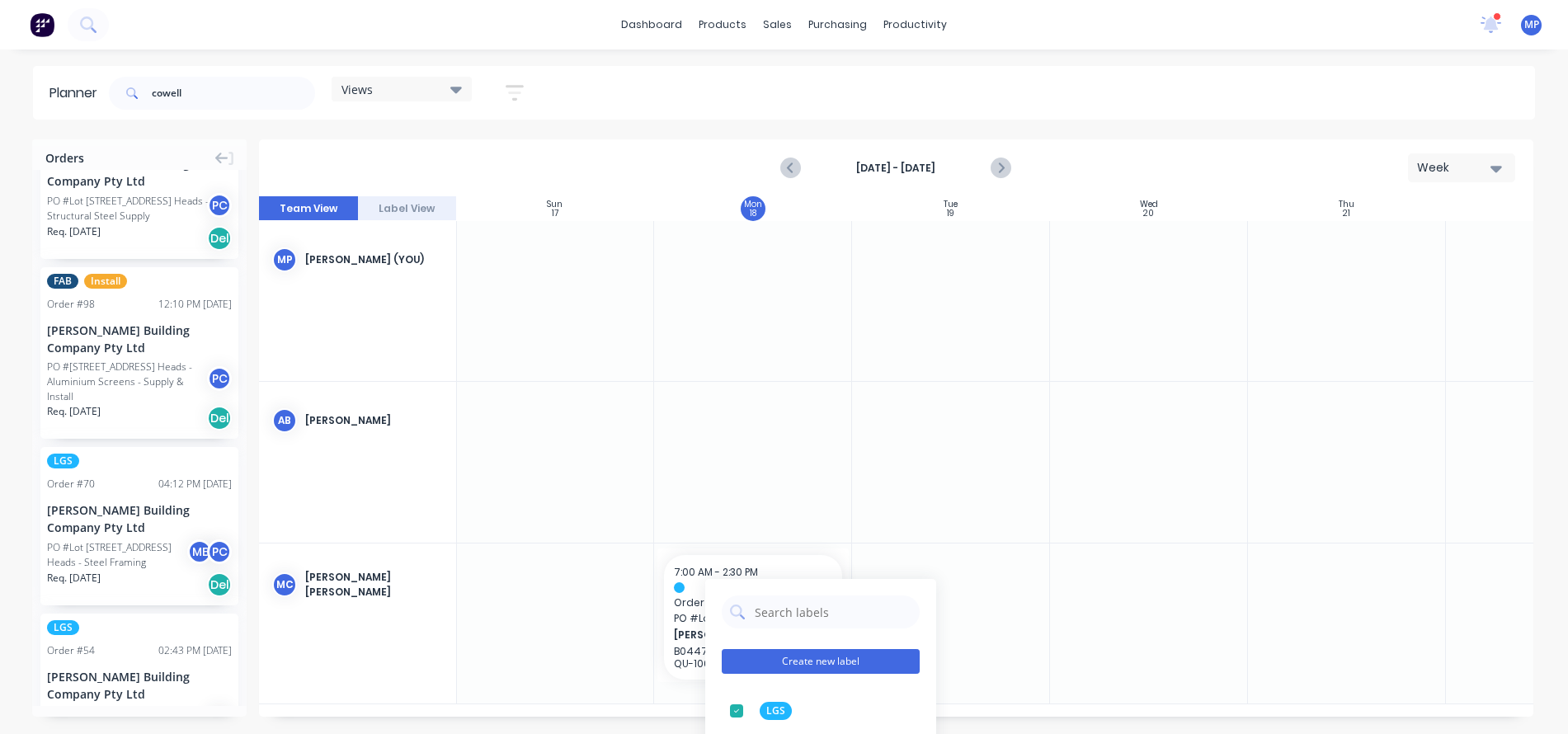
scroll to position [165, 0]
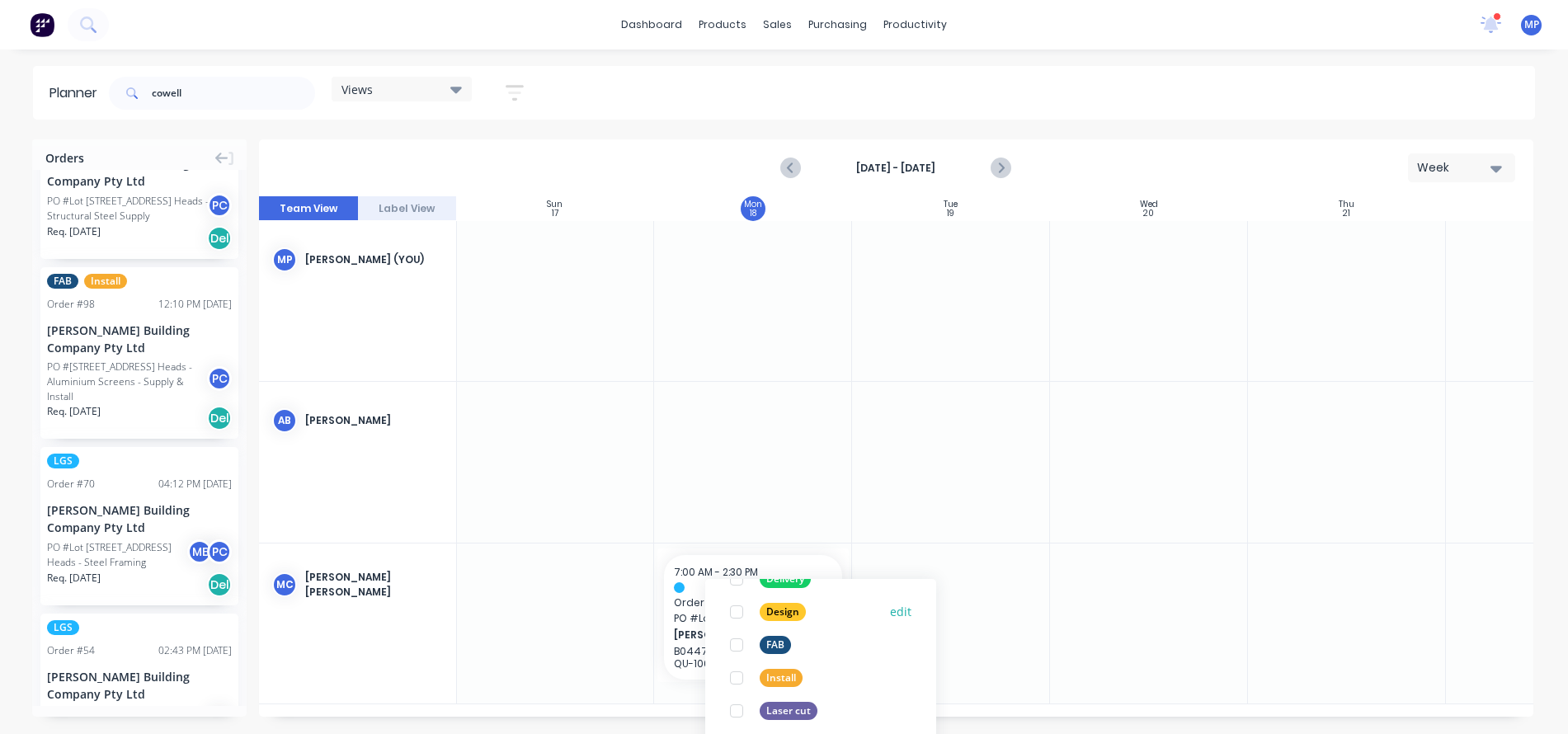
click at [736, 610] on div at bounding box center [736, 612] width 33 height 33
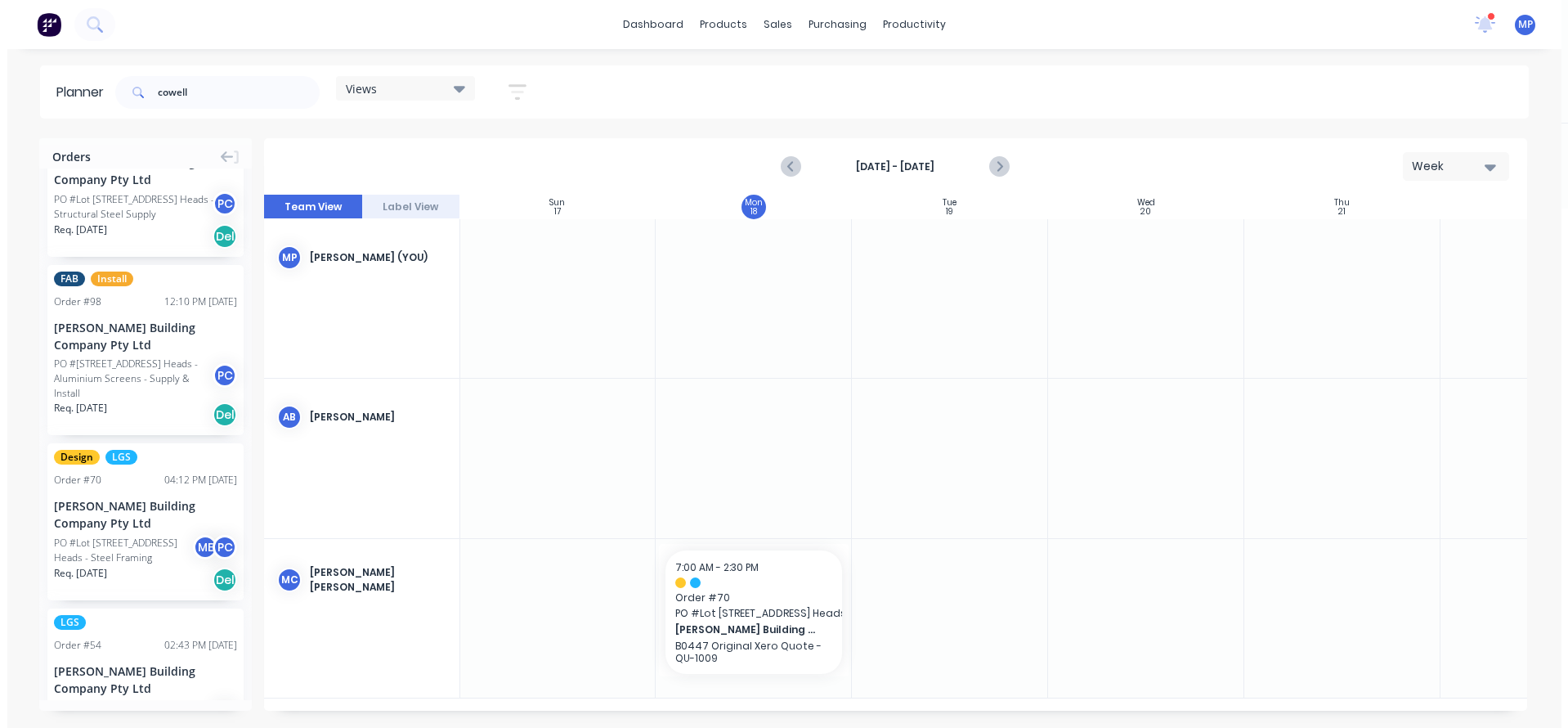
scroll to position [0, 0]
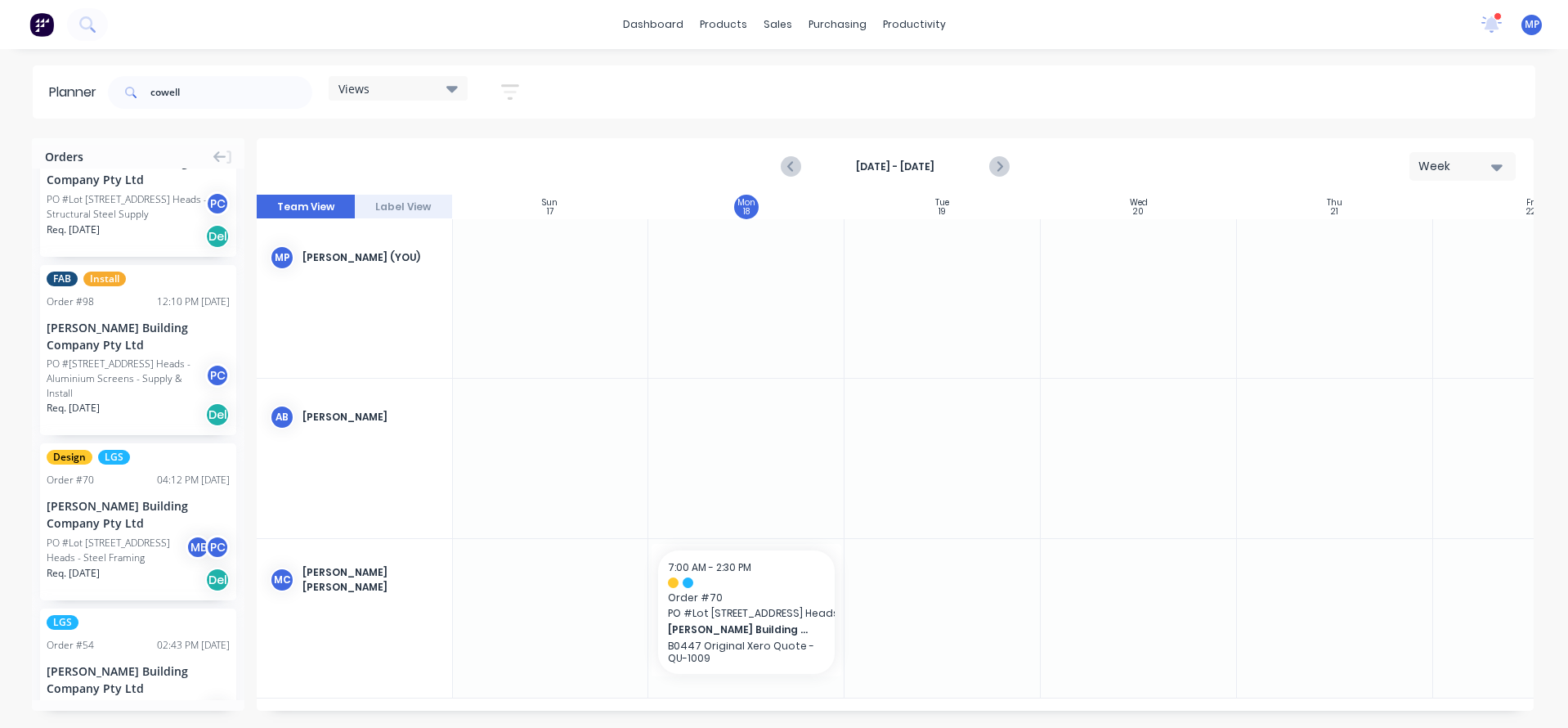
click at [1054, 351] on div "7:00 AM - 2:30 PM Order # 70 [STREET_ADDRESS] Heads - Steel Framing [PERSON_NAM…" at bounding box center [1138, 459] width 1373 height 479
click at [1002, 163] on icon "Next page" at bounding box center [999, 167] width 19 height 19
click at [1498, 158] on icon "button" at bounding box center [1497, 166] width 12 height 18
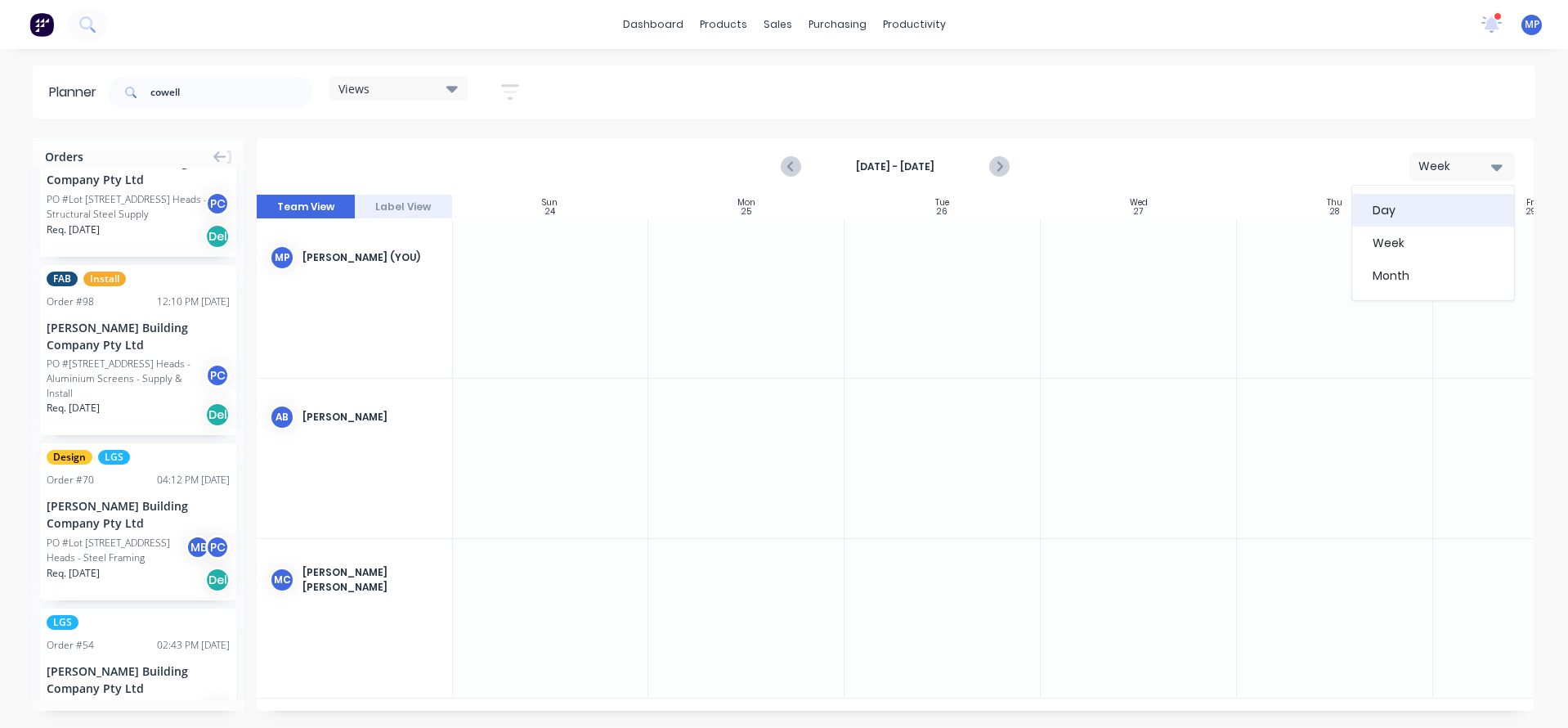
click at [1410, 220] on div "Day" at bounding box center [1433, 210] width 162 height 33
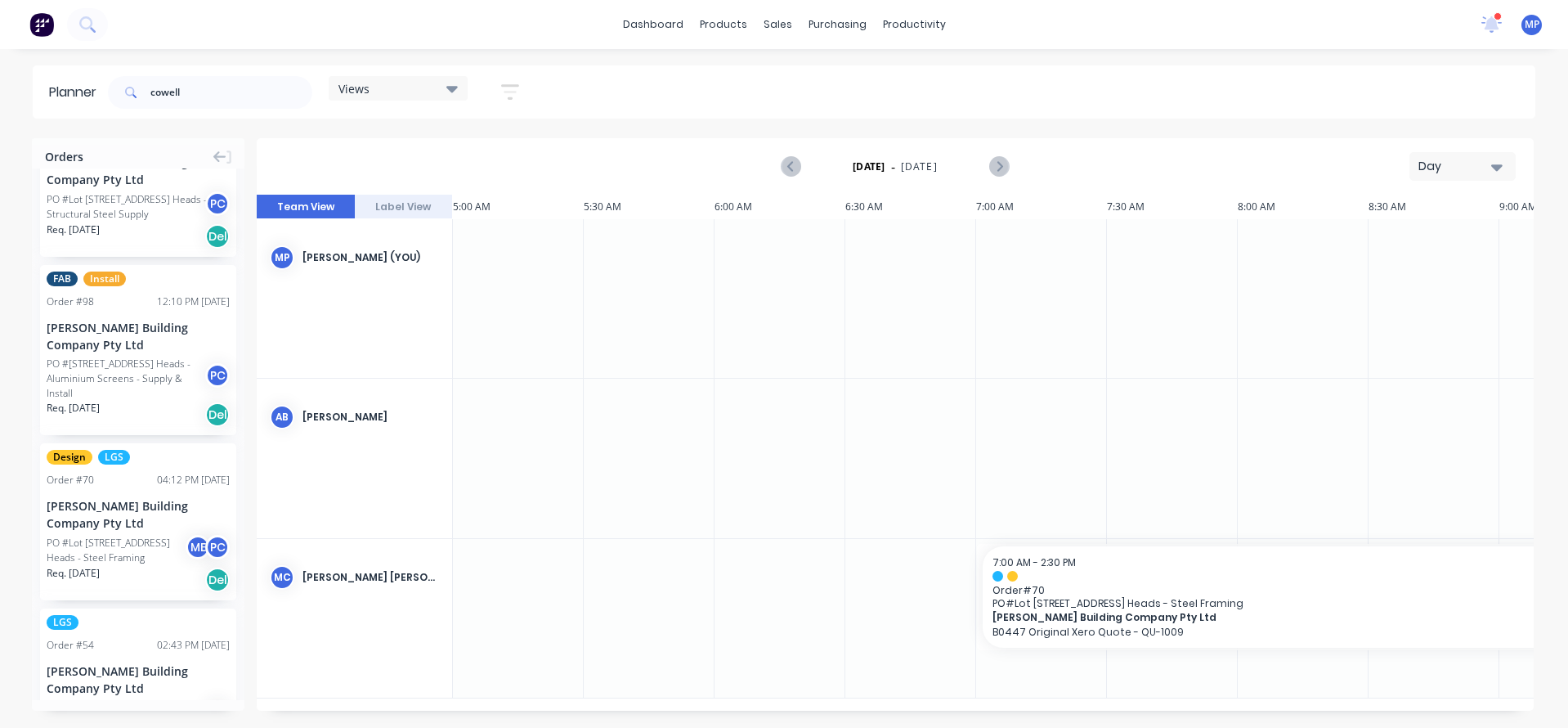
click at [454, 93] on icon at bounding box center [452, 89] width 12 height 7
click at [513, 91] on icon "button" at bounding box center [510, 92] width 14 height 3
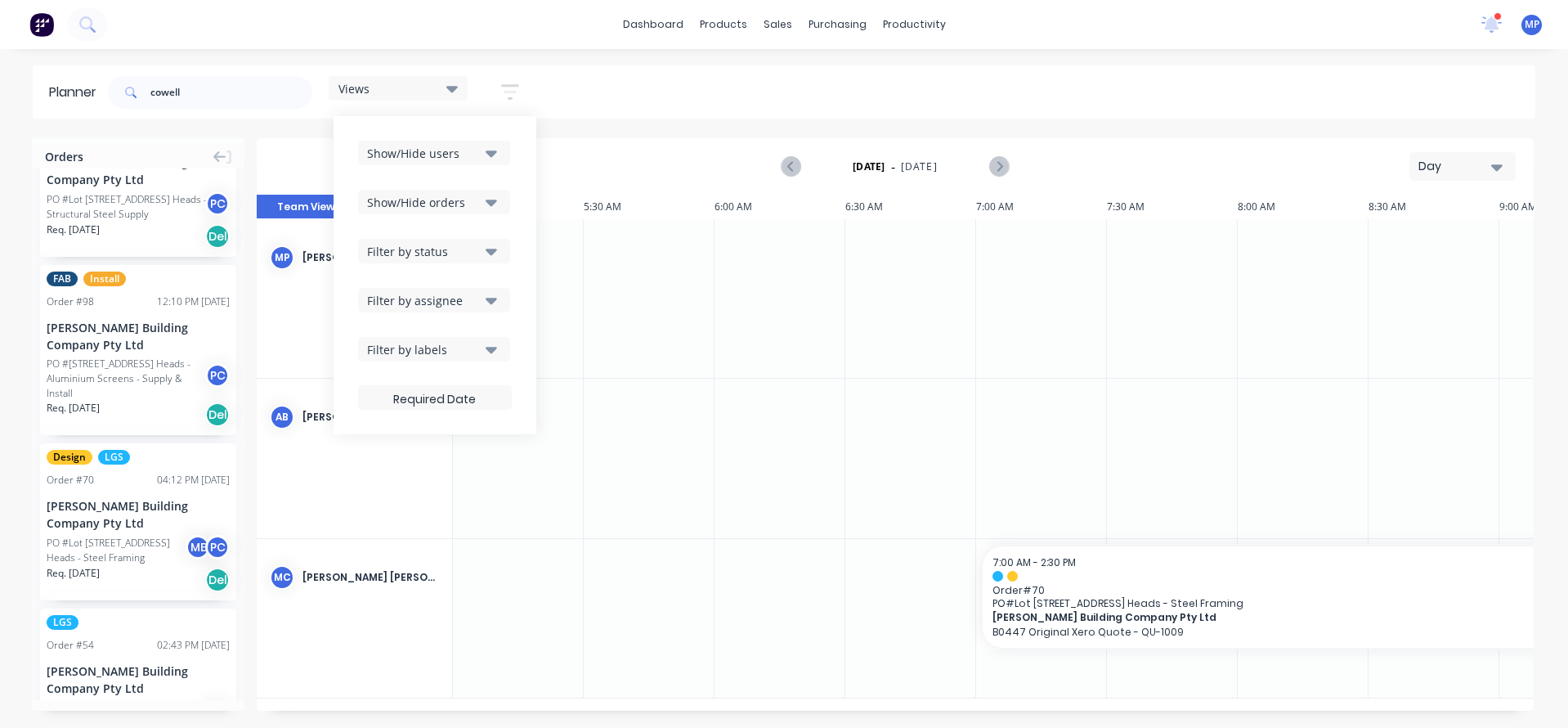
click at [443, 157] on div "Show/Hide users" at bounding box center [424, 154] width 114 height 17
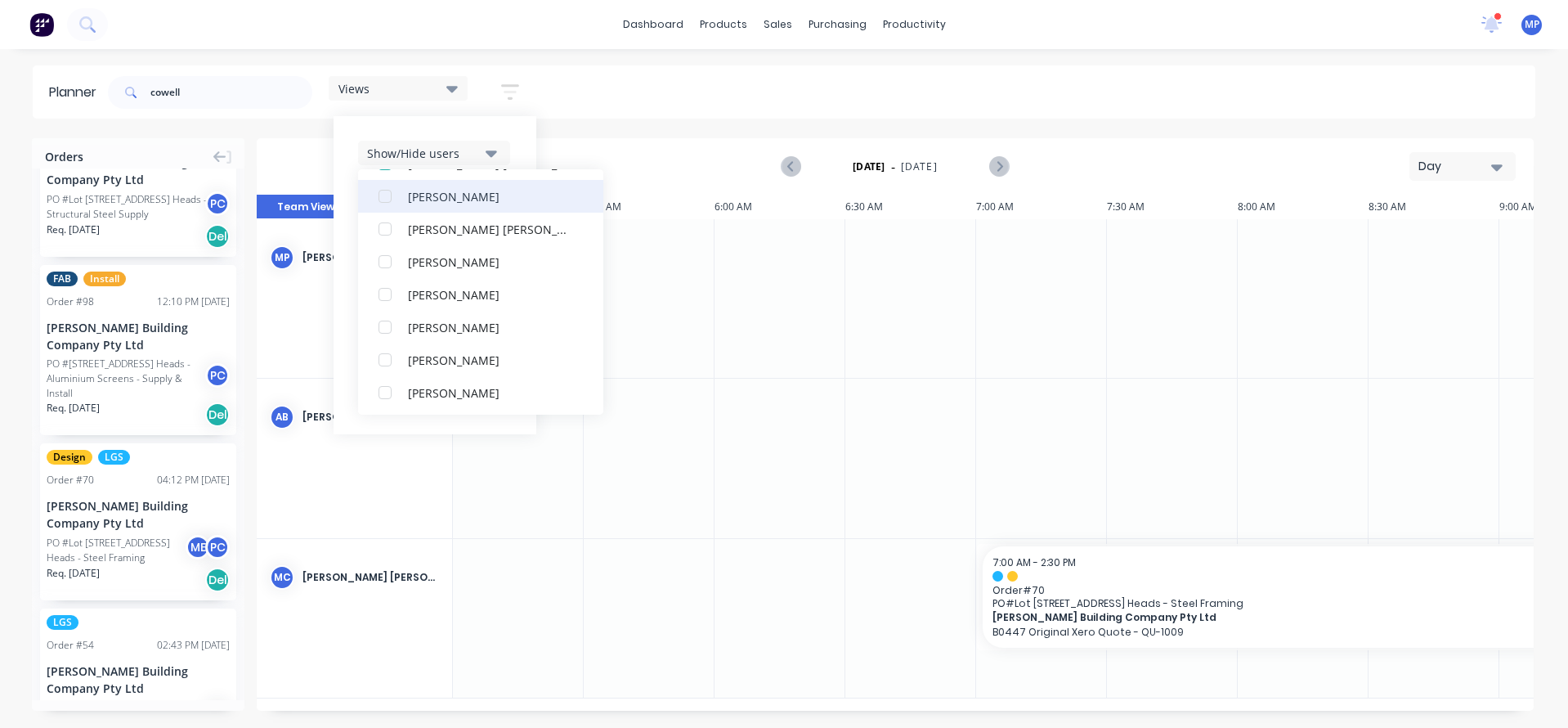
scroll to position [180, 0]
click at [762, 90] on div "cowell Views Save new view None (Default) edit [PERSON_NAME] edit Show/Hide use…" at bounding box center [819, 92] width 1430 height 49
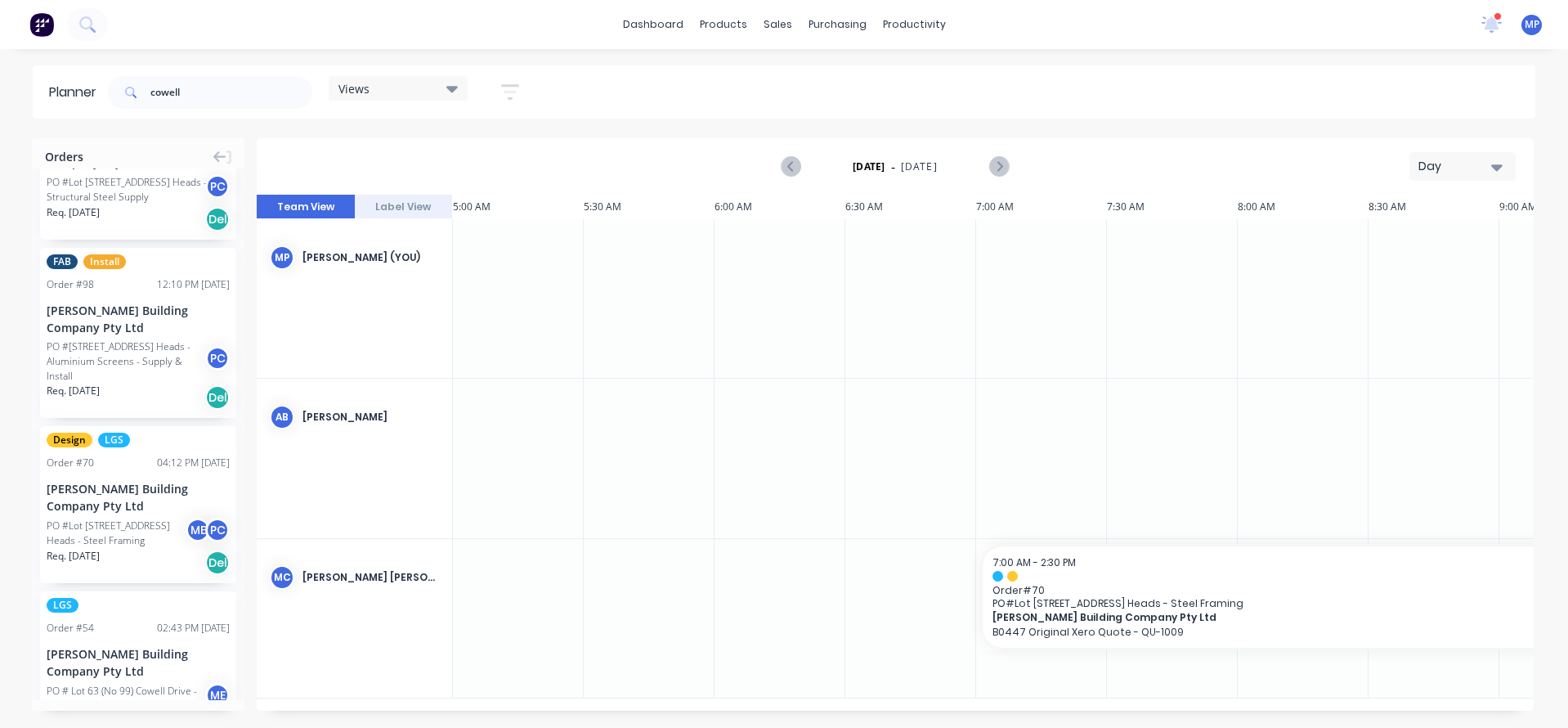
scroll to position [0, 0]
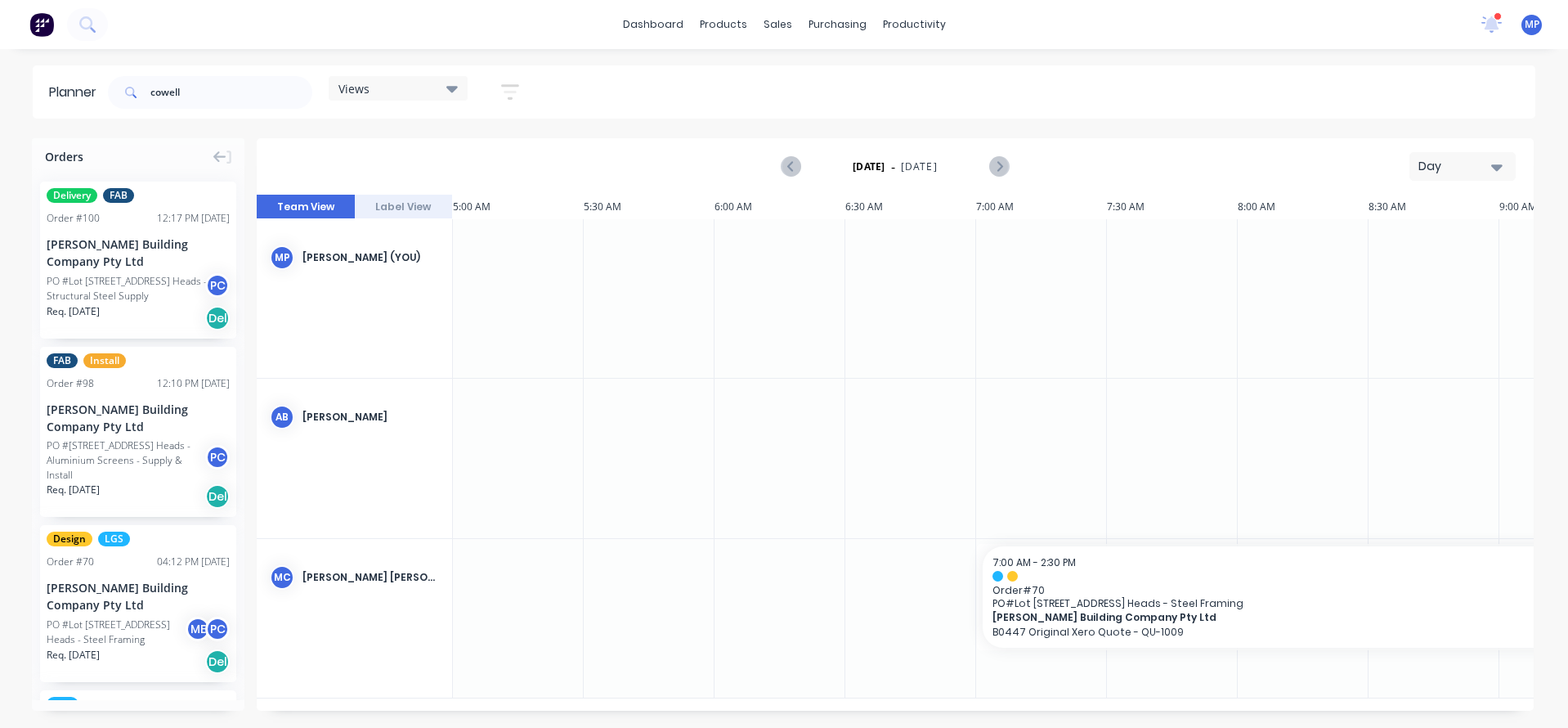
click at [882, 85] on div "cowell Views Save new view None (Default) edit [PERSON_NAME] edit Show/Hide use…" at bounding box center [819, 92] width 1430 height 49
click at [316, 576] on div "[PERSON_NAME] [PERSON_NAME]" at bounding box center [370, 576] width 136 height 14
click at [342, 423] on div "AB April [PERSON_NAME]" at bounding box center [354, 417] width 195 height 77
click at [392, 255] on div "[PERSON_NAME] (You)" at bounding box center [370, 257] width 136 height 14
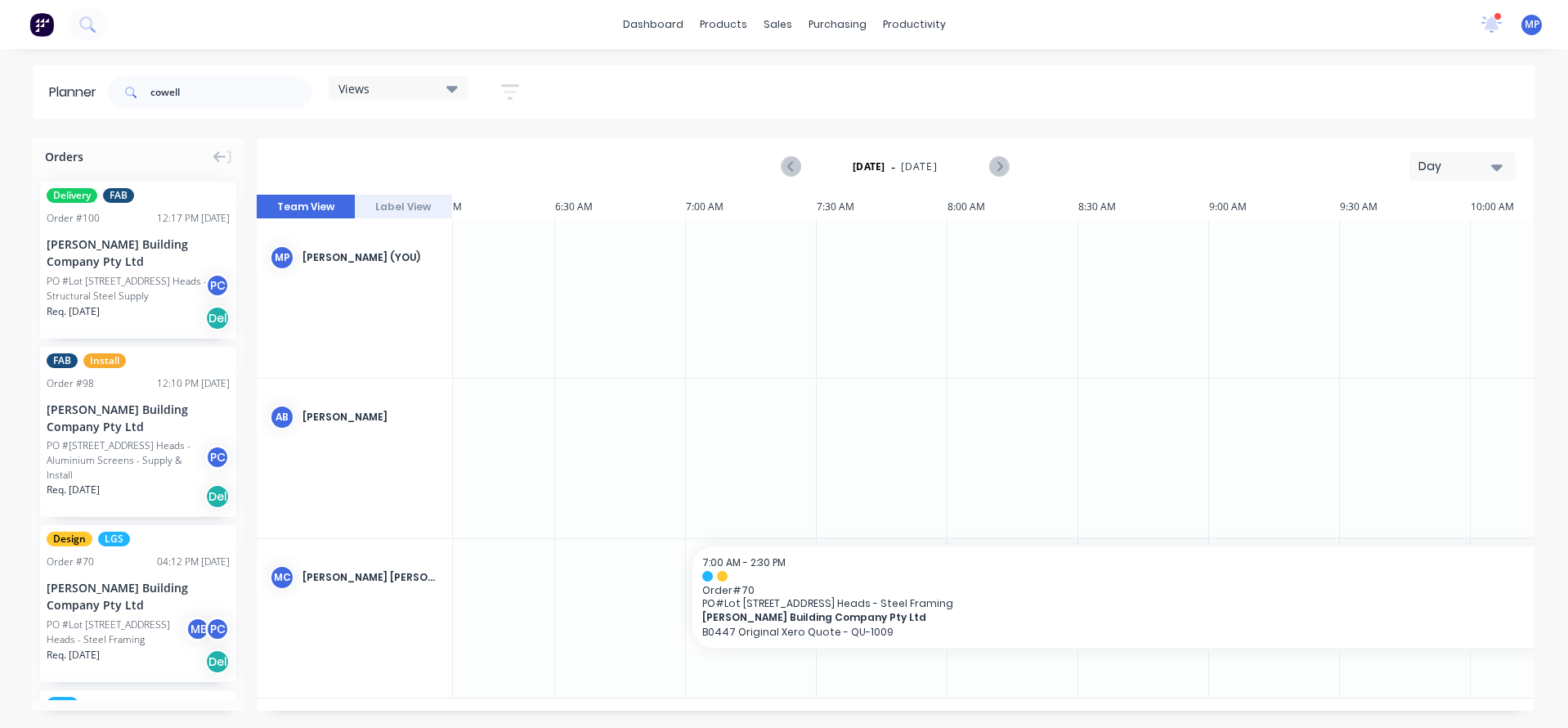
scroll to position [0, 431]
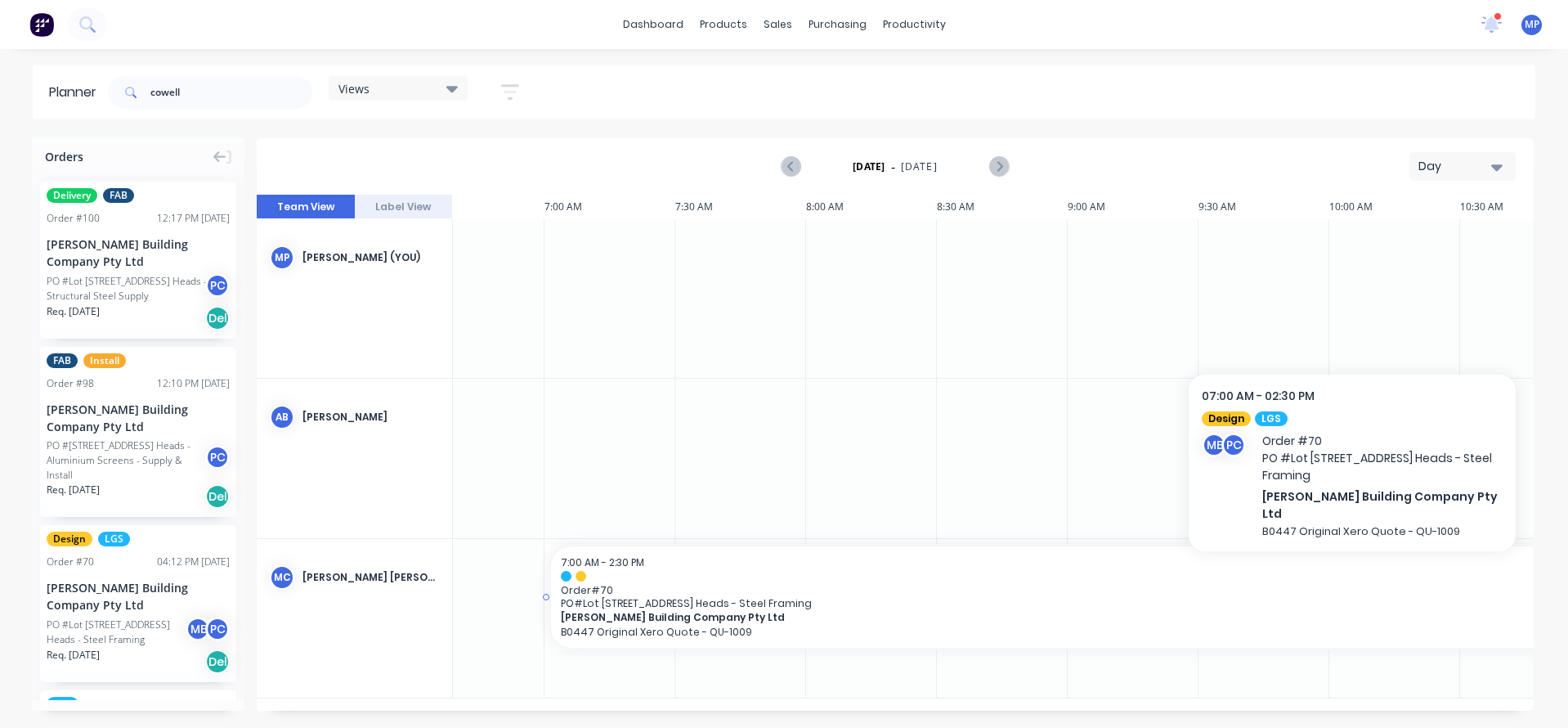
click at [686, 611] on span "[PERSON_NAME] Building Company Pty Ltd" at bounding box center [1428, 617] width 1736 height 13
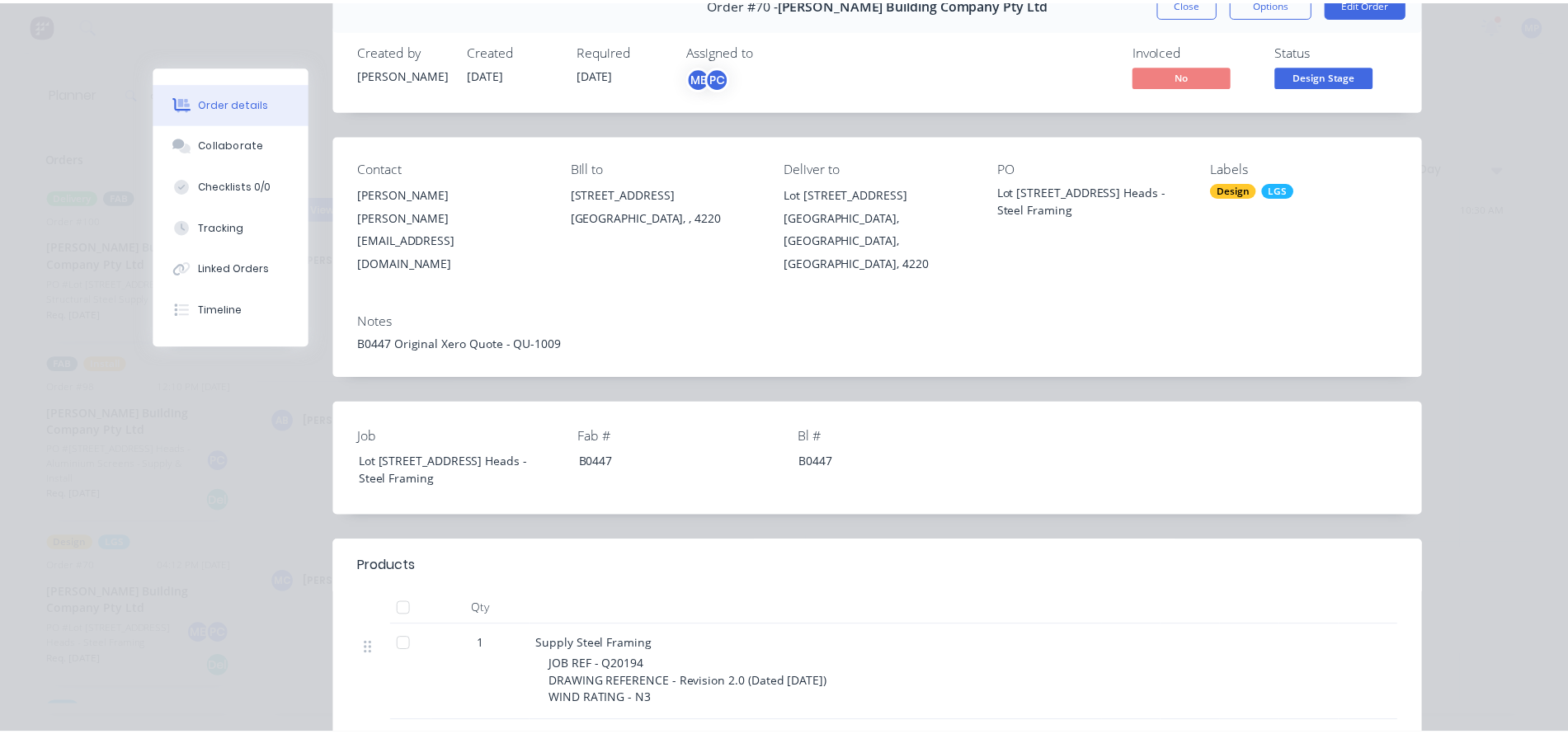
scroll to position [0, 0]
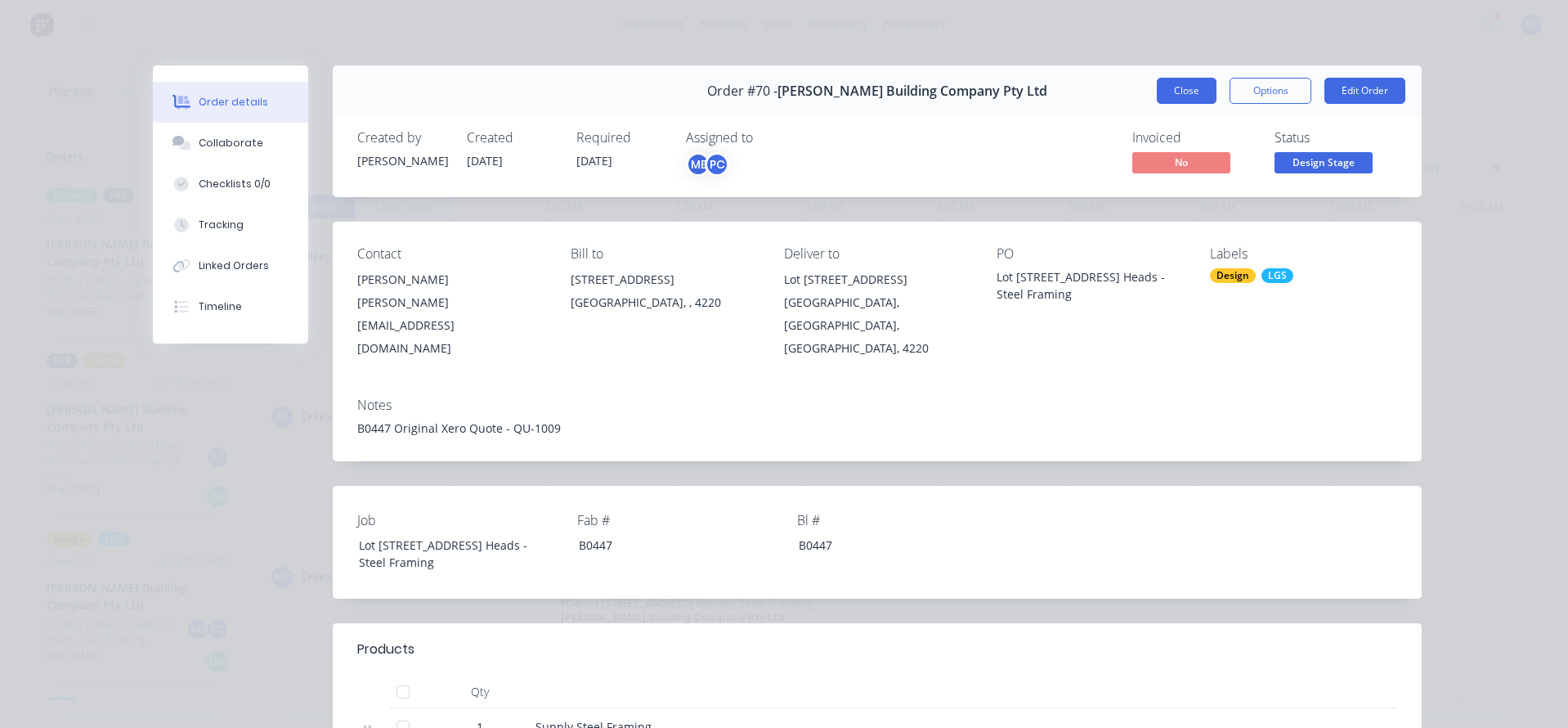
click at [1199, 93] on button "Close" at bounding box center [1187, 90] width 60 height 26
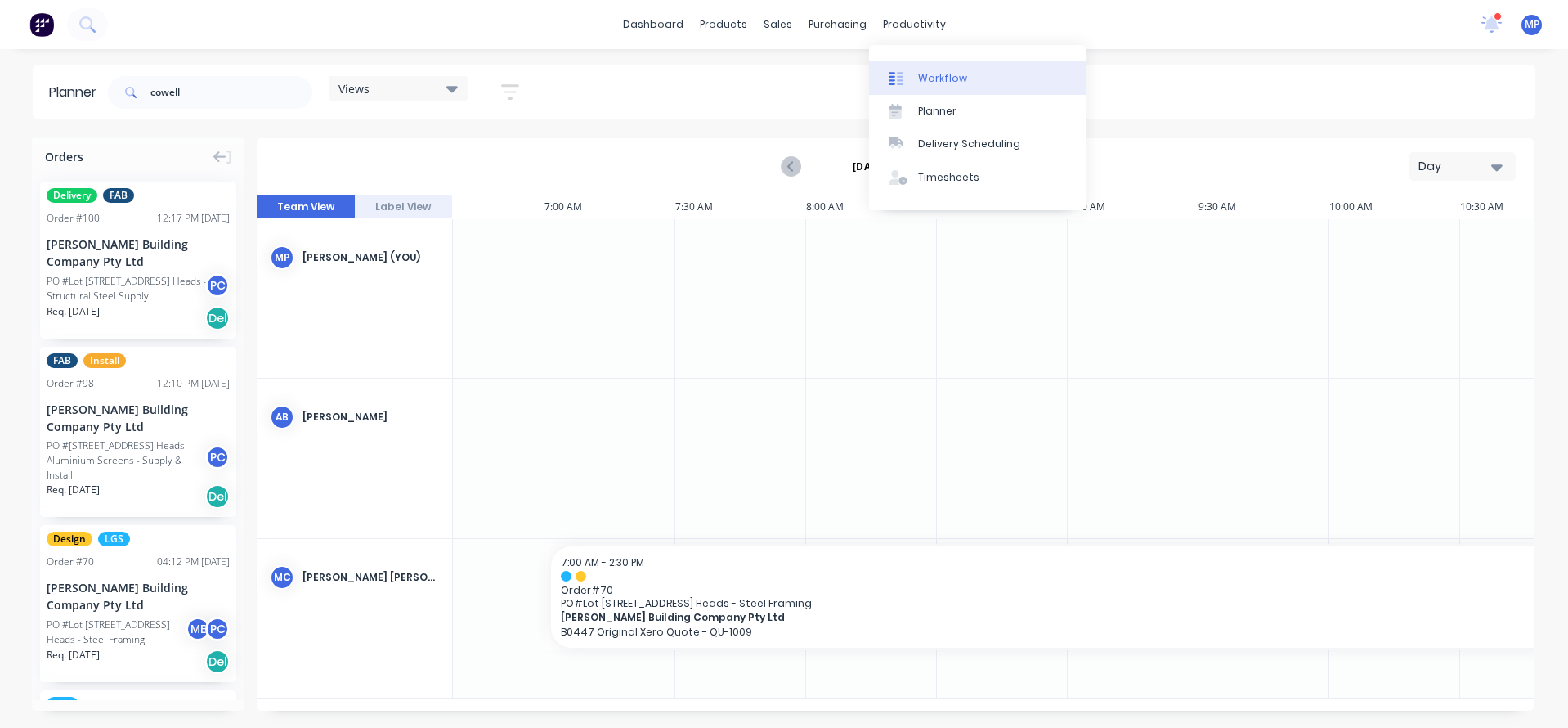
click at [938, 72] on div "Workflow" at bounding box center [942, 78] width 49 height 14
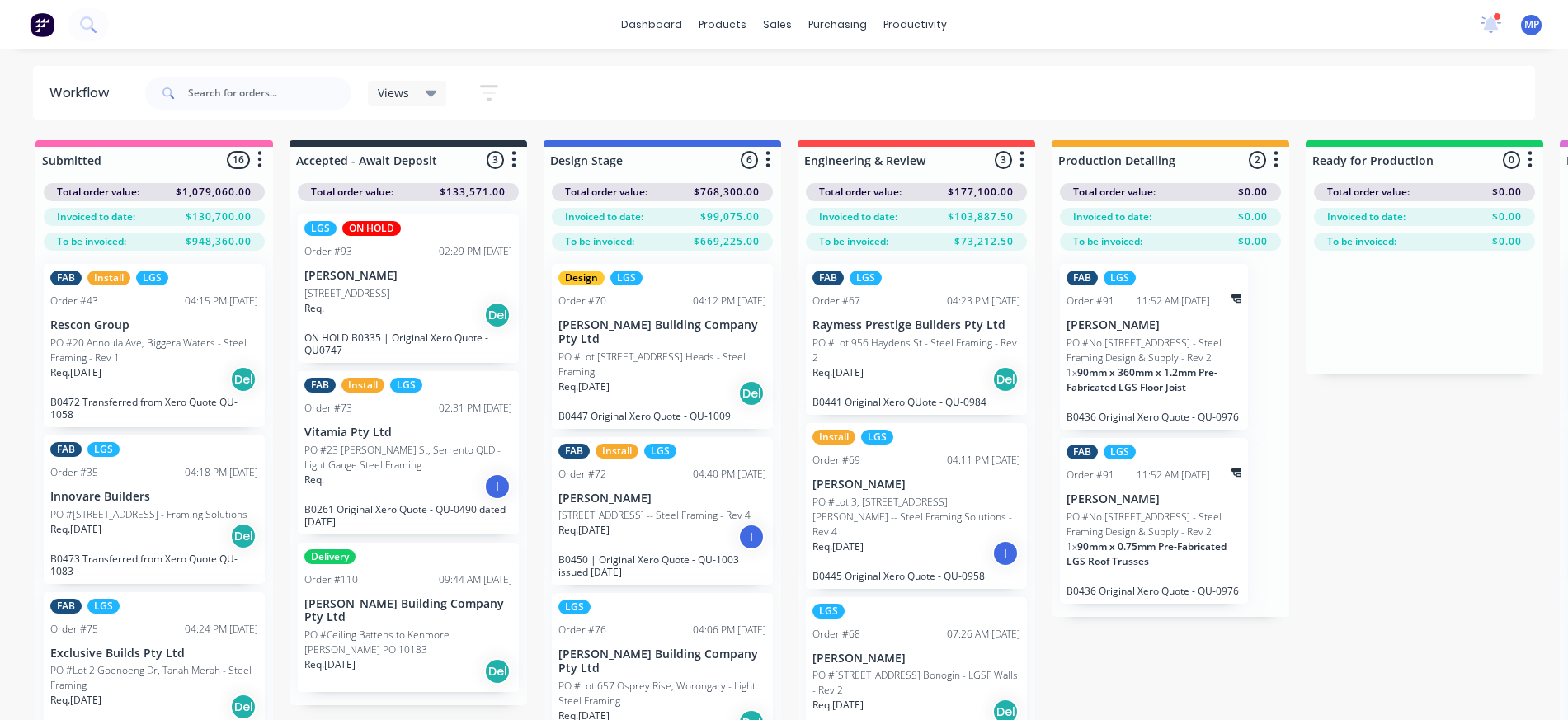
click at [663, 87] on div "Views Save new view None (Default) edit [PERSON_NAME]'s View edit Show/Hide sta…" at bounding box center [840, 93] width 1395 height 50
click at [578, 27] on div "dashboard products sales purchasing productivity dashboard products Product Cat…" at bounding box center [784, 24] width 1568 height 50
click at [1486, 29] on icon at bounding box center [1492, 23] width 23 height 19
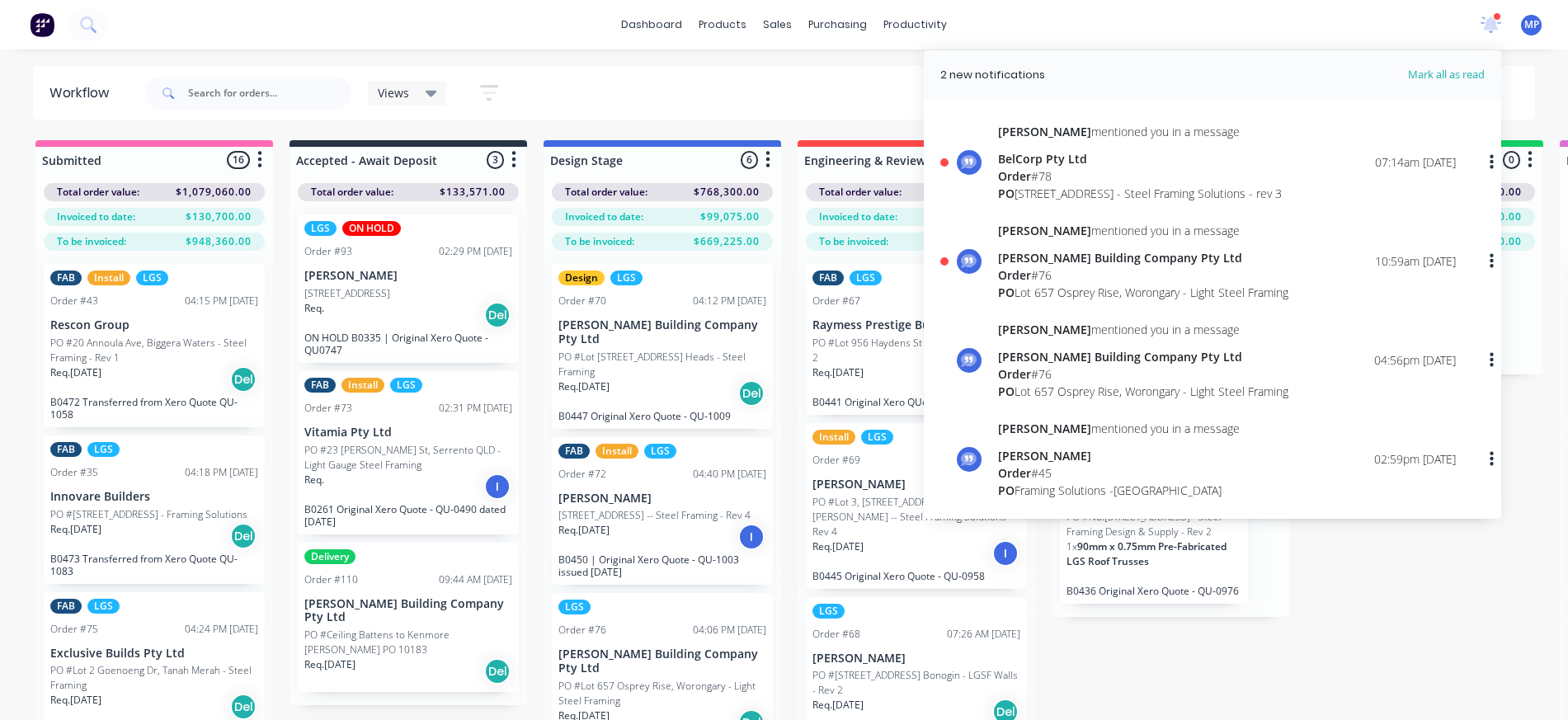
click at [1053, 261] on div "[PERSON_NAME] Building Company Pty Ltd" at bounding box center [1143, 258] width 290 height 18
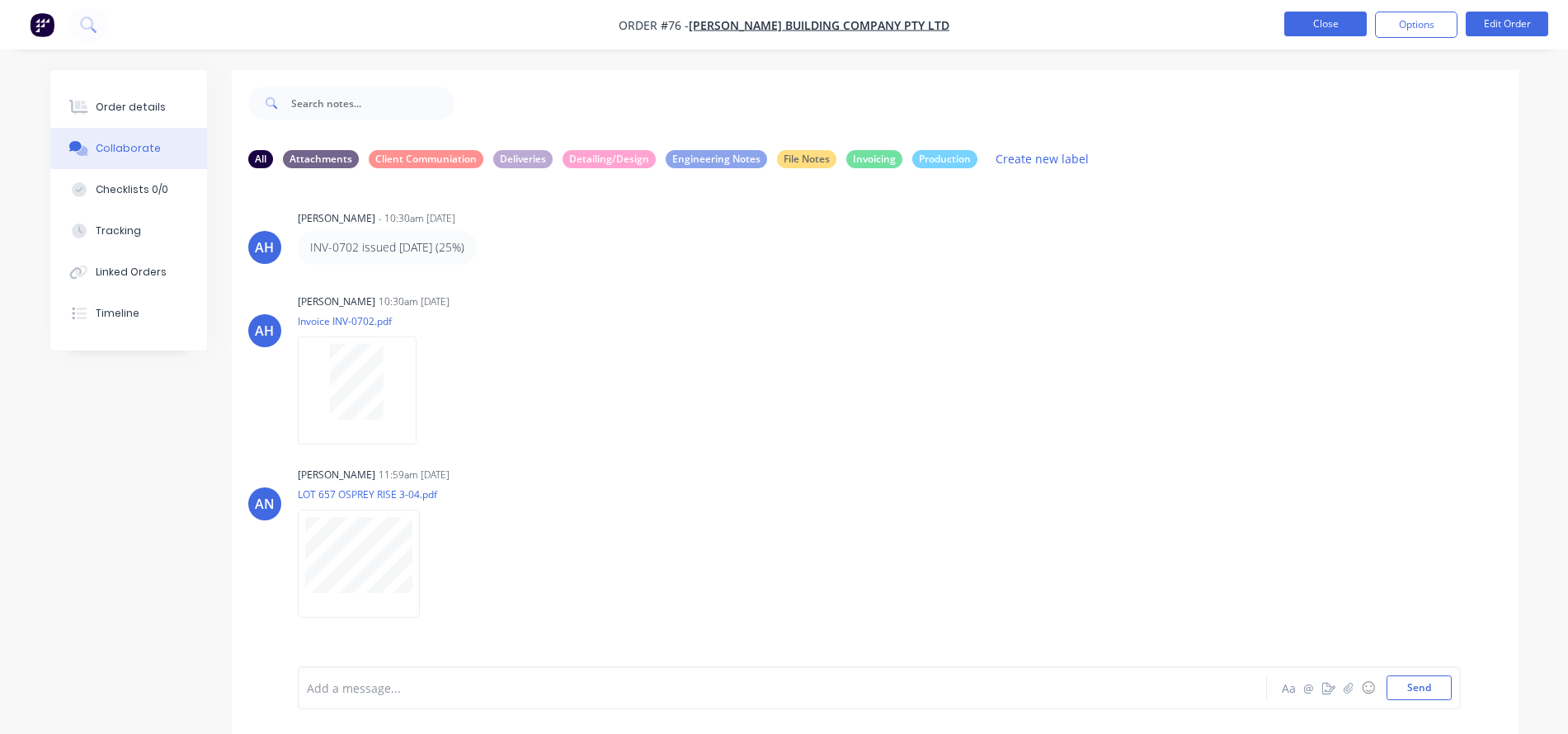
click at [1306, 24] on button "Close" at bounding box center [1325, 23] width 83 height 24
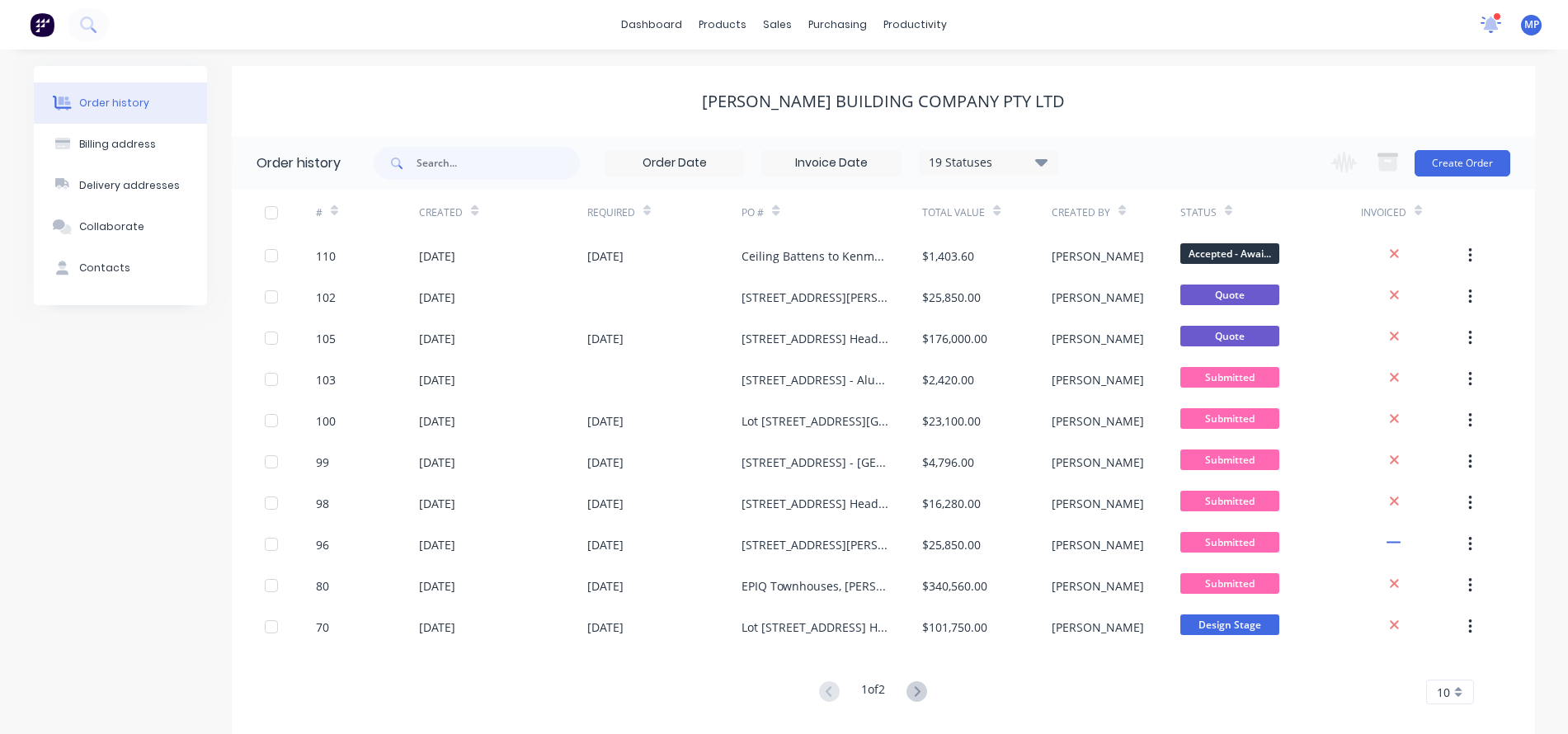
click at [1491, 20] on icon at bounding box center [1491, 23] width 15 height 14
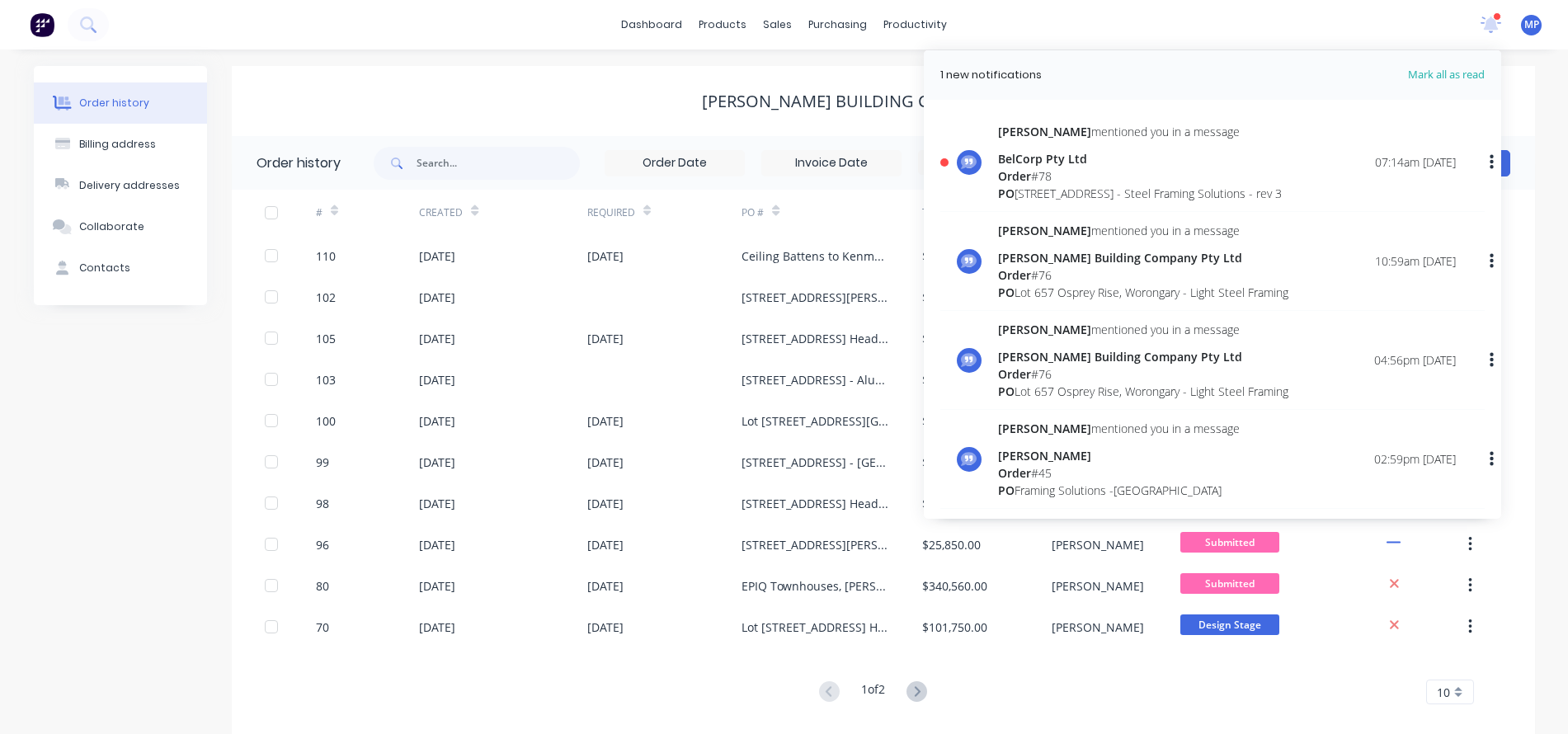
click at [1041, 178] on div "Order # 78" at bounding box center [1139, 176] width 283 height 18
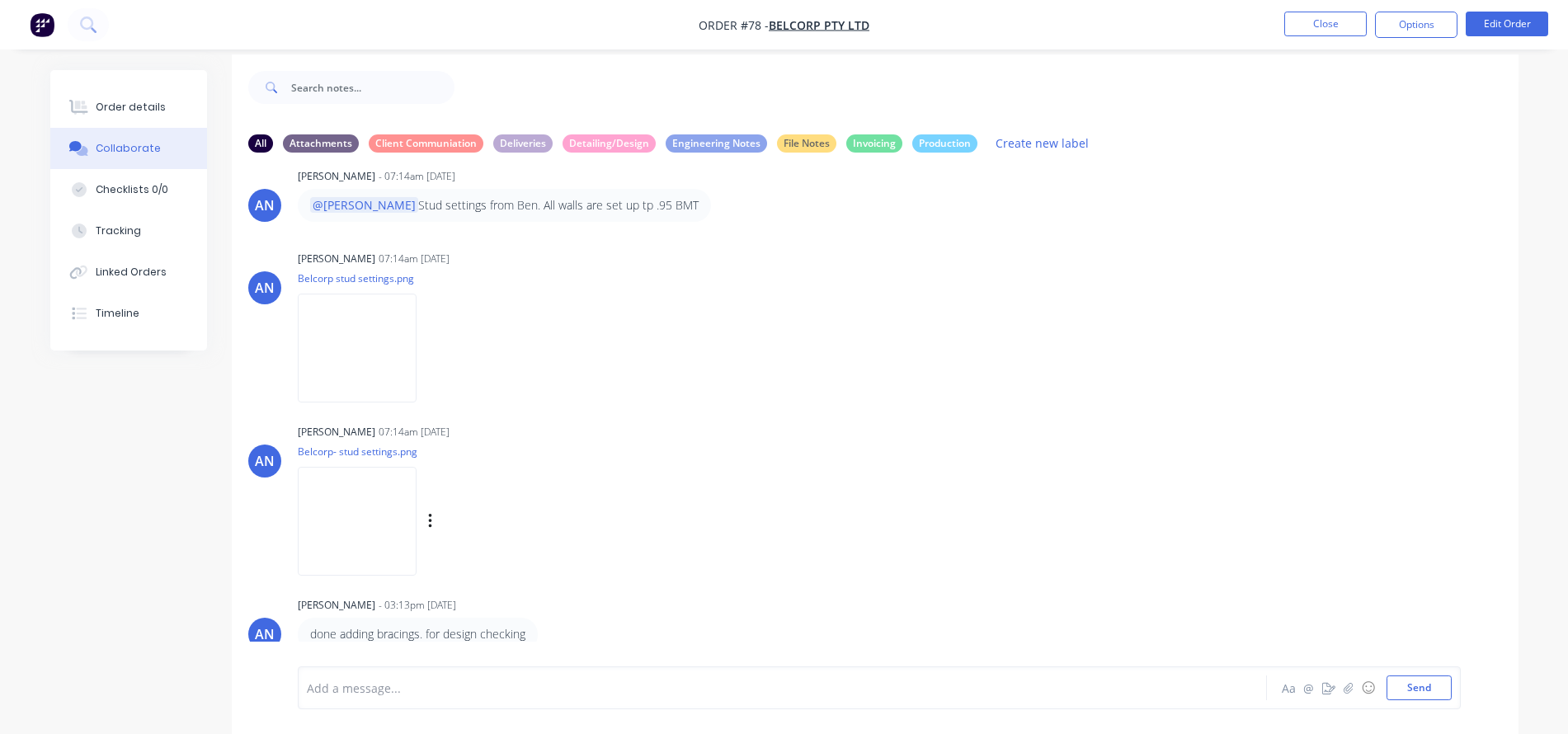
scroll to position [24, 0]
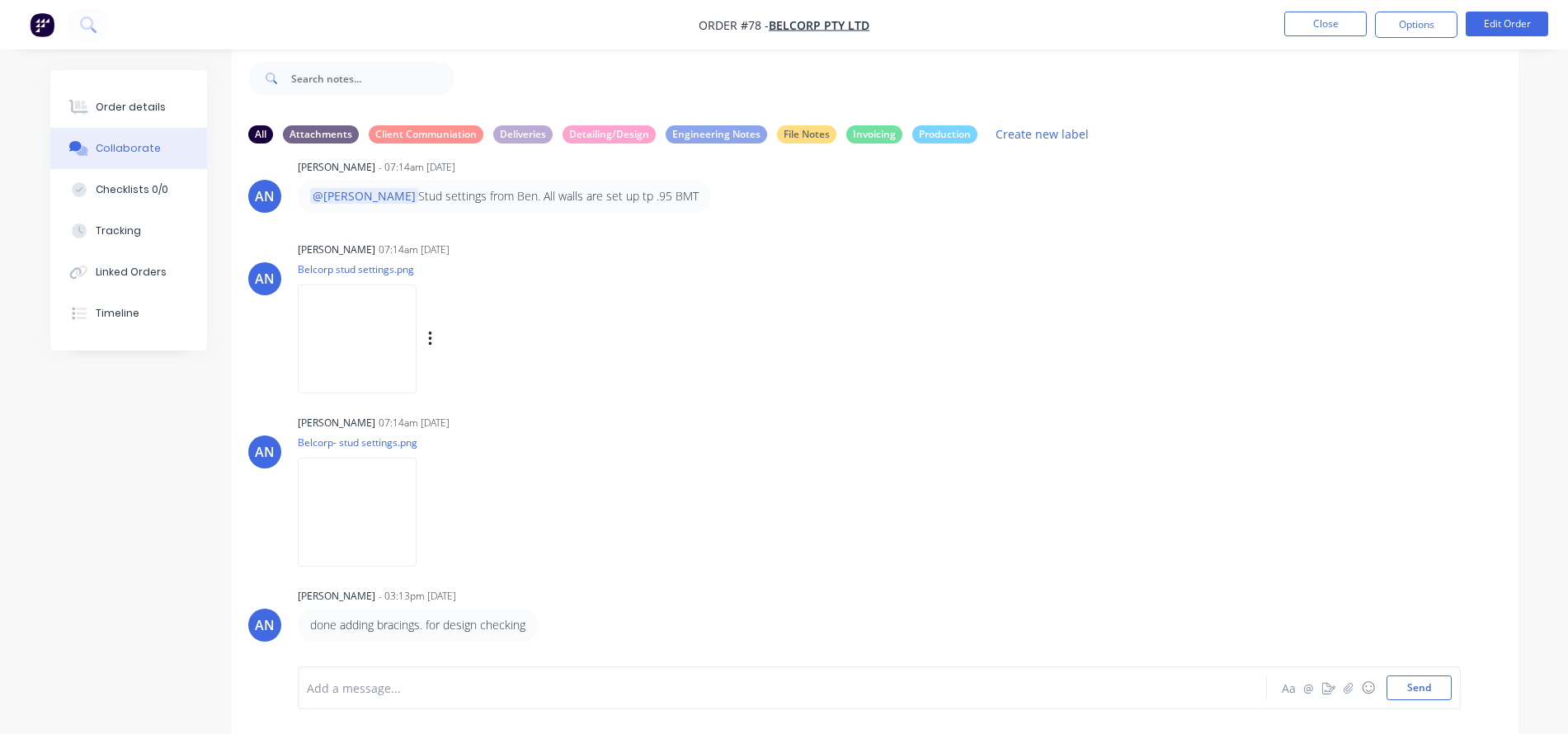
click at [1035, 332] on div "AN April [PERSON_NAME] 07:14am [DATE] Belcorp stud settings.png Labels Download" at bounding box center [875, 312] width 1287 height 148
click at [1341, 25] on button "Close" at bounding box center [1325, 23] width 83 height 24
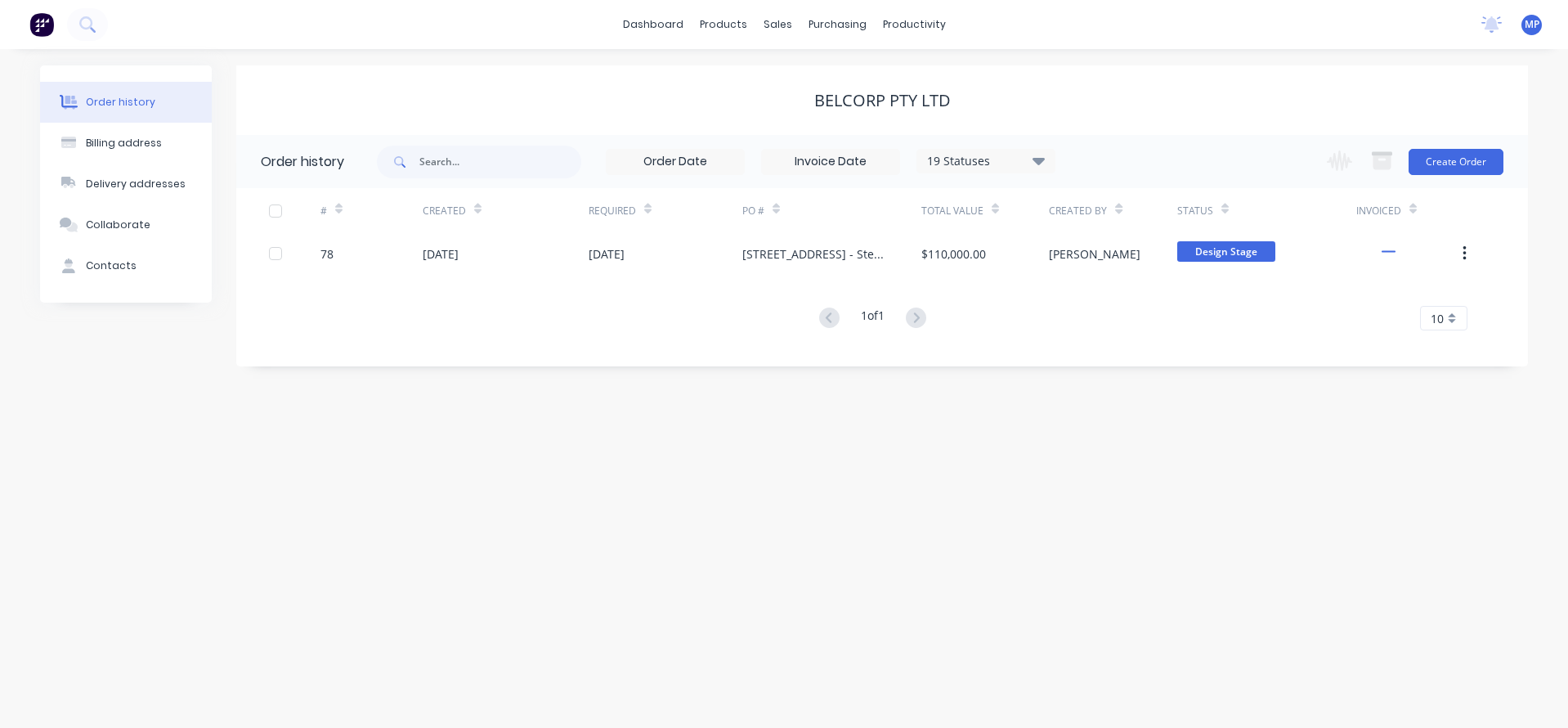
click at [666, 99] on div "BelCorp Pty Ltd" at bounding box center [882, 100] width 1291 height 19
click at [1096, 91] on div "BelCorp Pty Ltd" at bounding box center [882, 100] width 1291 height 19
click at [661, 26] on link "dashboard" at bounding box center [653, 24] width 77 height 24
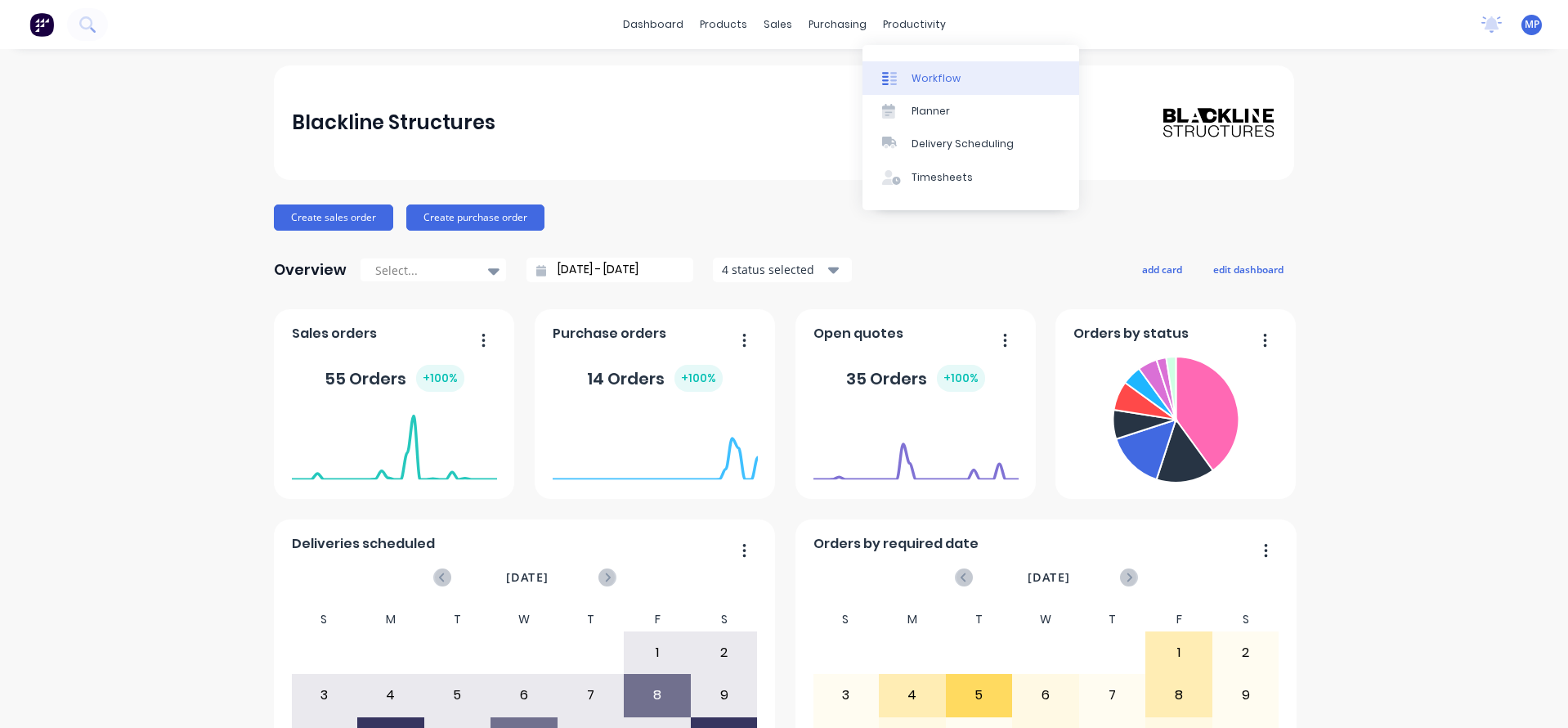
click at [946, 77] on div "Workflow" at bounding box center [935, 78] width 49 height 14
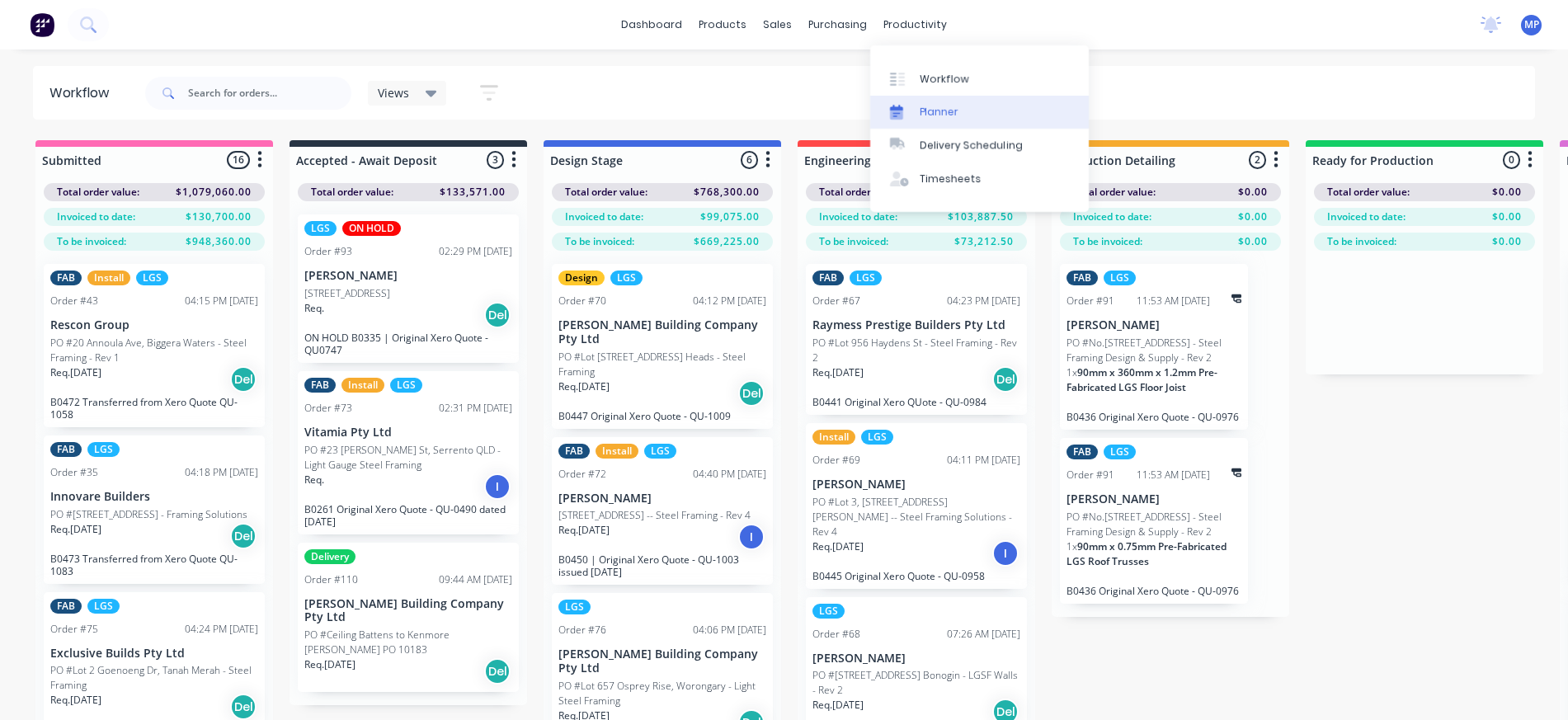
click at [927, 114] on div "Planner" at bounding box center [939, 112] width 39 height 15
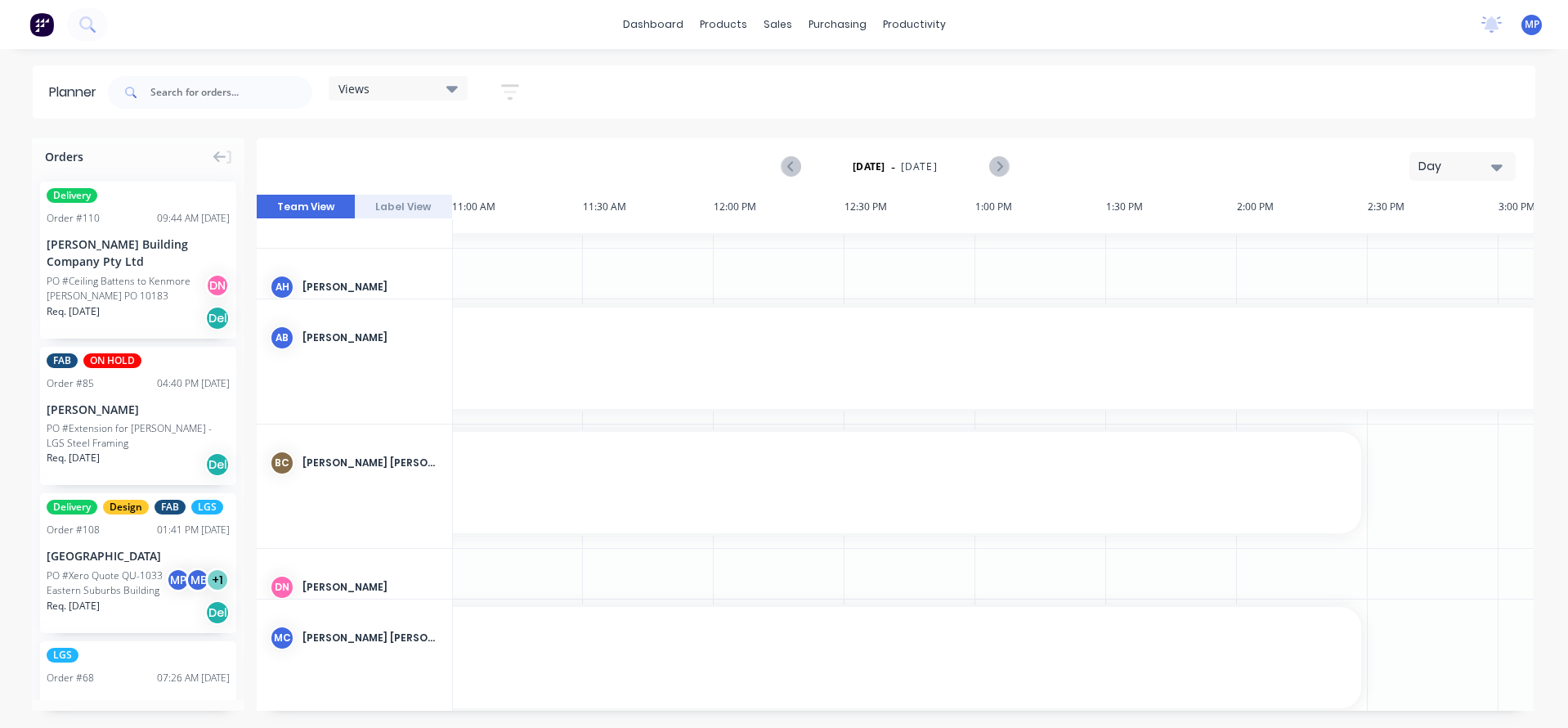
scroll to position [0, 1570]
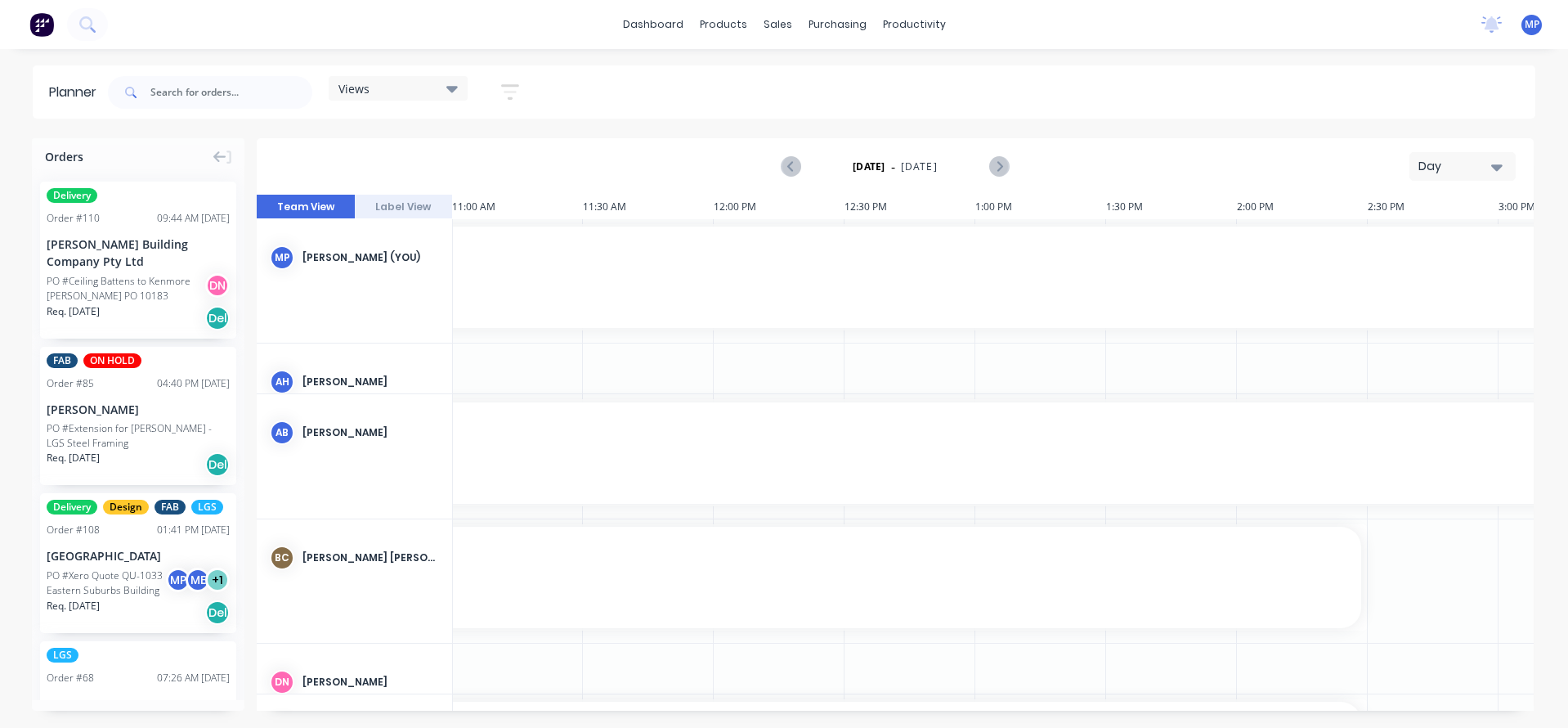
click at [509, 95] on icon "button" at bounding box center [509, 92] width 18 height 20
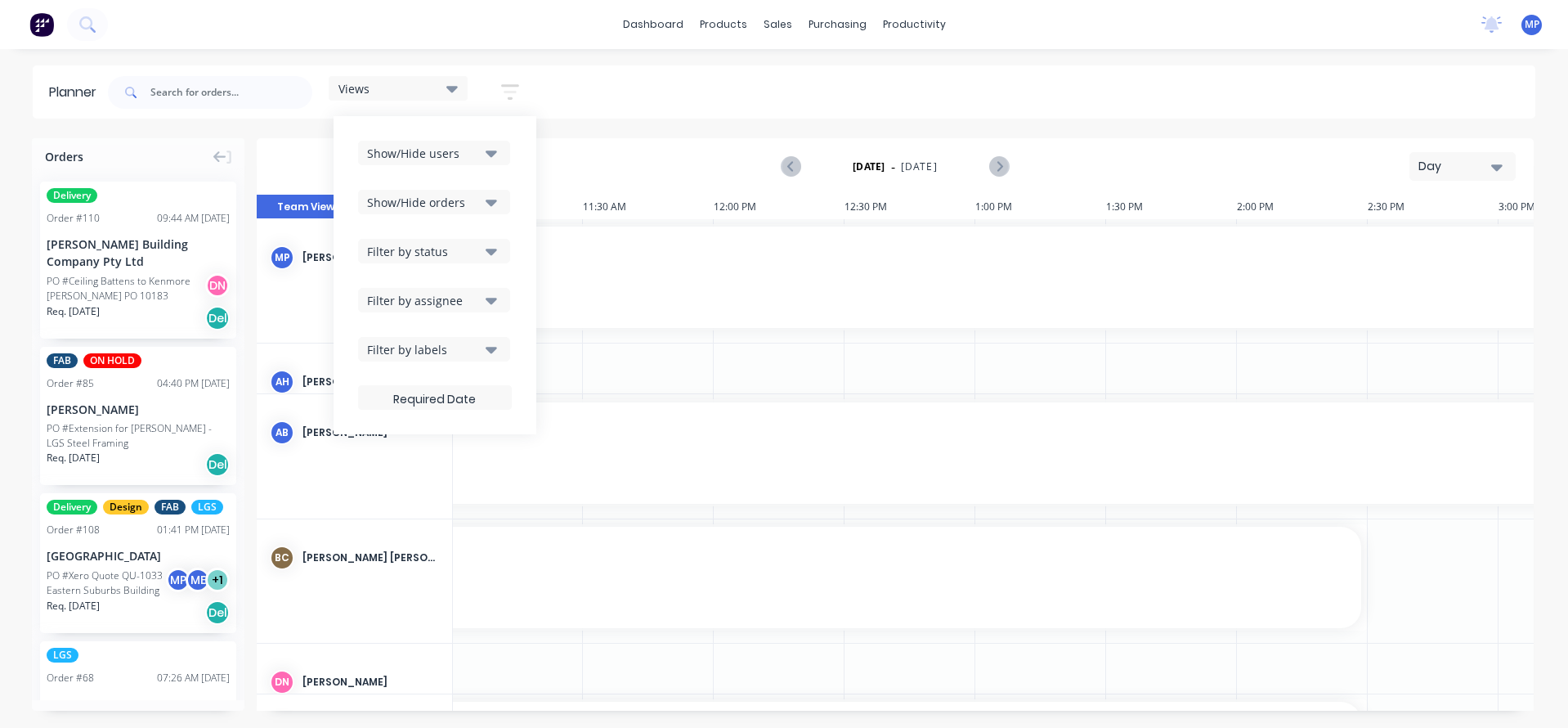
click at [447, 153] on div "Show/Hide users" at bounding box center [424, 154] width 114 height 17
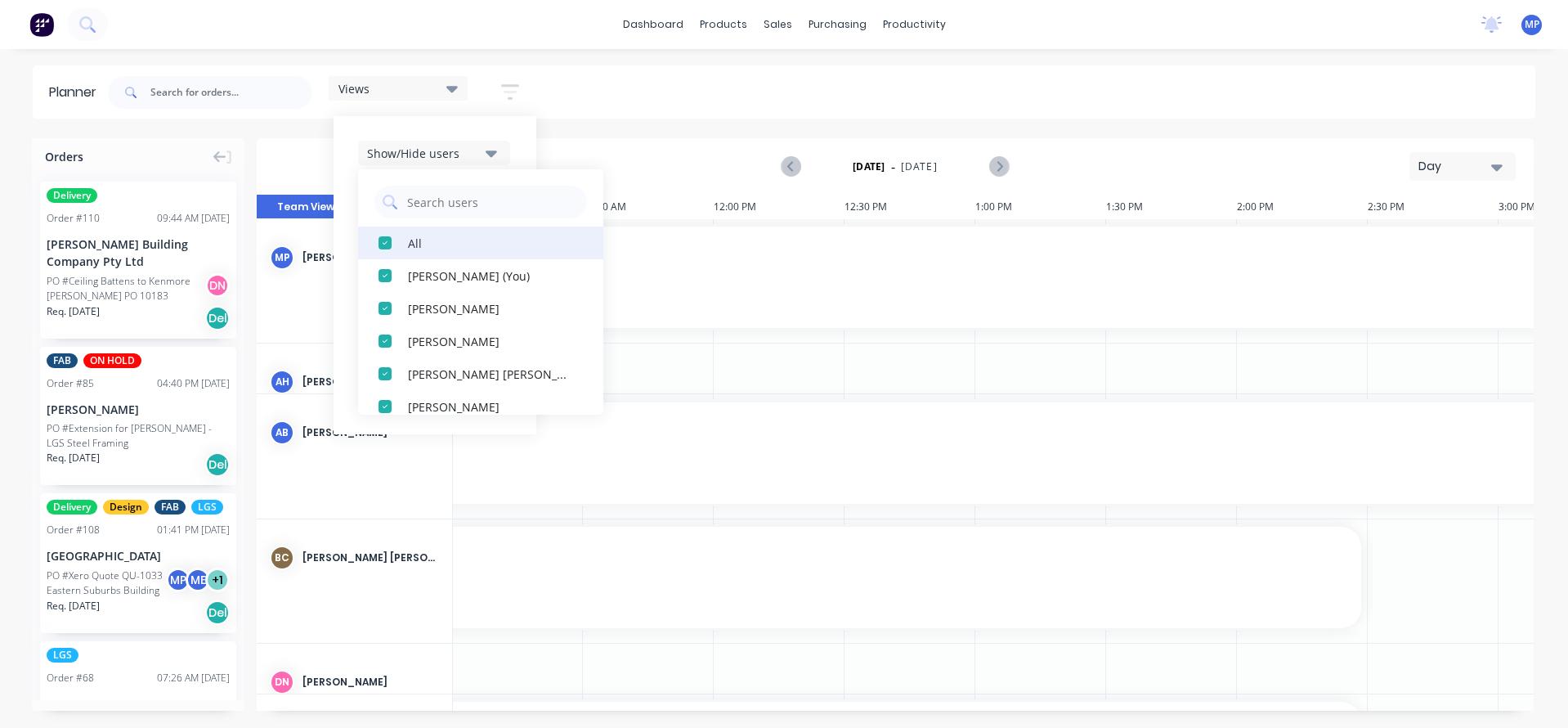
click at [419, 240] on div "All" at bounding box center [489, 242] width 163 height 17
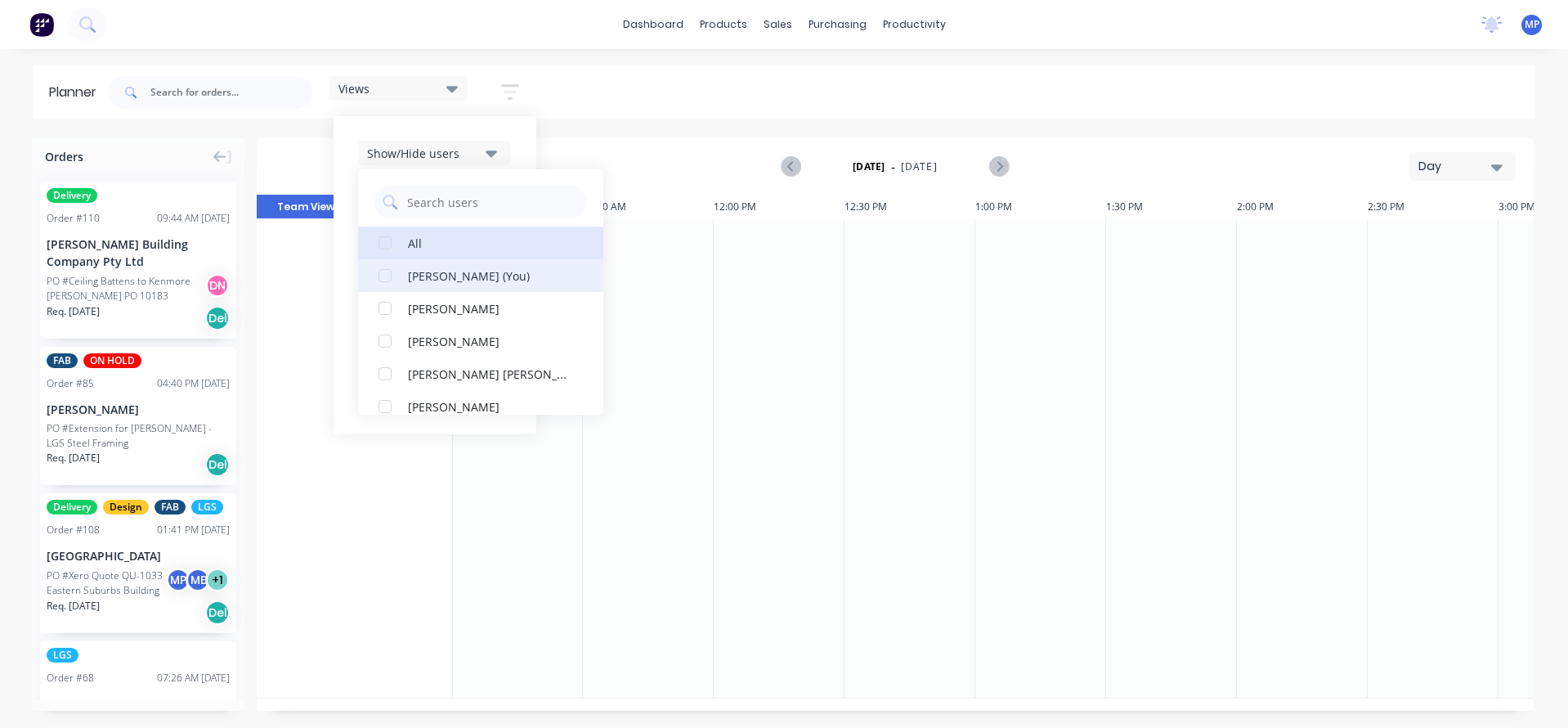
click at [386, 278] on div "button" at bounding box center [385, 276] width 33 height 33
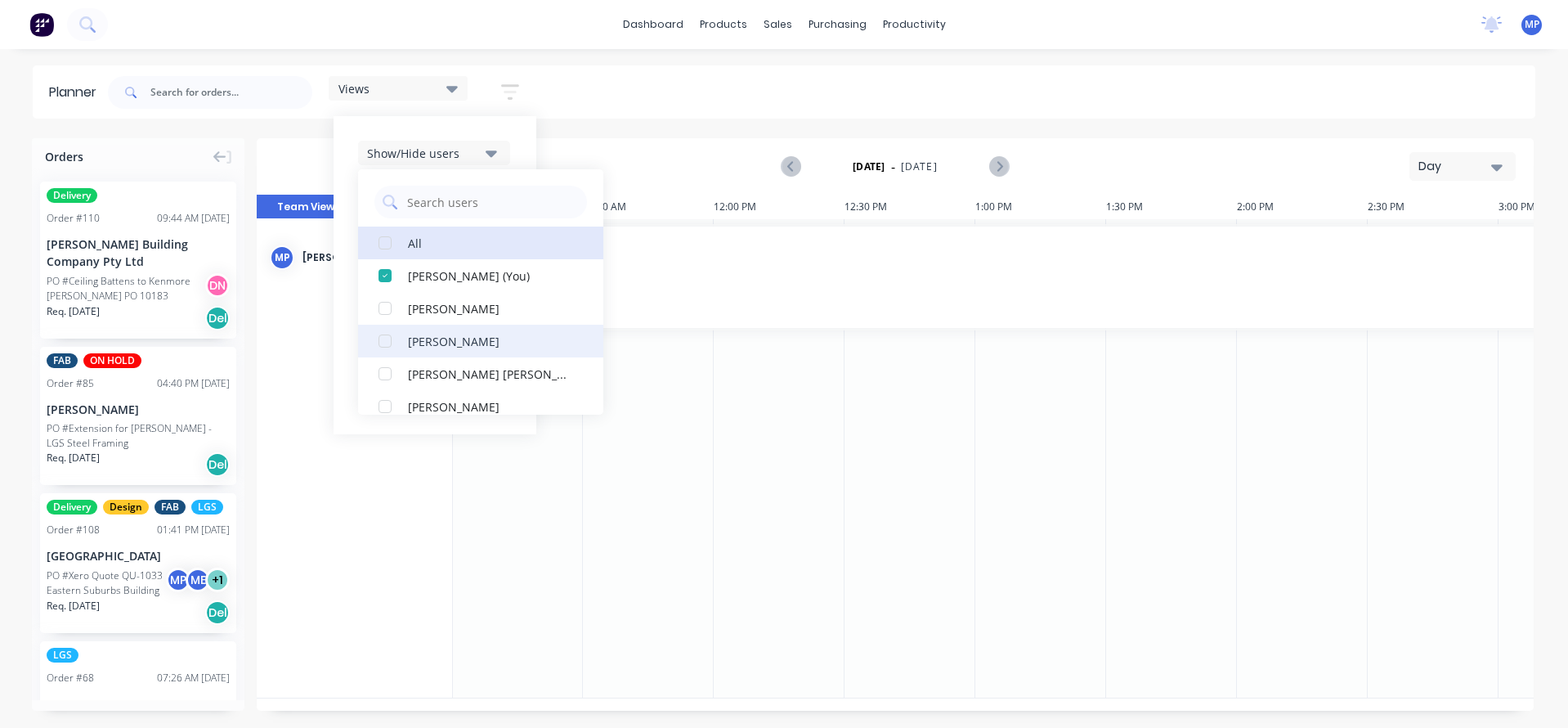
click at [391, 345] on div "button" at bounding box center [385, 341] width 33 height 33
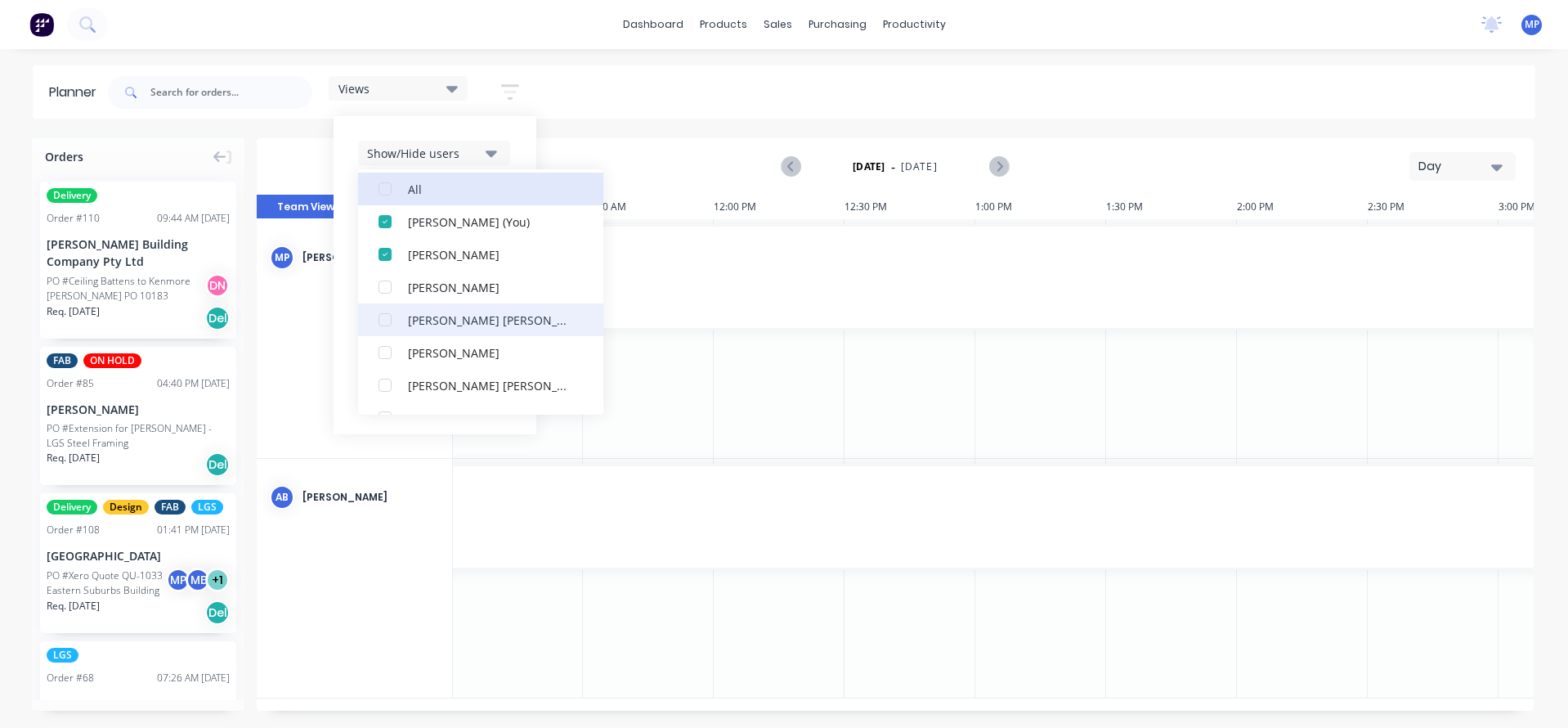
scroll to position [82, 0]
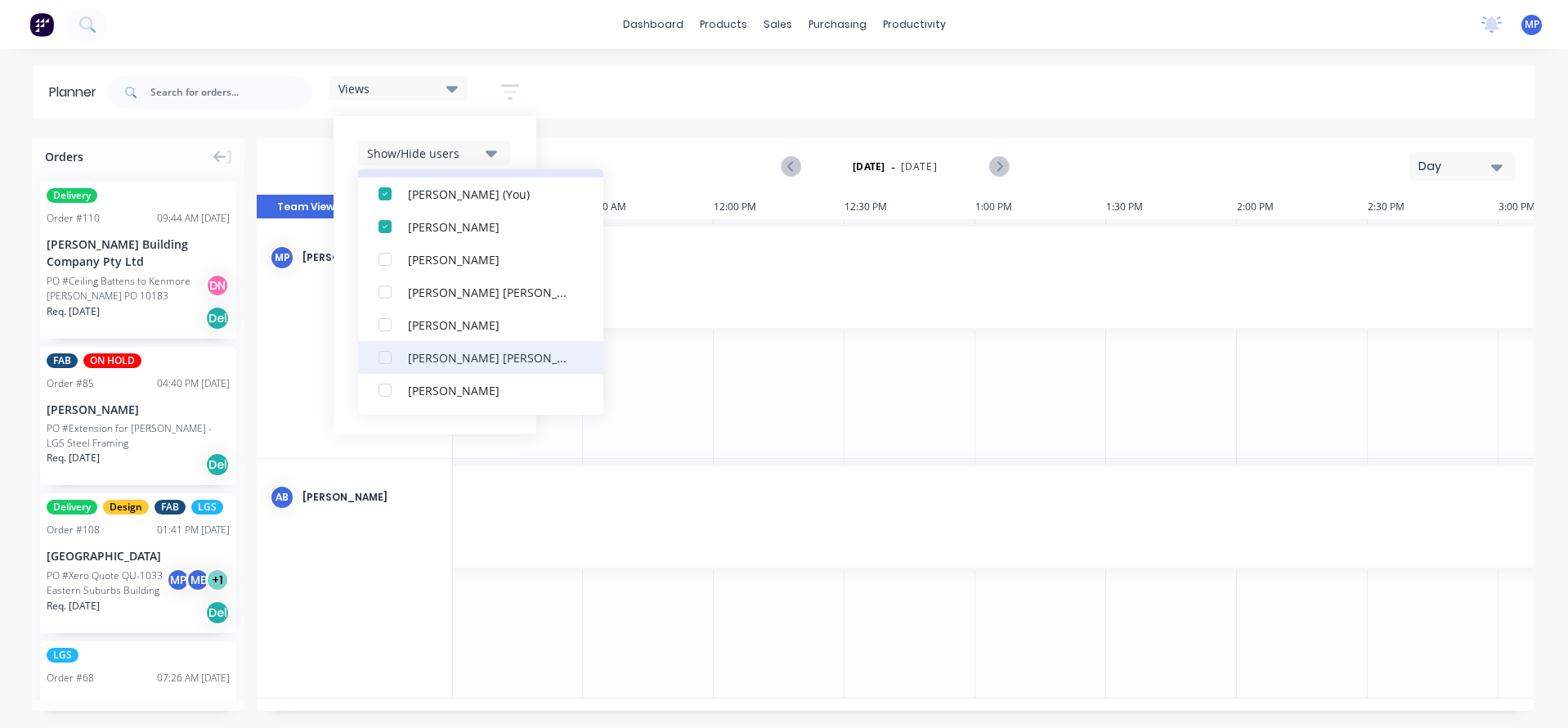
click at [386, 361] on div "button" at bounding box center [385, 357] width 33 height 33
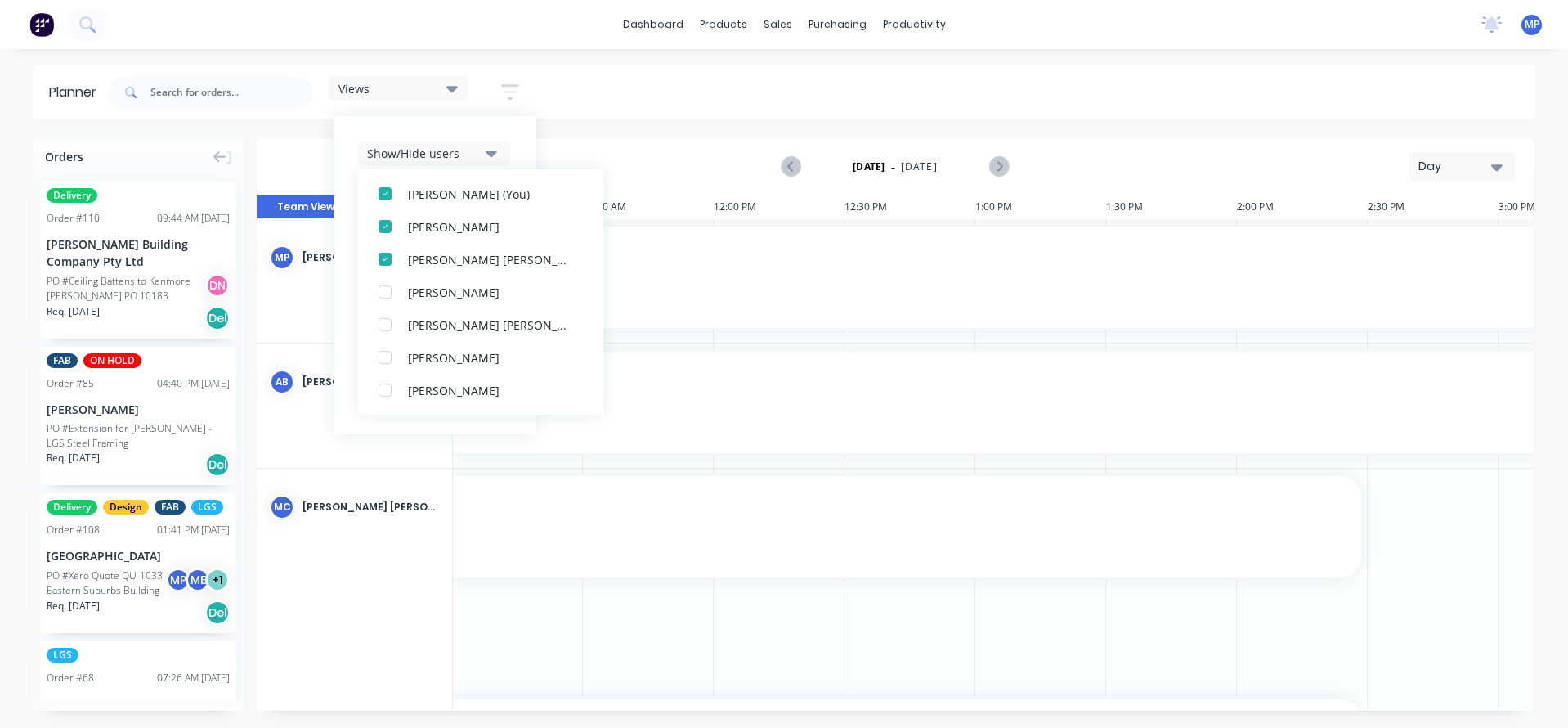
click at [1149, 84] on div "Views Save new view None (Default) edit [PERSON_NAME] edit Show/Hide users All …" at bounding box center [819, 92] width 1430 height 49
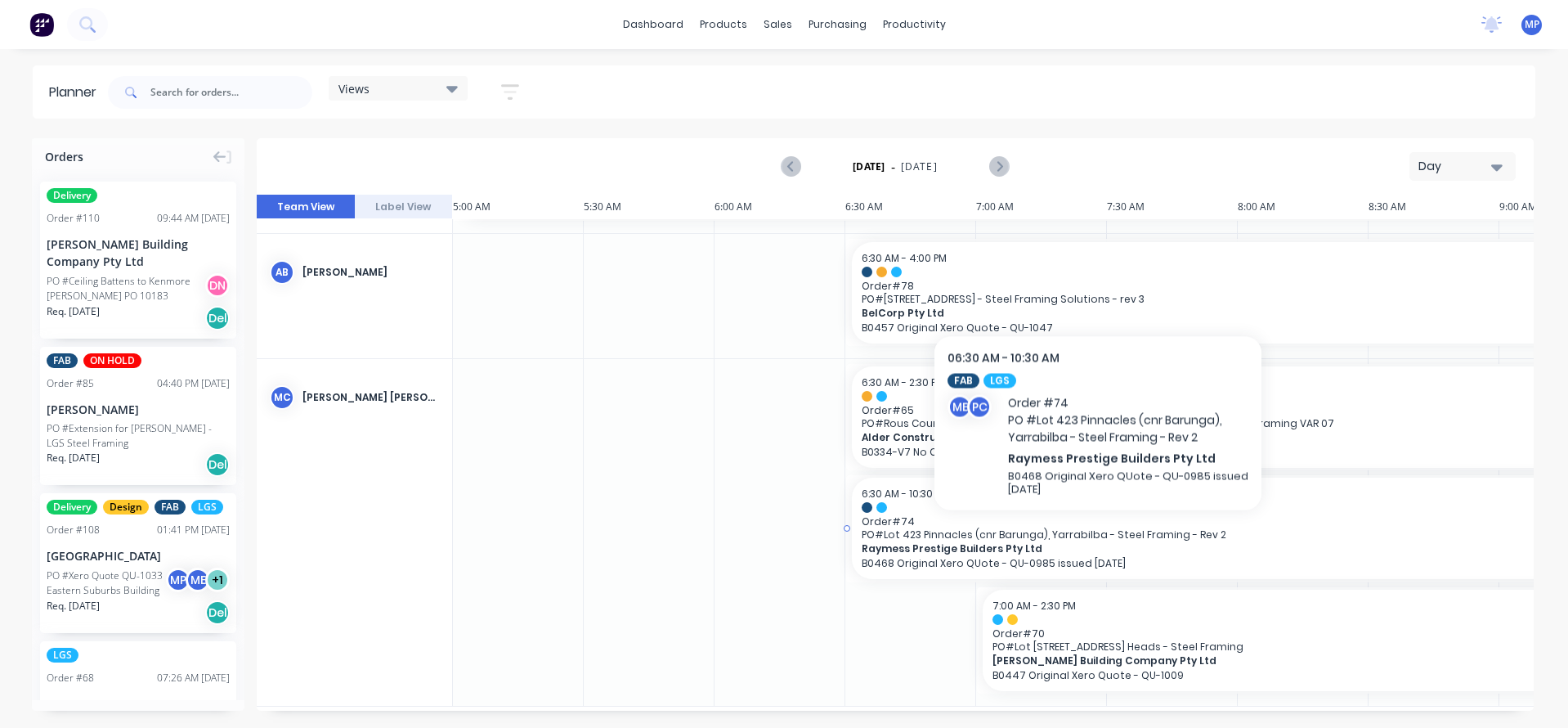
scroll to position [125, 0]
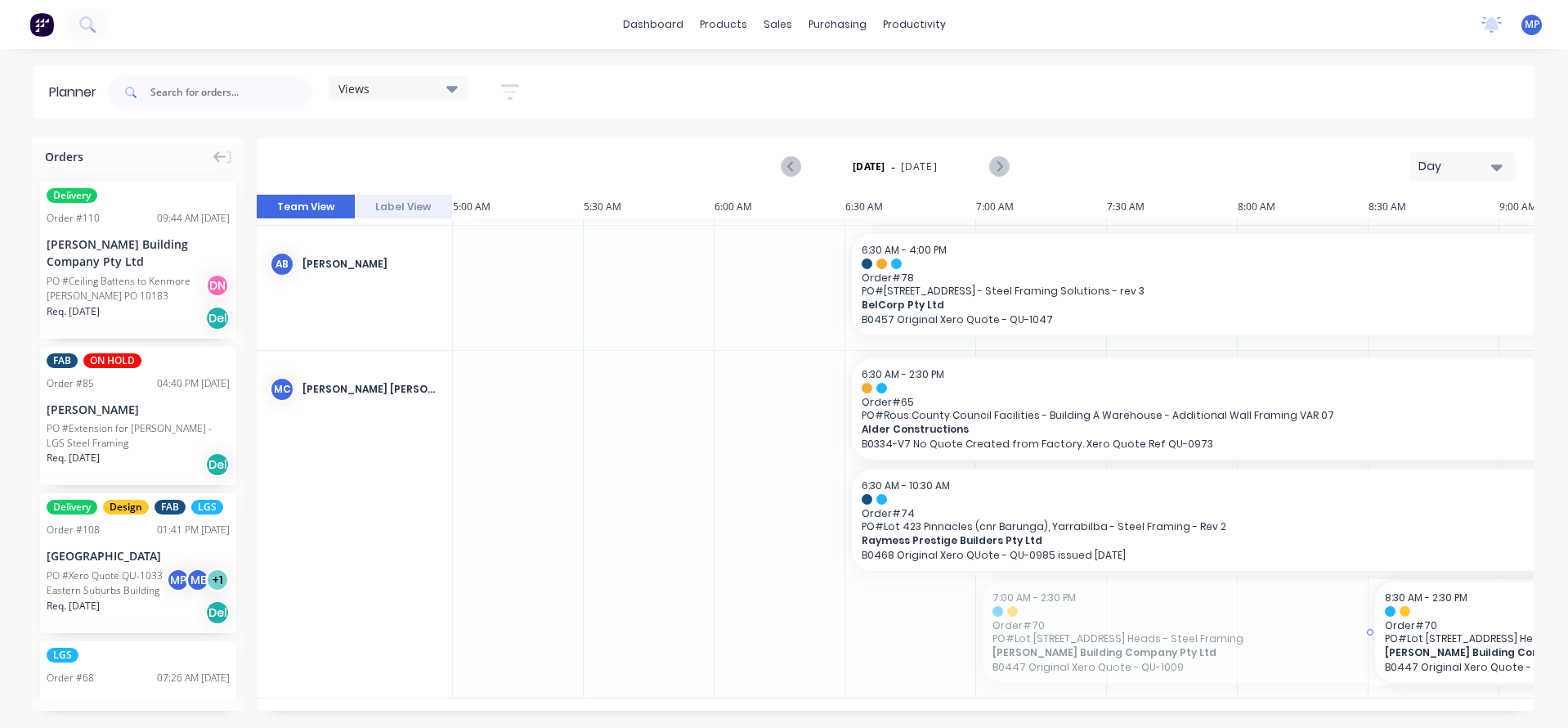
drag, startPoint x: 979, startPoint y: 623, endPoint x: 1433, endPoint y: 617, distance: 454.0
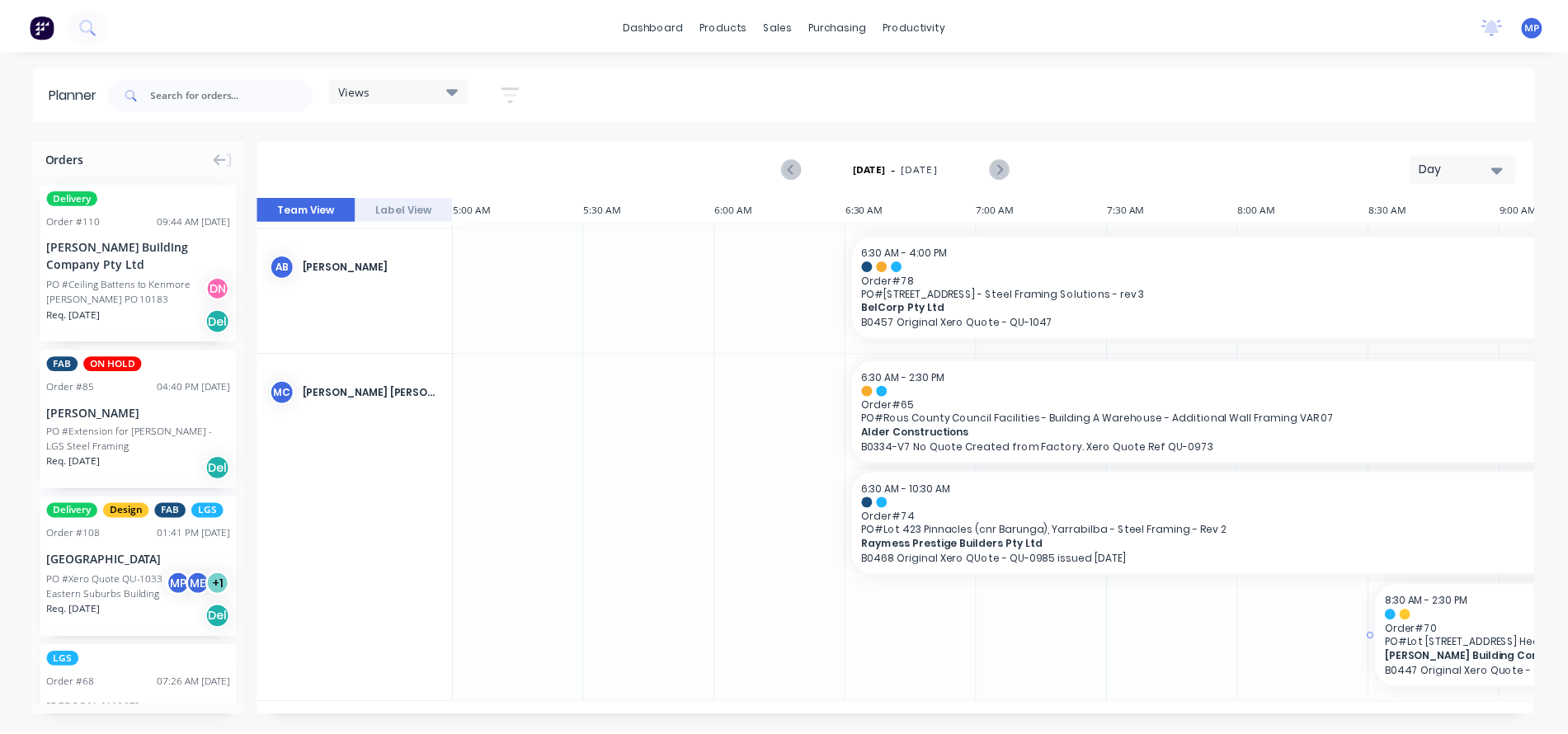
scroll to position [112, 0]
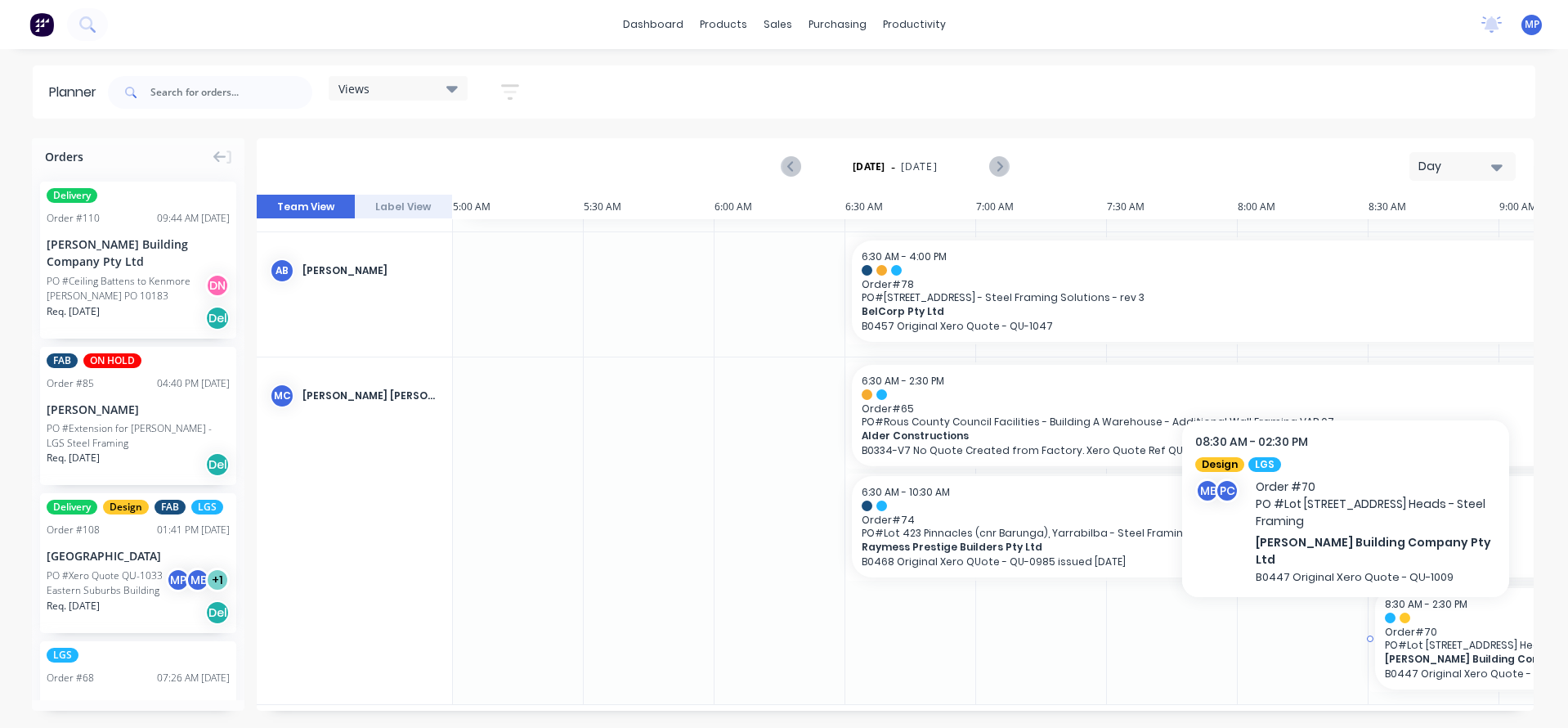
drag, startPoint x: 1388, startPoint y: 616, endPoint x: 1407, endPoint y: 607, distance: 21.0
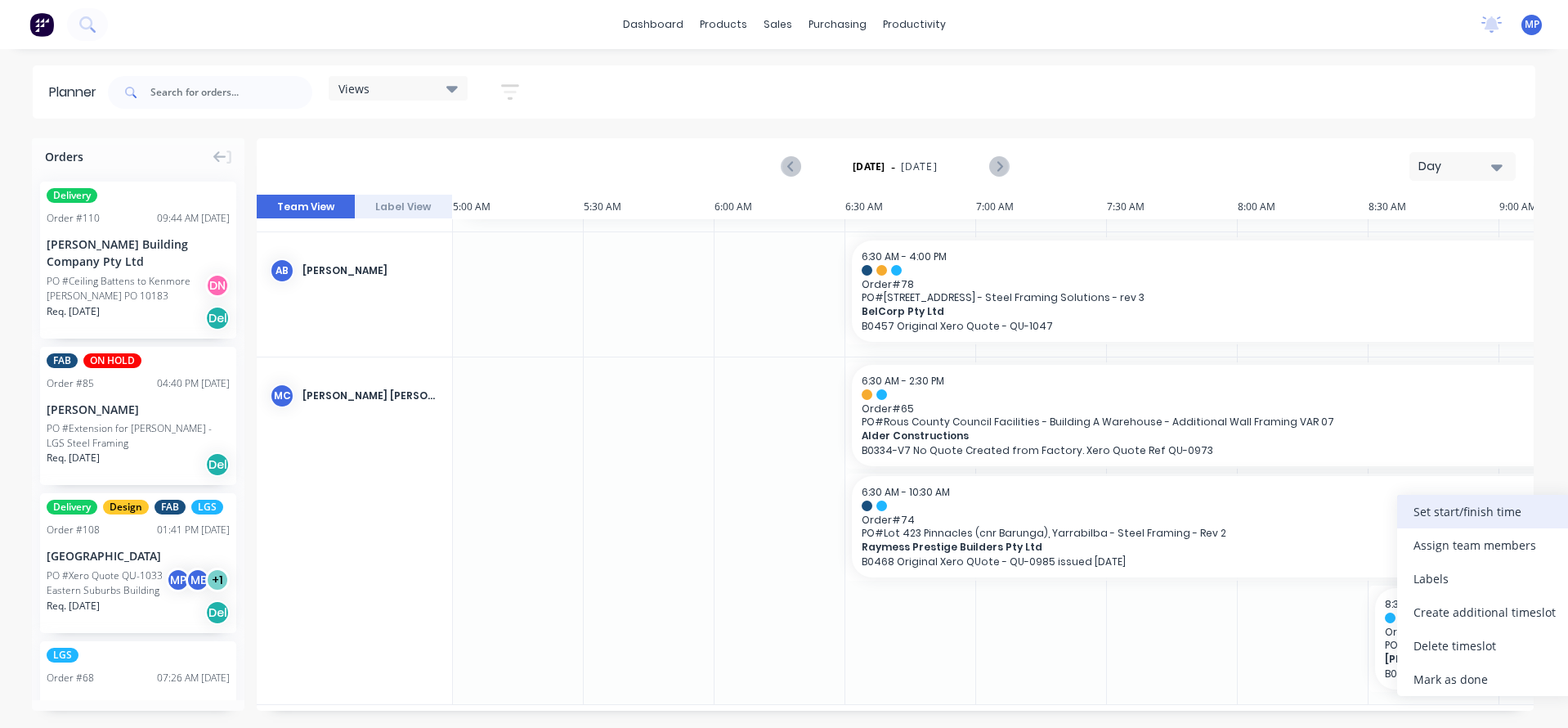
click at [1457, 518] on div "Set start/finish time" at bounding box center [1484, 511] width 175 height 34
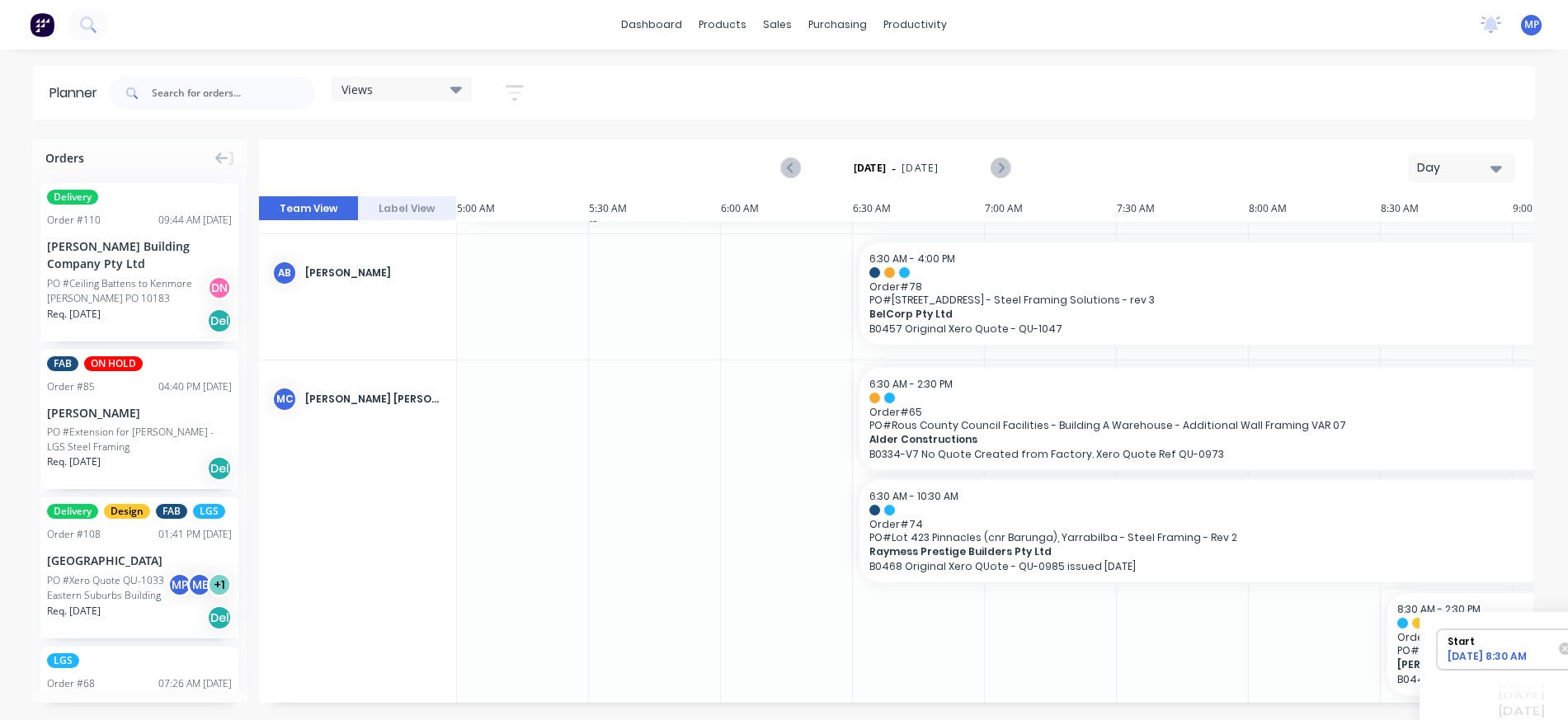
click at [1274, 641] on div at bounding box center [1315, 535] width 132 height 350
click at [1243, 634] on div at bounding box center [1183, 535] width 132 height 350
click at [1133, 519] on span "Order # 74" at bounding box center [1381, 524] width 1023 height 13
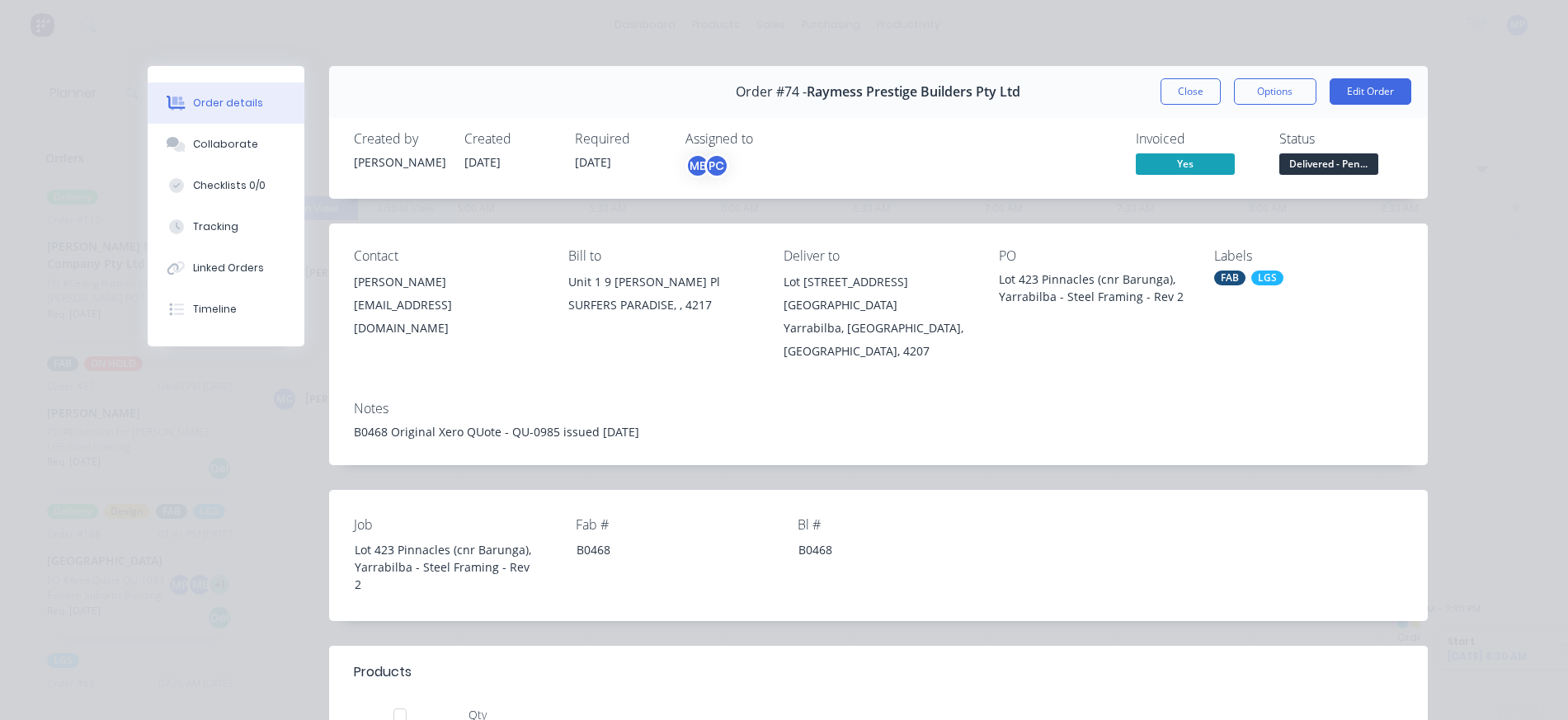
click at [1179, 92] on button "Close" at bounding box center [1191, 91] width 60 height 26
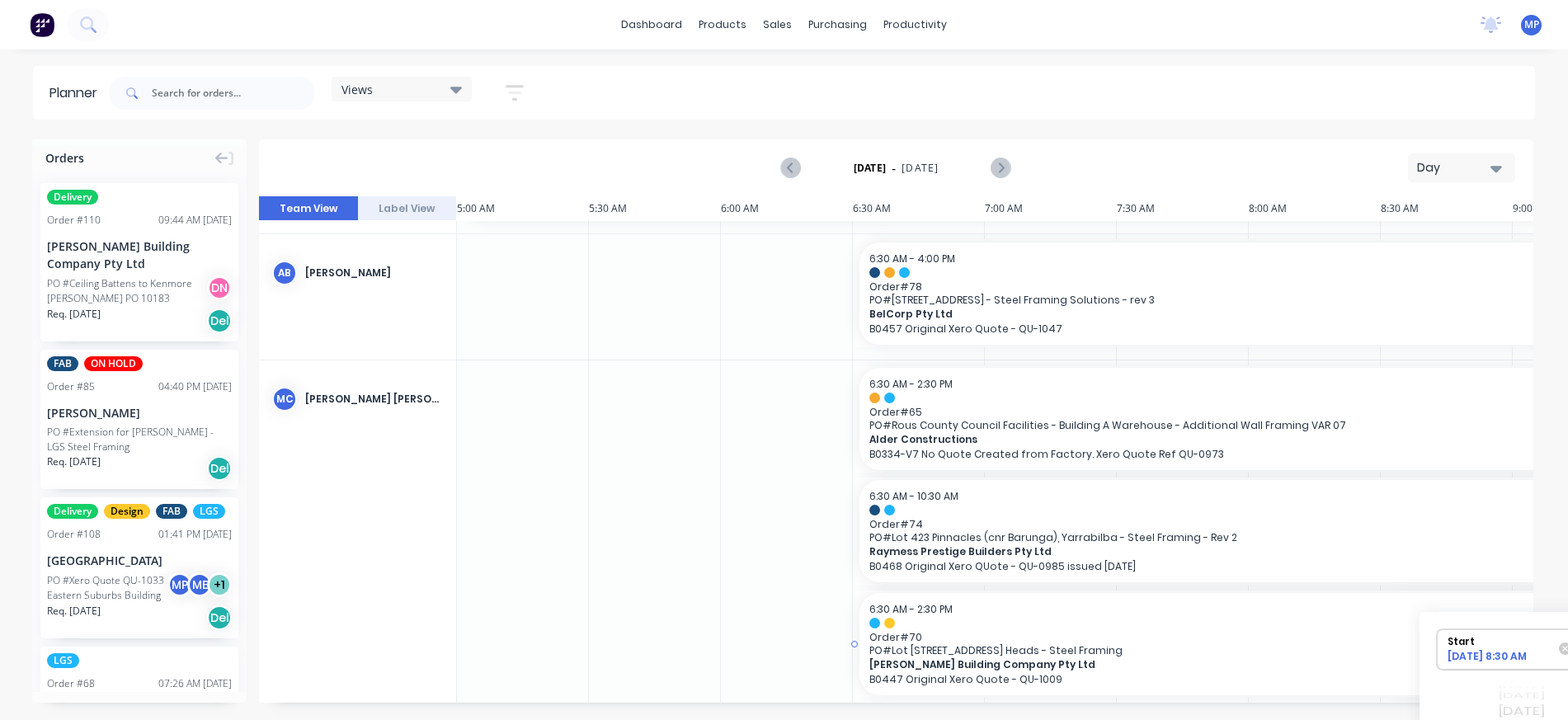
drag, startPoint x: 1381, startPoint y: 645, endPoint x: 882, endPoint y: 635, distance: 499.1
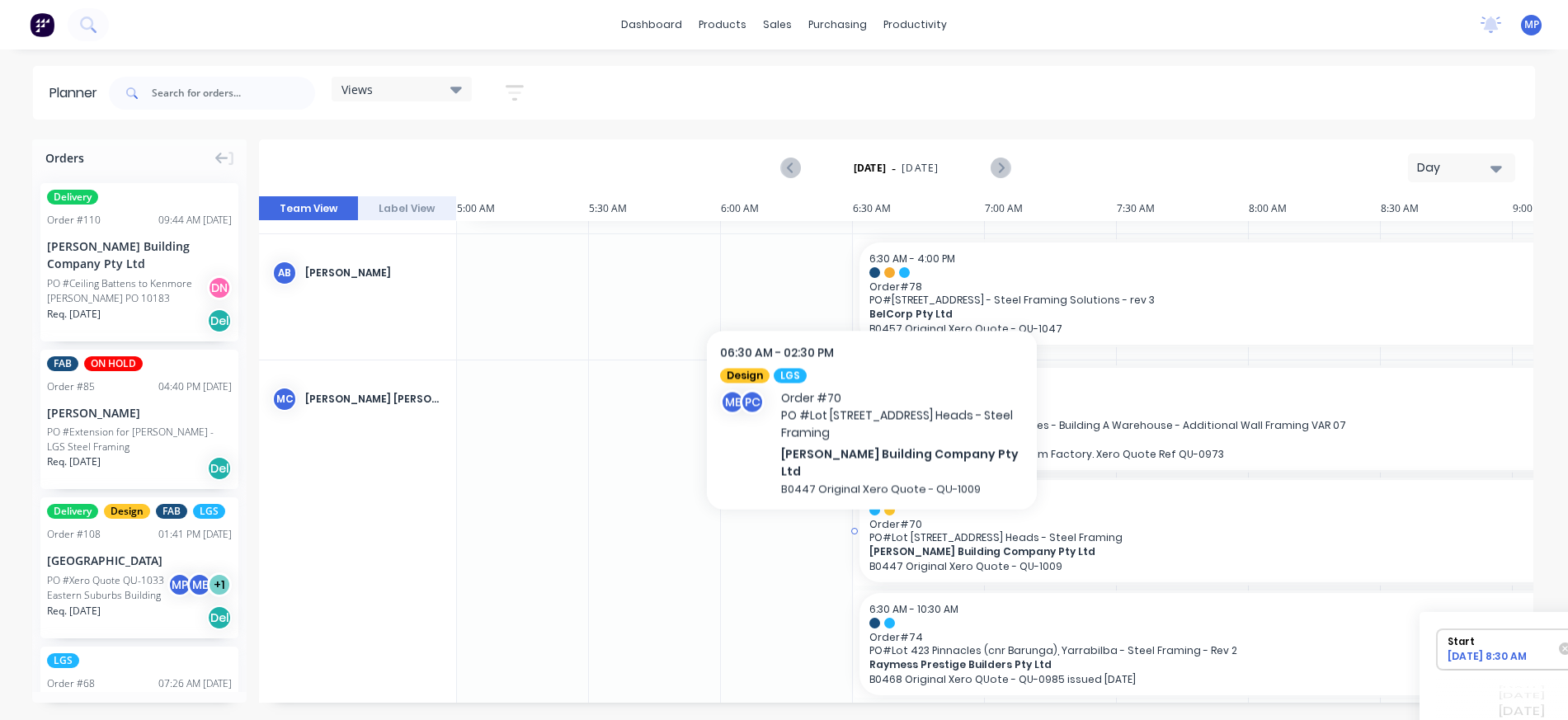
drag, startPoint x: 886, startPoint y: 510, endPoint x: 872, endPoint y: 521, distance: 17.8
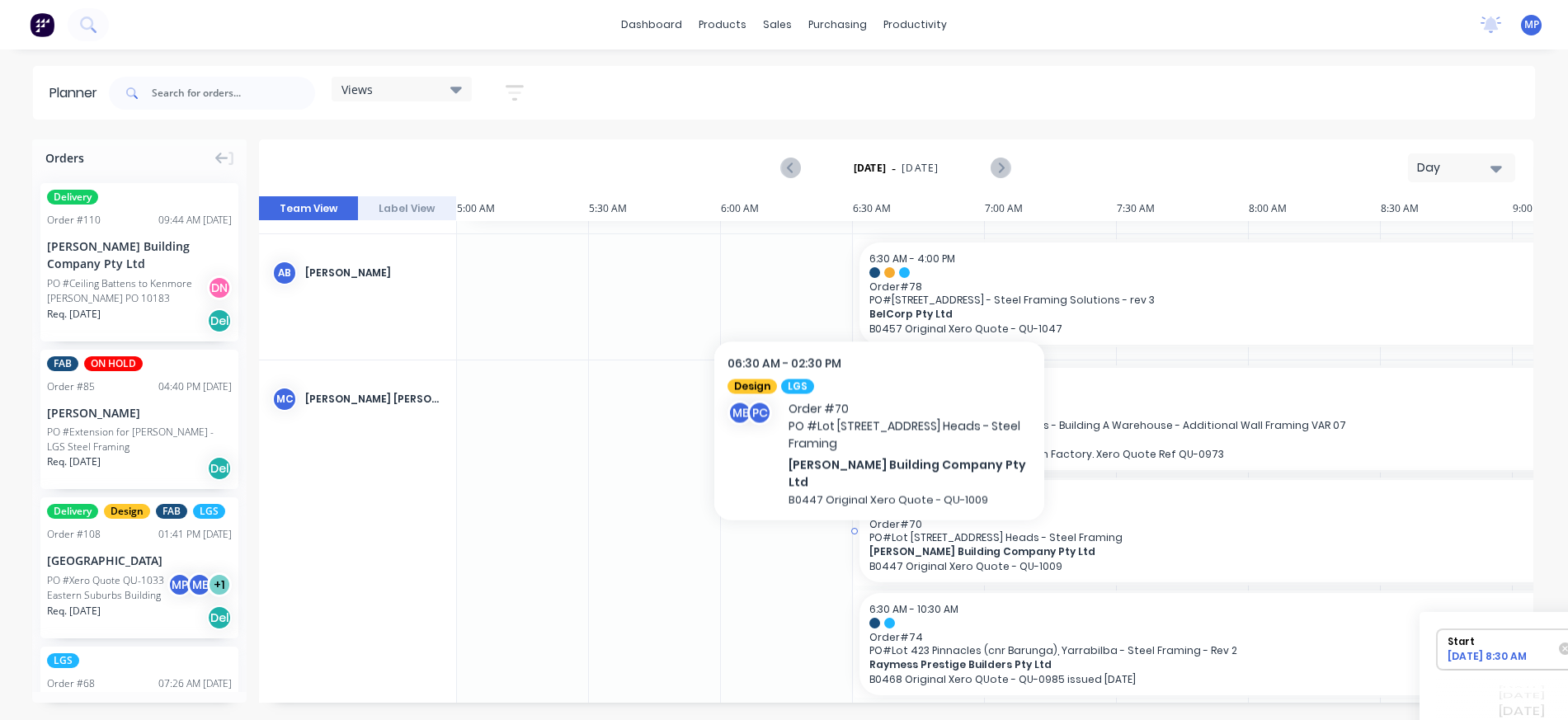
drag, startPoint x: 872, startPoint y: 521, endPoint x: 879, endPoint y: 532, distance: 13.0
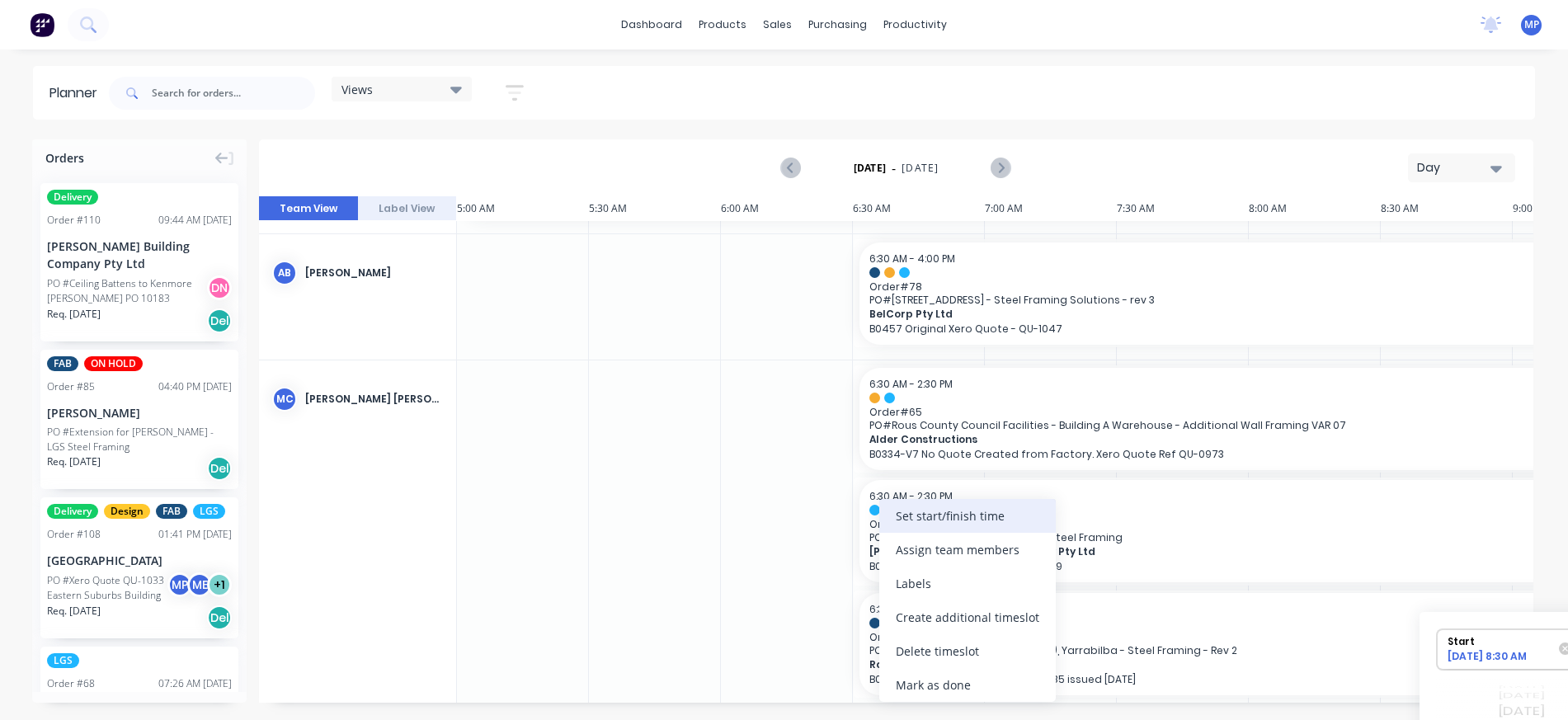
click at [933, 518] on div "Set start/finish time" at bounding box center [967, 515] width 176 height 34
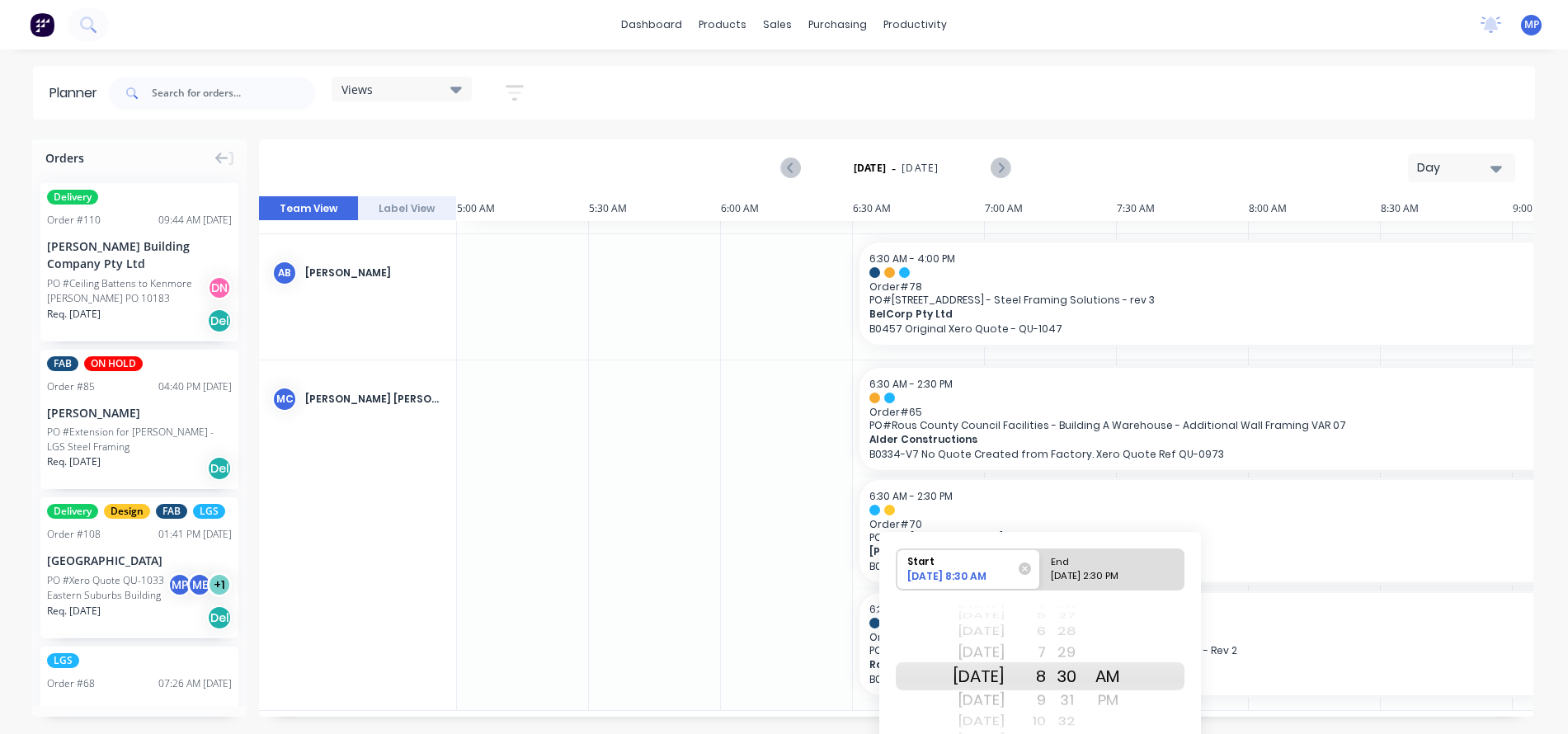
click at [1099, 568] on div "End" at bounding box center [1104, 559] width 120 height 20
click at [1041, 568] on input "End [DATE] 2:30 PM" at bounding box center [1040, 569] width 1 height 41
radio input "true"
click at [1002, 719] on div "[DATE]" at bounding box center [978, 721] width 52 height 21
click at [1008, 165] on button "Next page" at bounding box center [1001, 168] width 33 height 33
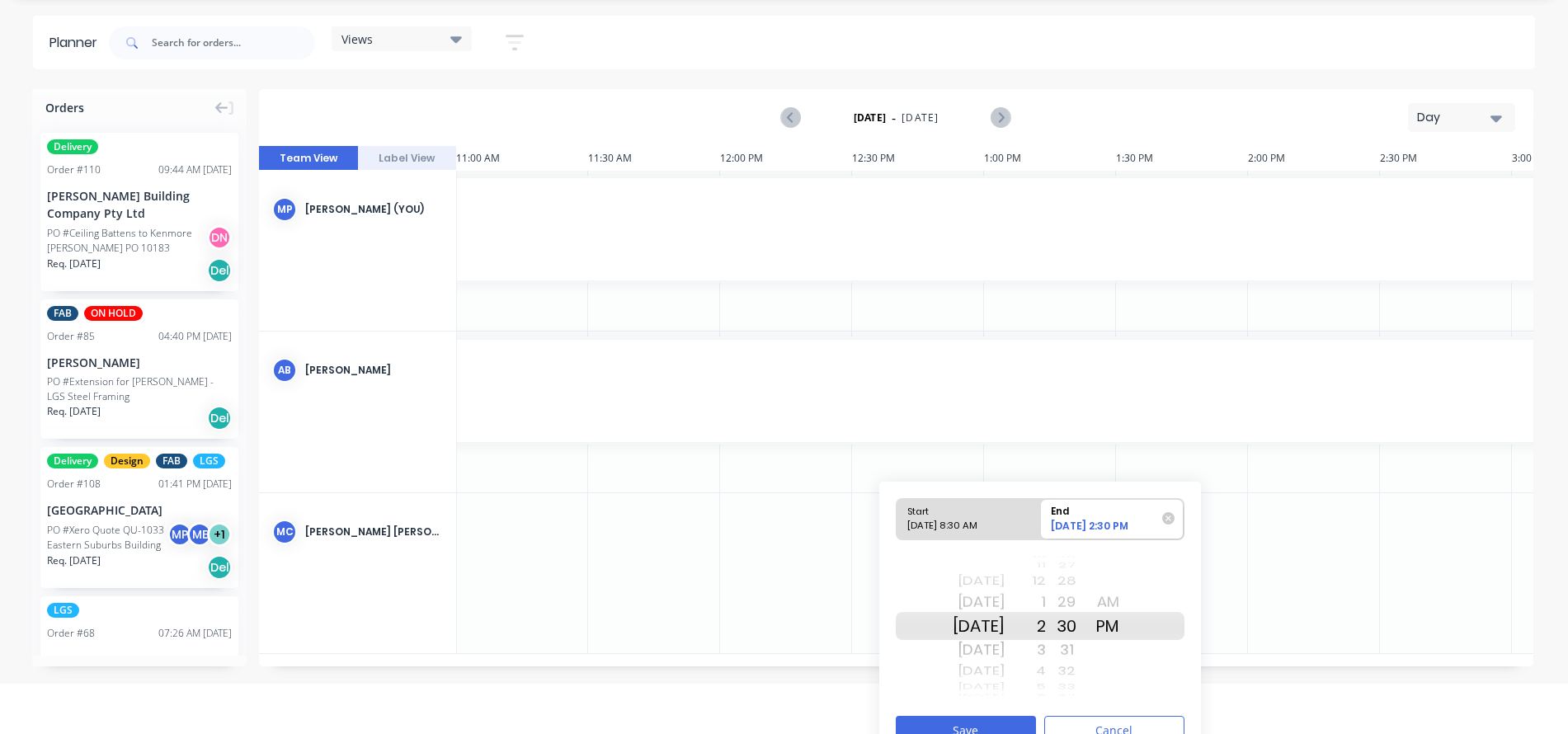
scroll to position [78, 0]
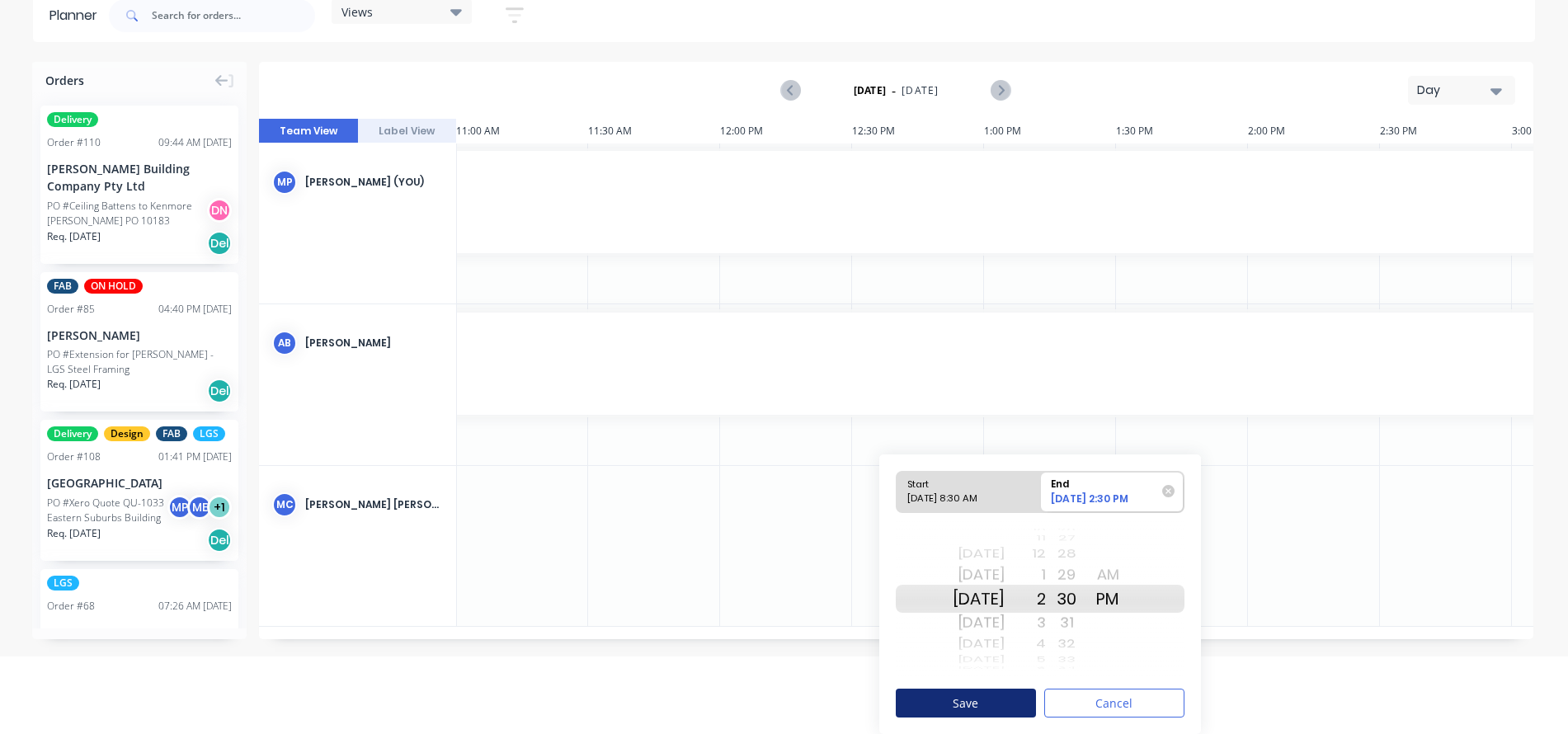
click at [974, 695] on button "Save" at bounding box center [966, 703] width 140 height 29
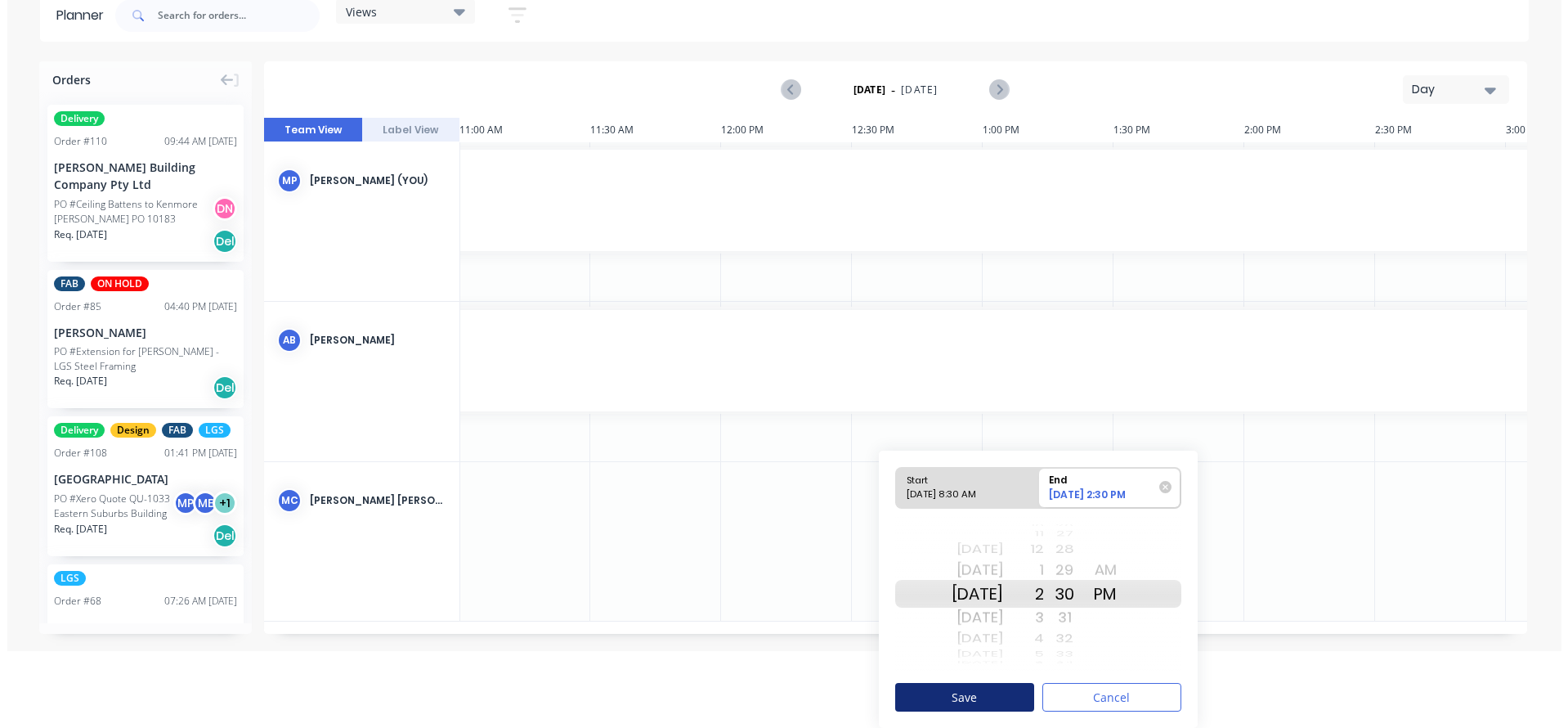
scroll to position [0, 0]
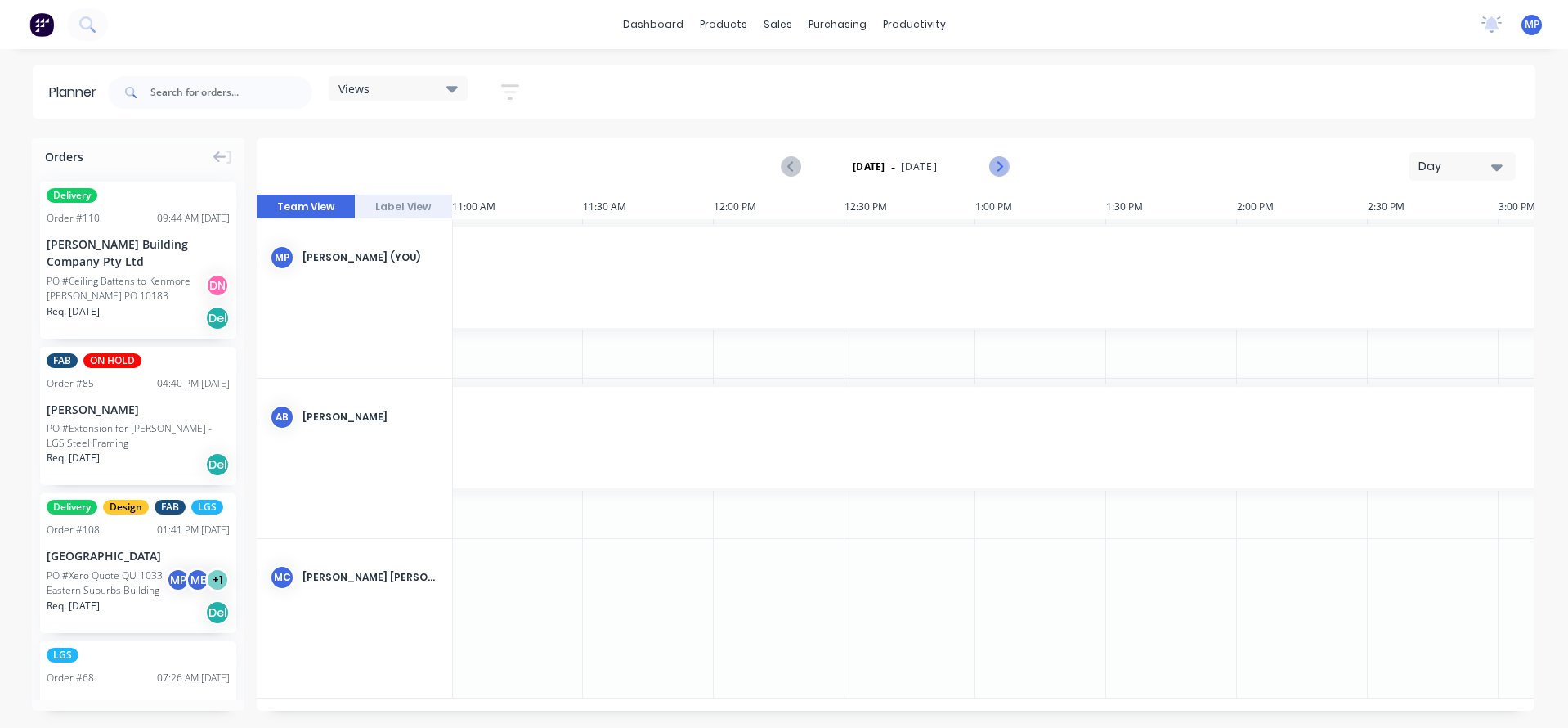
click at [1003, 162] on icon "Next page" at bounding box center [999, 167] width 19 height 19
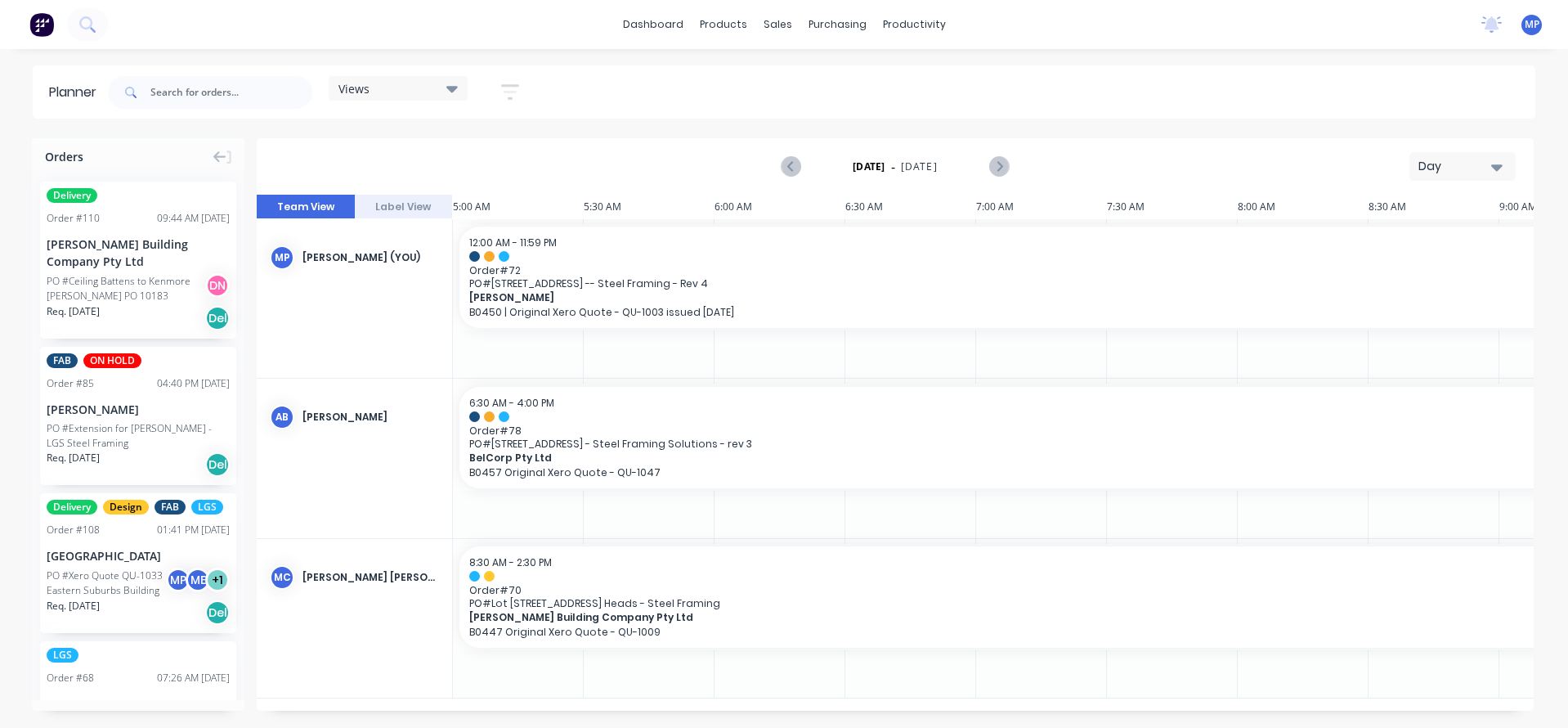
click at [1192, 88] on div "Views Save new view None (Default) edit [PERSON_NAME] edit Show/Hide users Show…" at bounding box center [819, 92] width 1430 height 49
click at [1193, 24] on div "dashboard products sales purchasing productivity dashboard products Product Cat…" at bounding box center [784, 24] width 1568 height 49
click at [1285, 83] on div "Views Save new view None (Default) edit [PERSON_NAME] edit Show/Hide users Show…" at bounding box center [819, 92] width 1430 height 49
click at [970, 98] on div "Views Save new view None (Default) edit [PERSON_NAME] edit Show/Hide users Show…" at bounding box center [819, 92] width 1430 height 49
click at [1125, 78] on div "Views Save new view None (Default) edit [PERSON_NAME] edit Show/Hide users Show…" at bounding box center [819, 92] width 1430 height 49
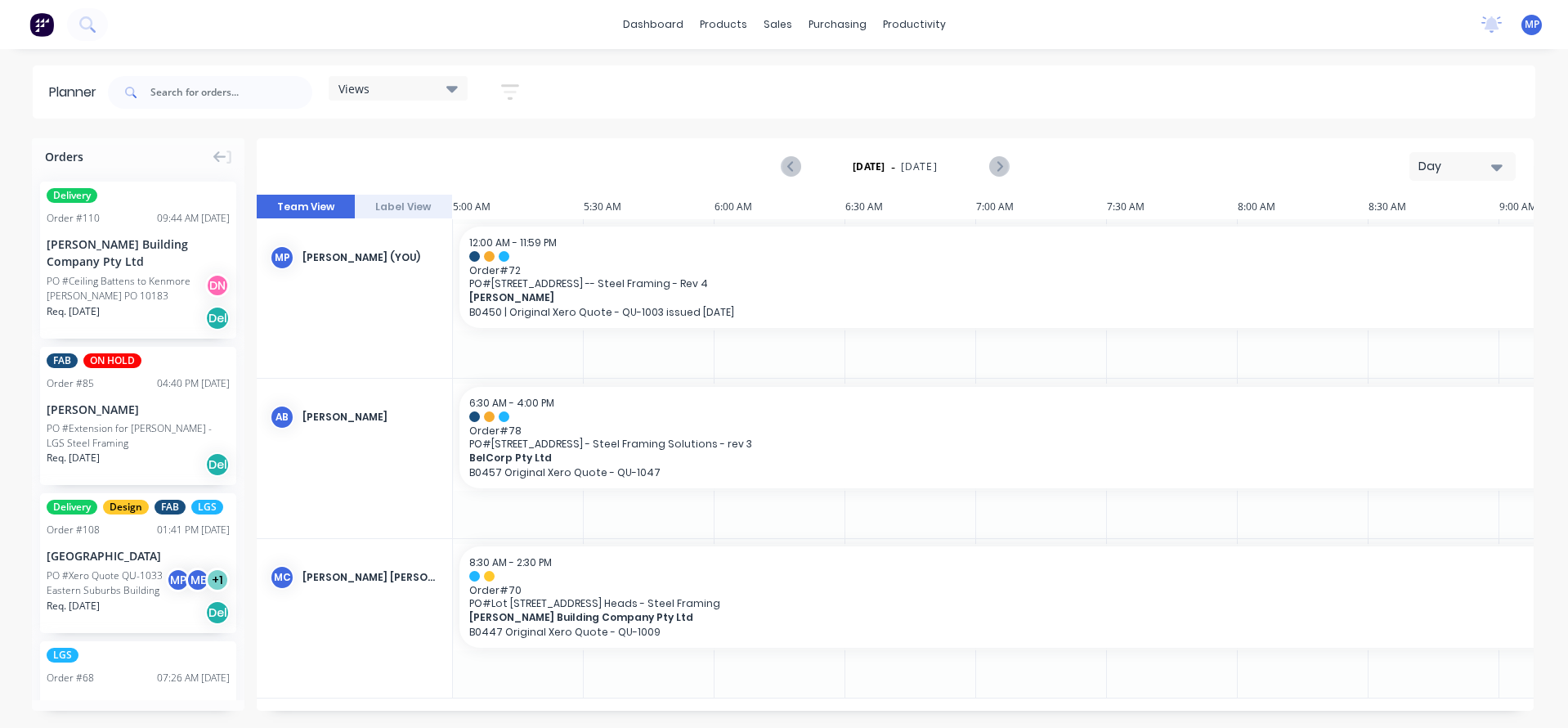
click at [1245, 89] on div "Views Save new view None (Default) edit [PERSON_NAME] edit Show/Hide users Show…" at bounding box center [819, 92] width 1430 height 49
